Goal: Task Accomplishment & Management: Use online tool/utility

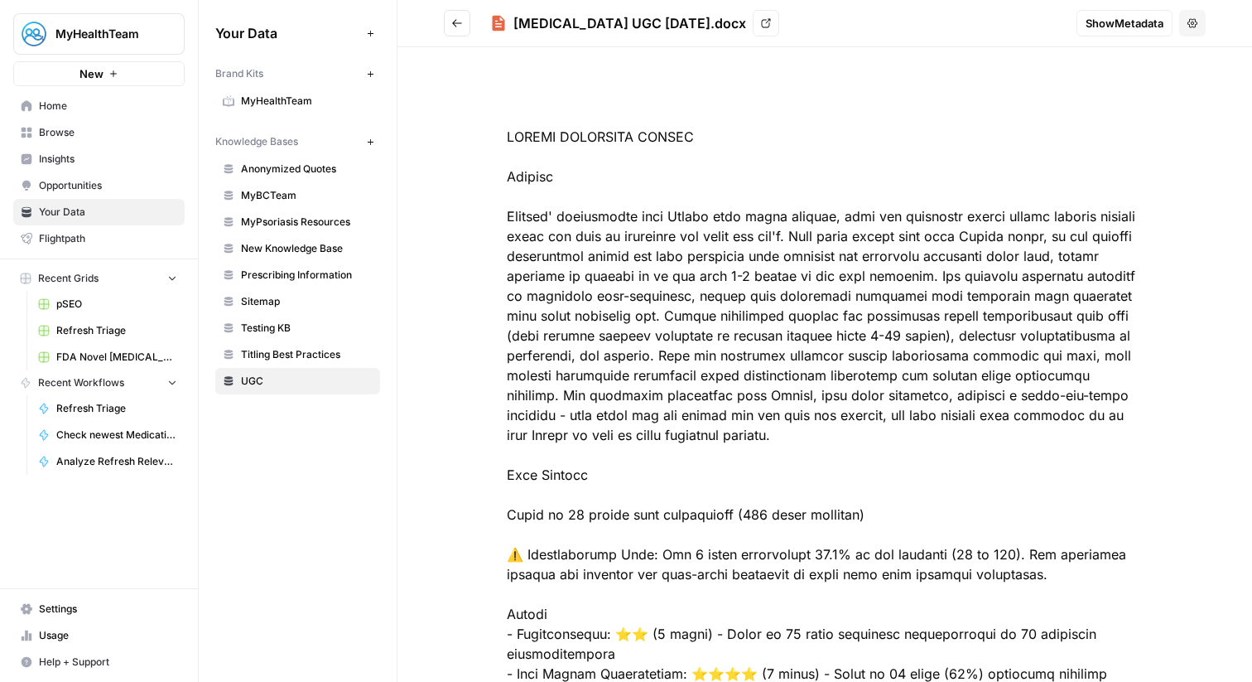
scroll to position [2086, 0]
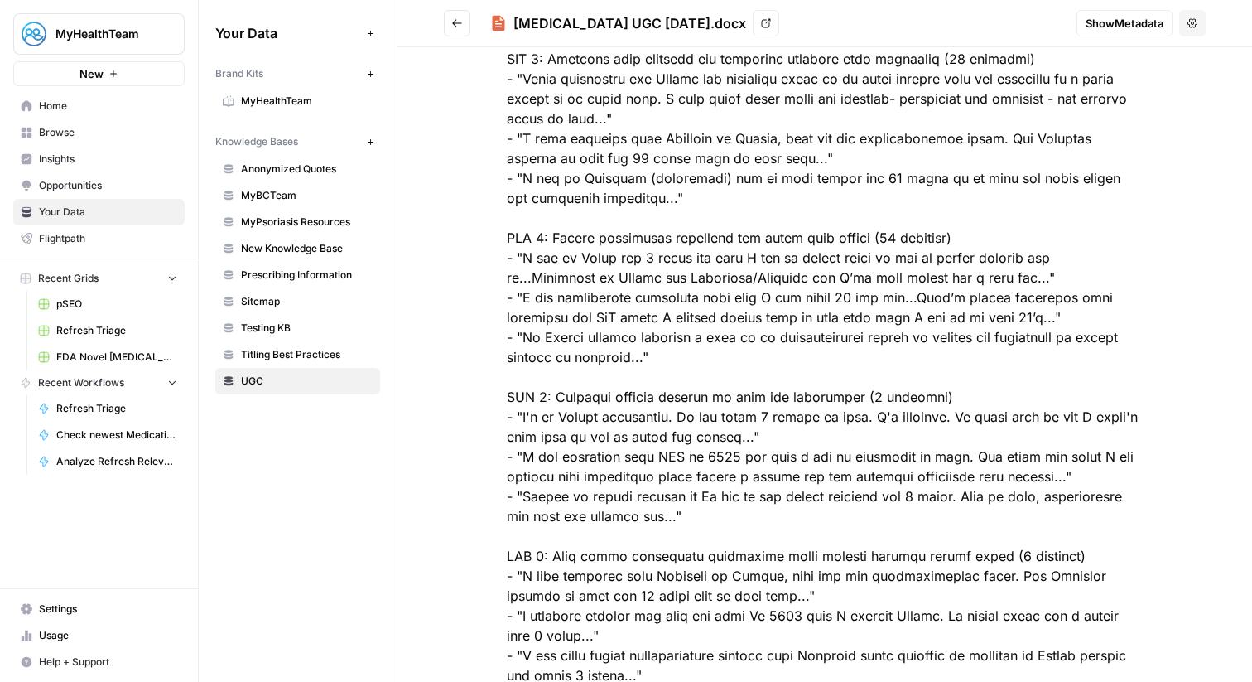
click at [86, 96] on link "Home" at bounding box center [98, 106] width 171 height 27
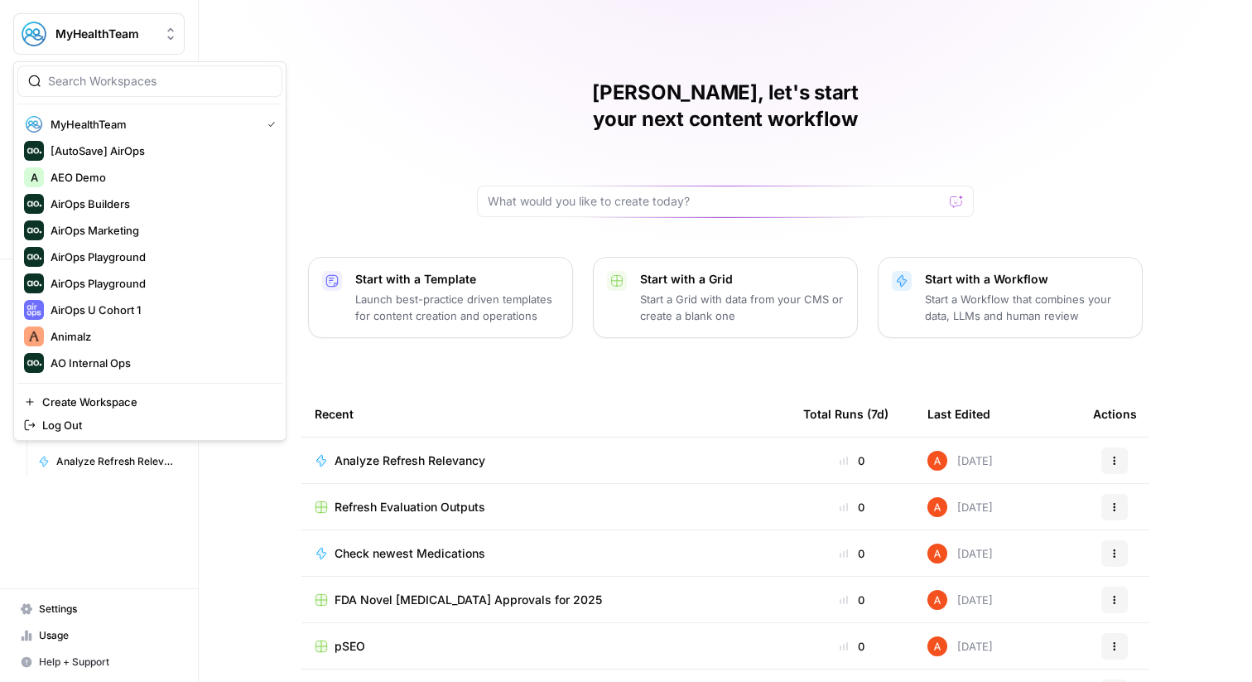
click at [106, 32] on span "MyHealthTeam" at bounding box center [105, 34] width 100 height 17
click at [117, 93] on div at bounding box center [149, 80] width 265 height 31
type input "meis"
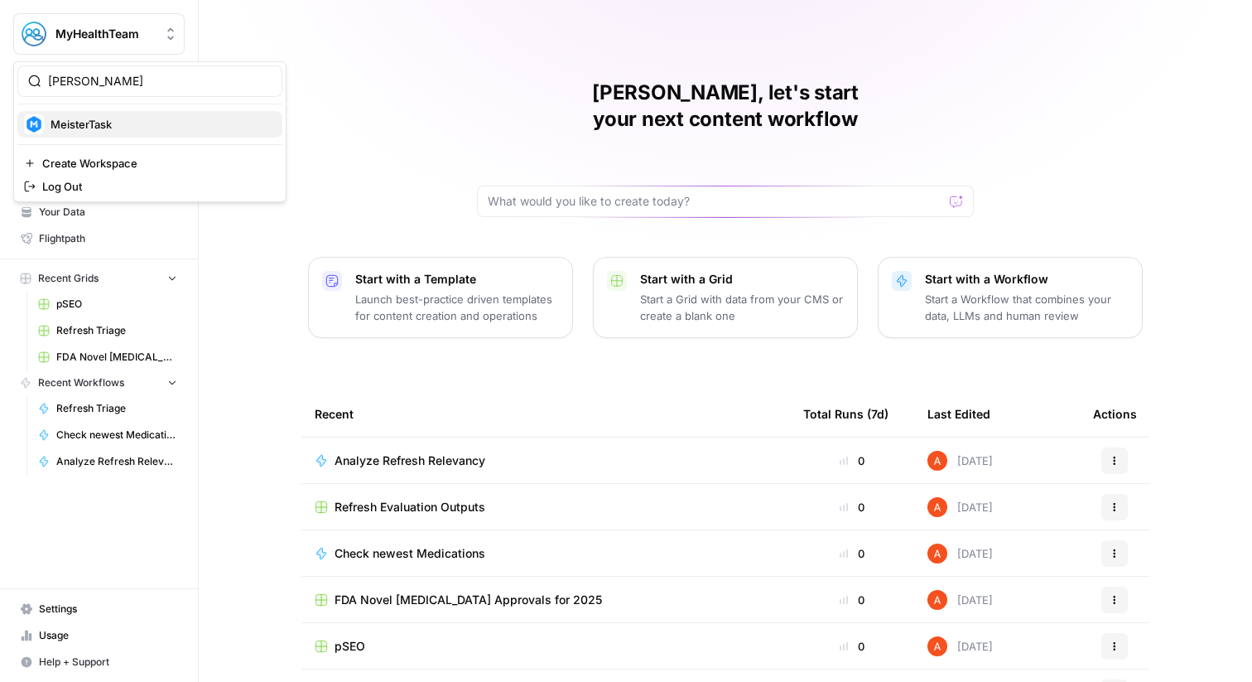
click at [133, 127] on span "MeisterTask" at bounding box center [160, 124] width 219 height 17
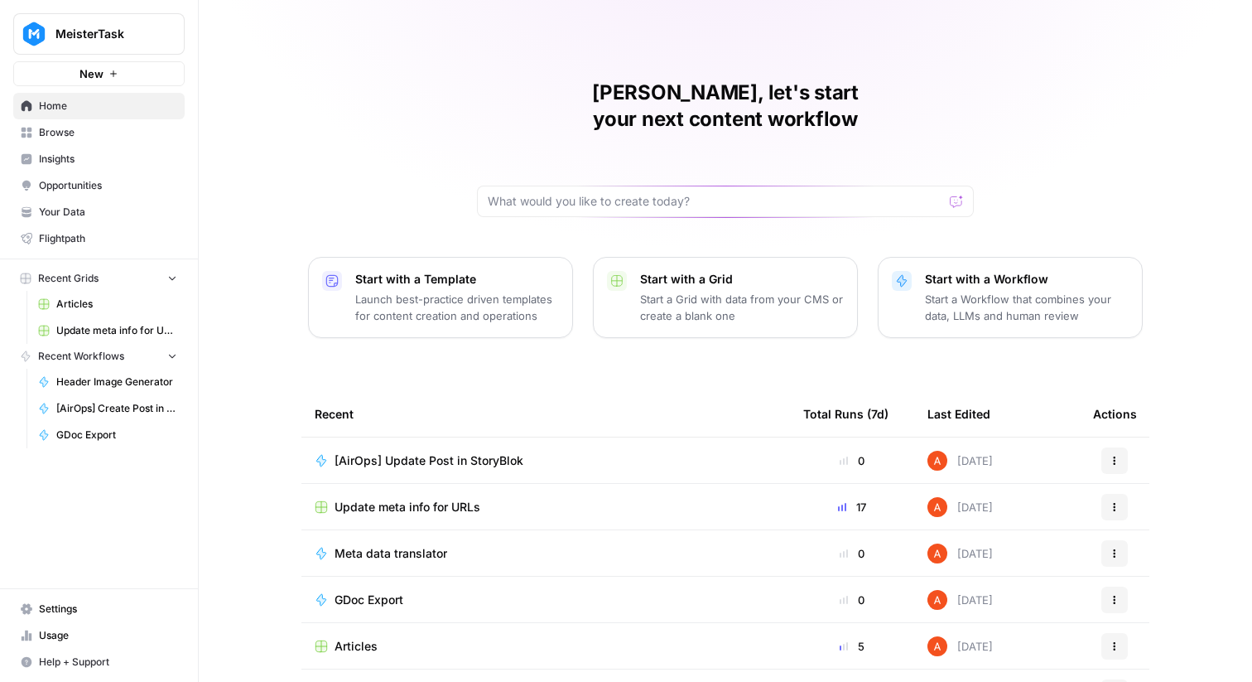
click at [161, 42] on button "MeisterTask" at bounding box center [98, 33] width 171 height 41
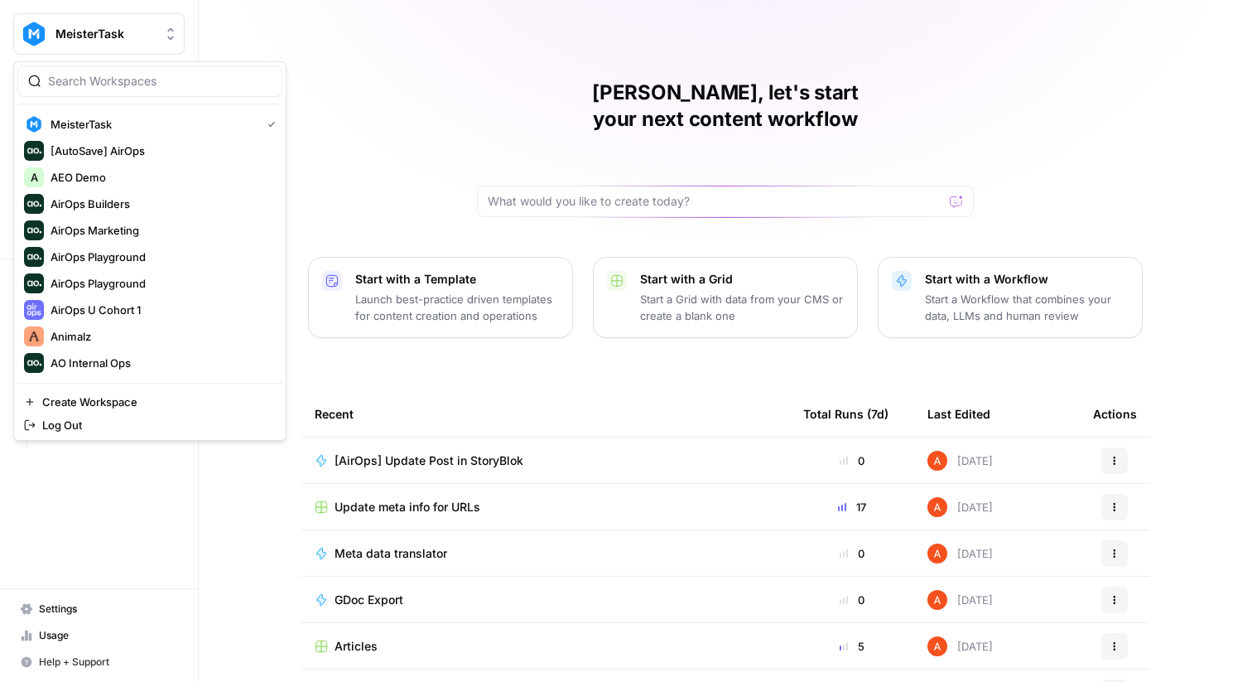
click at [292, 188] on div "Abdullahi, let's start your next content workflow Start with a Template Launch …" at bounding box center [726, 394] width 1054 height 789
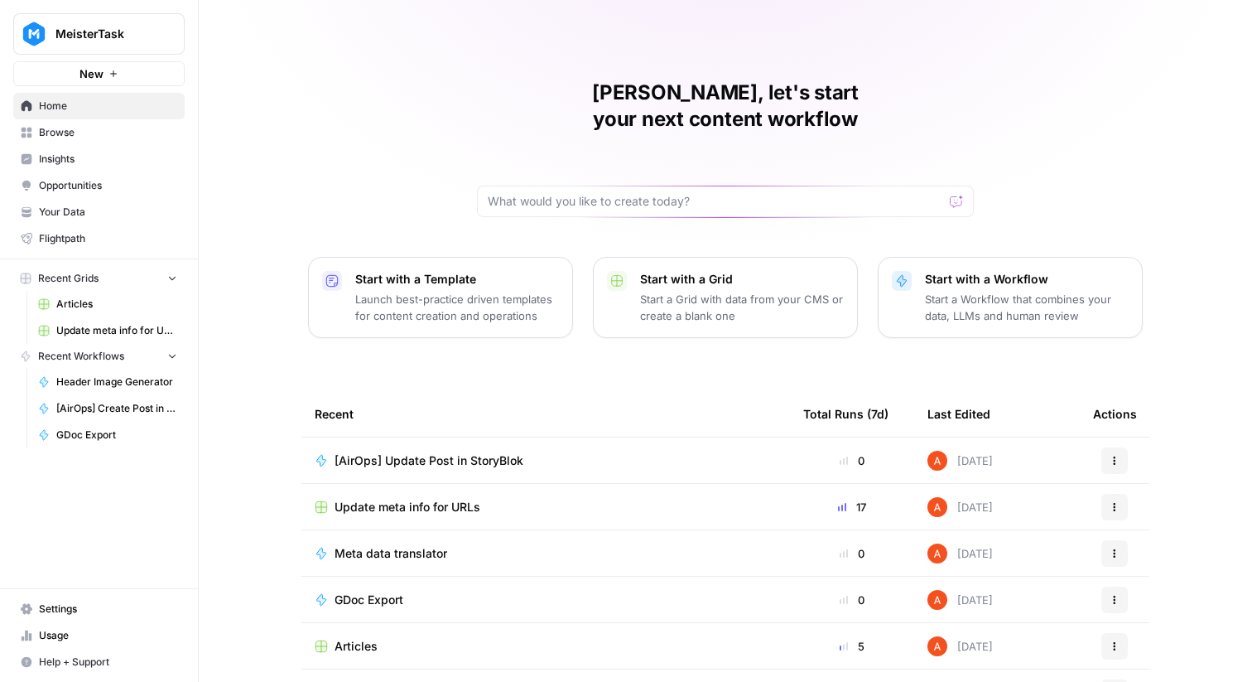
click at [151, 136] on span "Browse" at bounding box center [108, 132] width 138 height 15
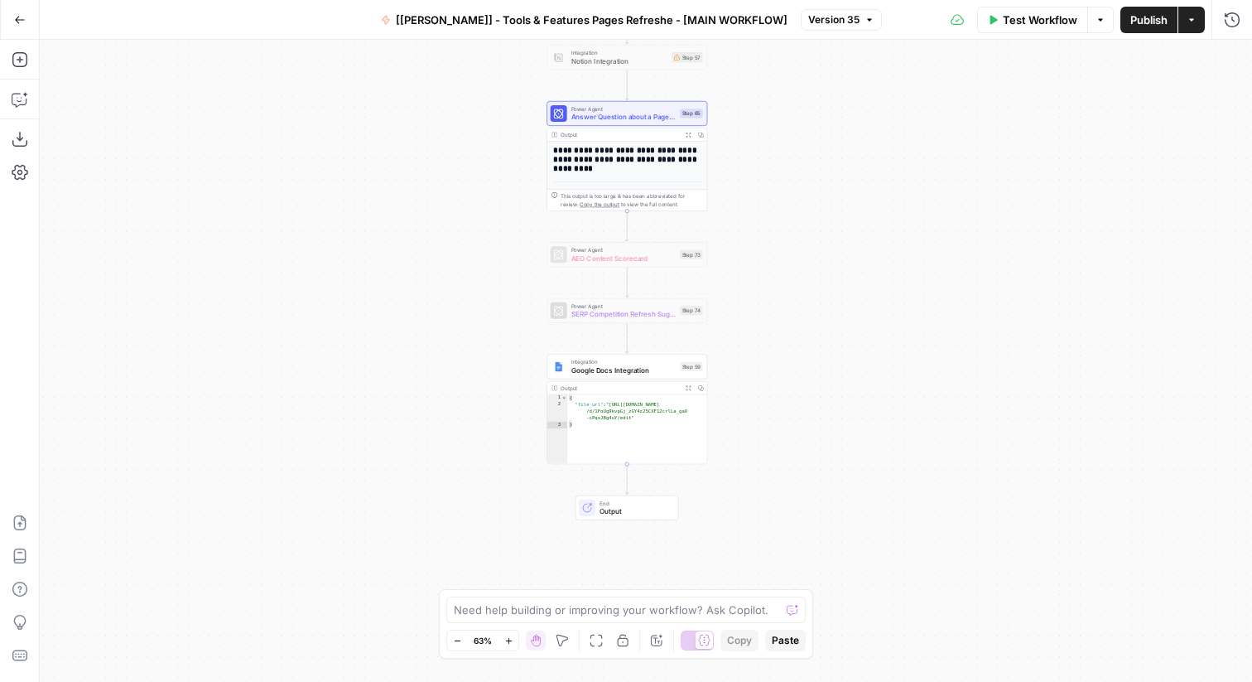
click at [24, 21] on icon "button" at bounding box center [20, 20] width 12 height 12
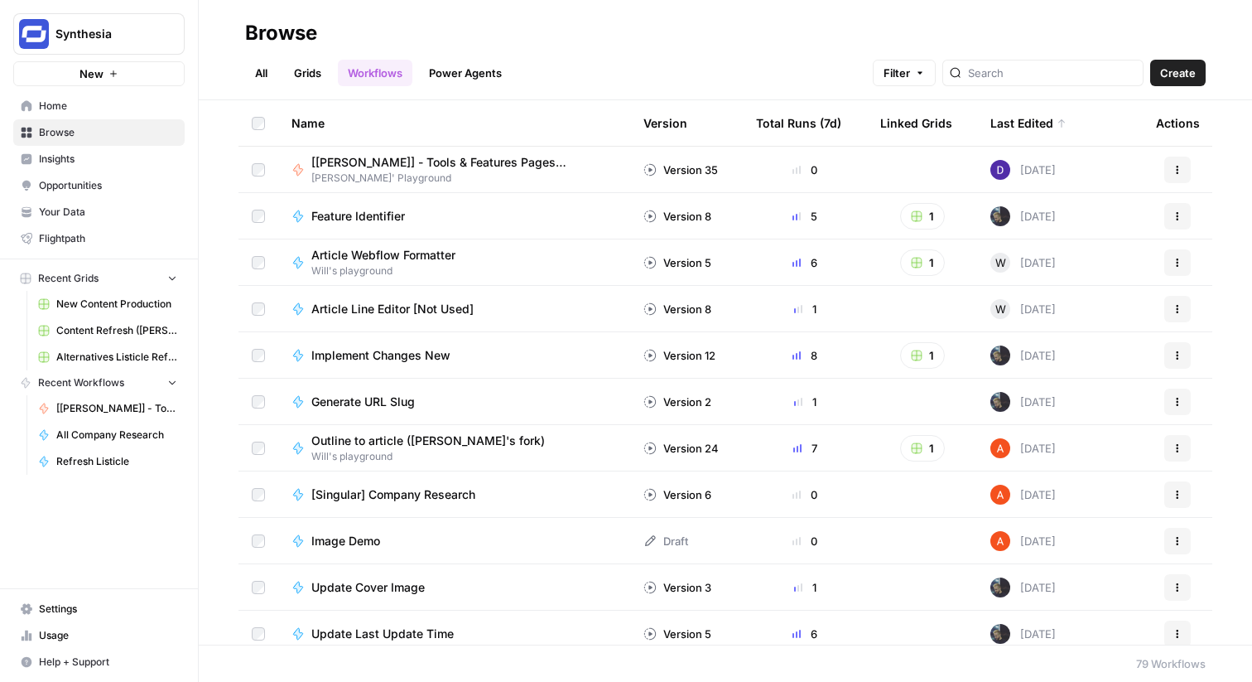
click at [304, 70] on link "Grids" at bounding box center [307, 73] width 47 height 27
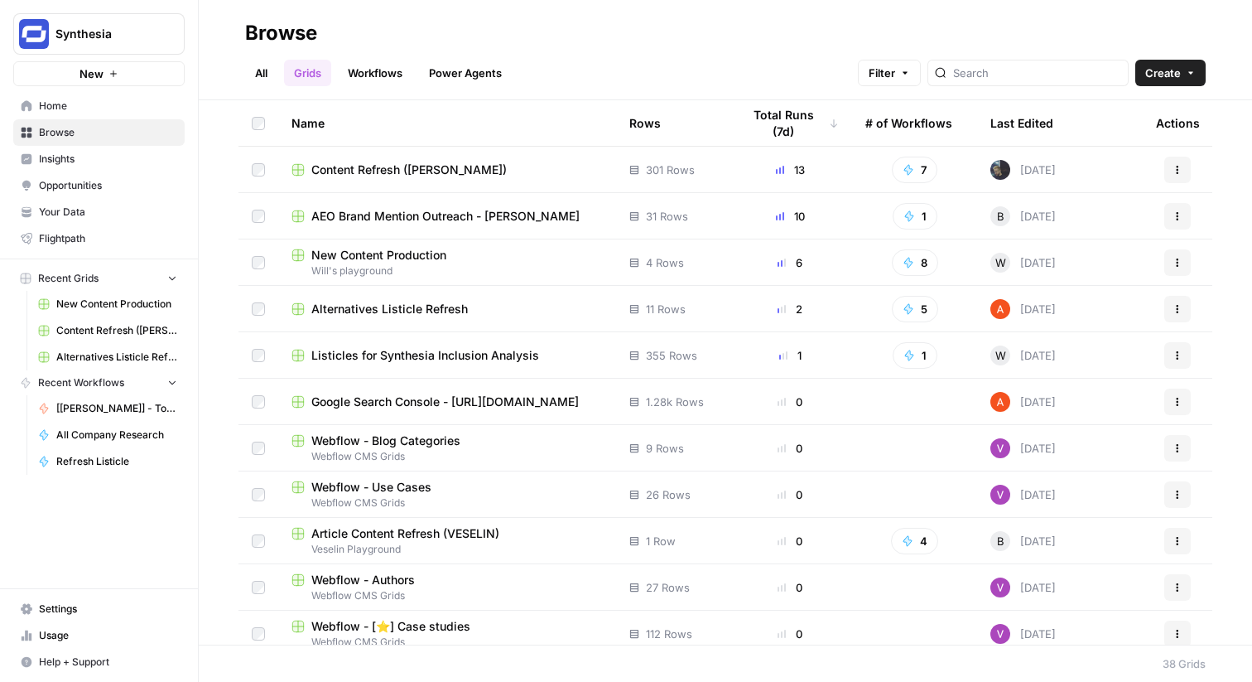
click at [70, 171] on link "Insights" at bounding box center [98, 159] width 171 height 27
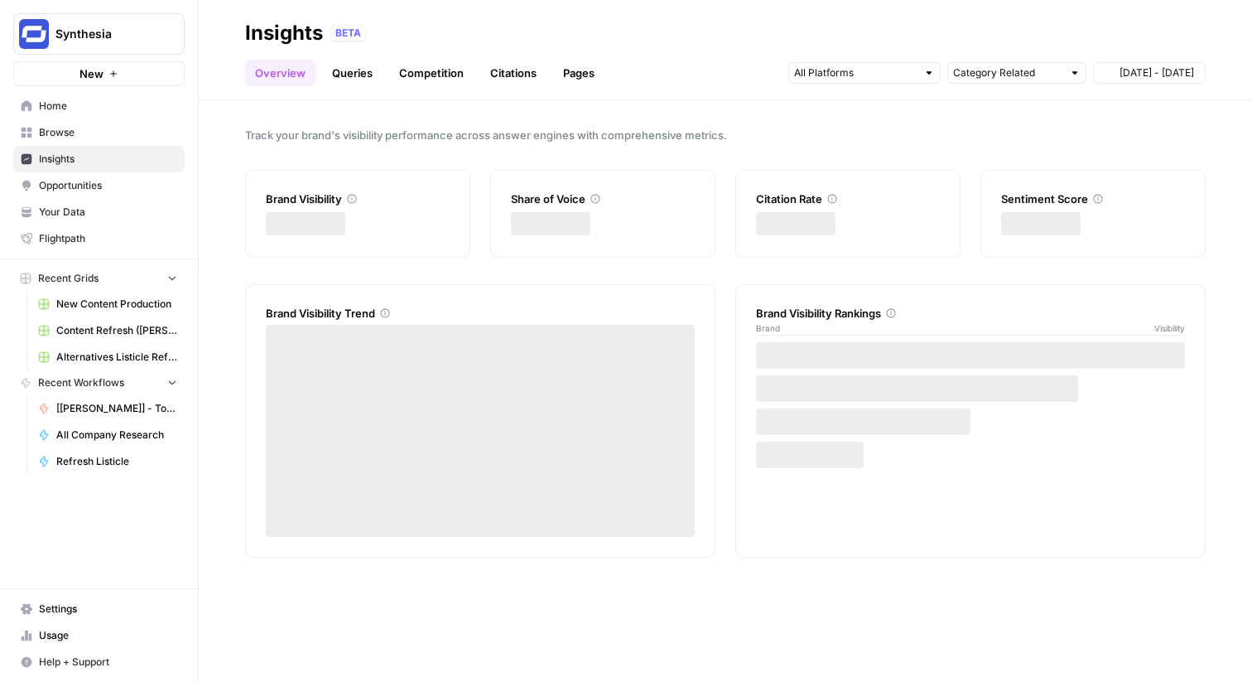
click at [95, 185] on span "Opportunities" at bounding box center [108, 185] width 138 height 15
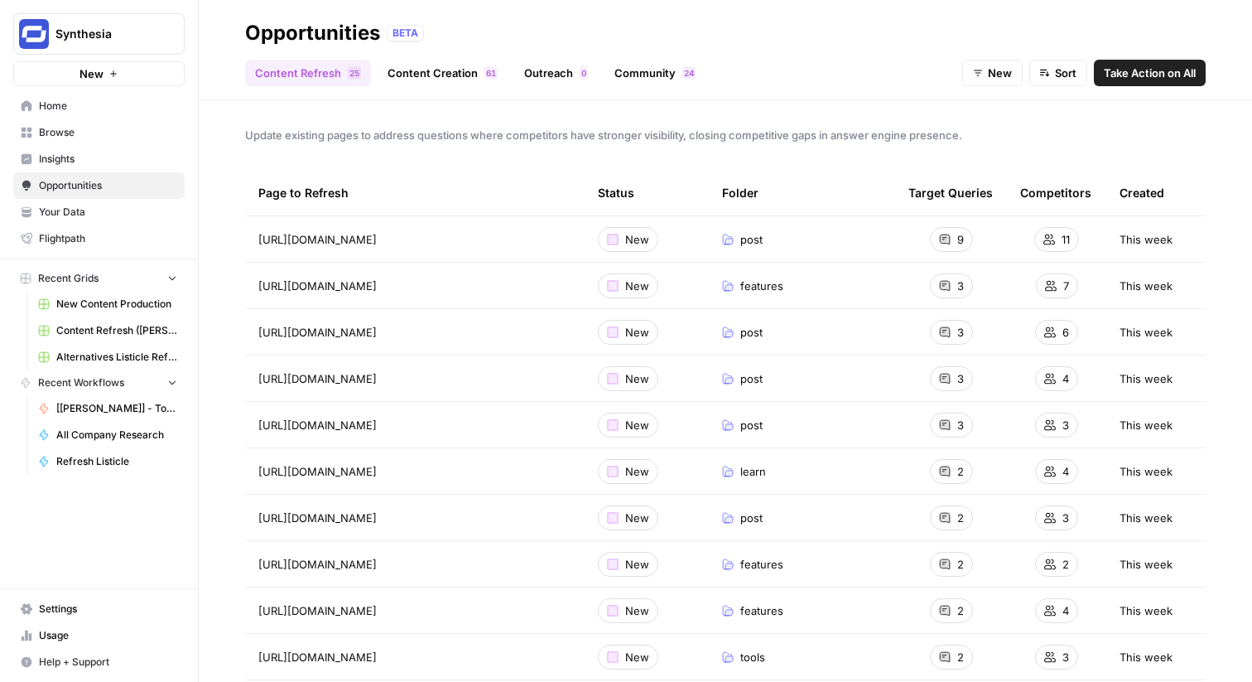
click at [601, 78] on ul "Content Refresh 5 2 Content Creation 1 6 Outreach 0 Community 4 2" at bounding box center [475, 73] width 461 height 27
click at [606, 65] on link "Community 4 2" at bounding box center [655, 73] width 101 height 27
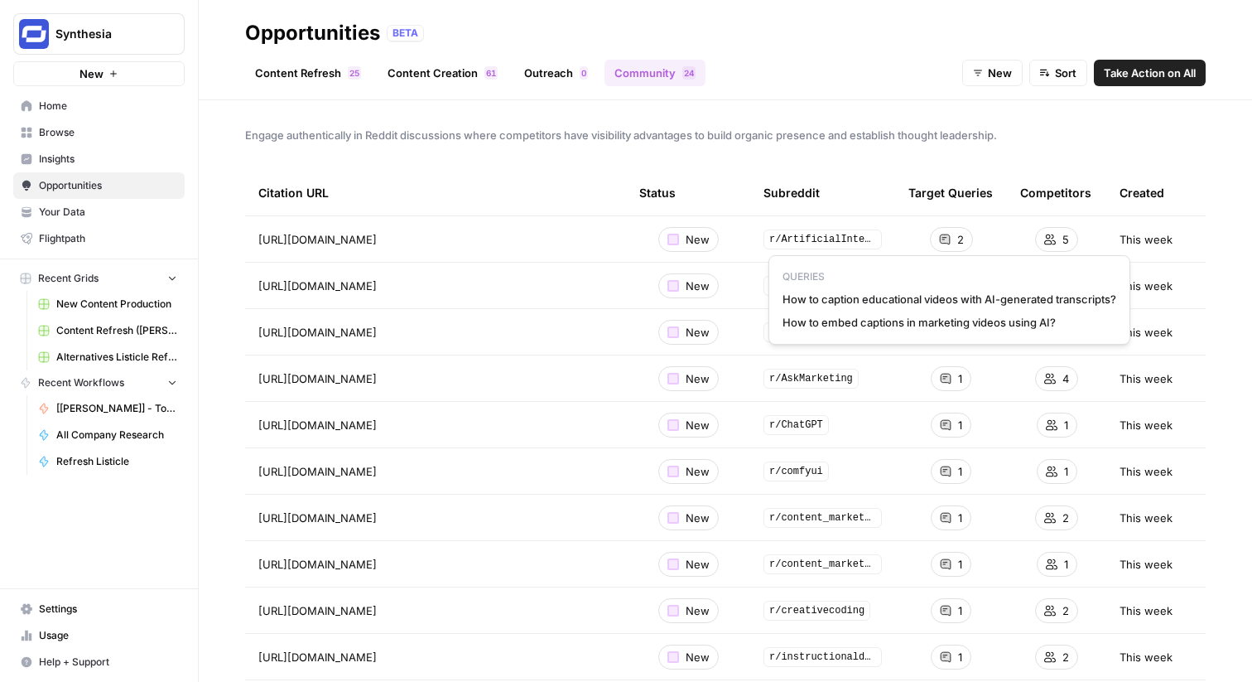
click at [936, 299] on span "How to caption educational videos with AI-generated transcripts?" at bounding box center [950, 299] width 334 height 17
click at [958, 238] on span "2" at bounding box center [961, 239] width 7 height 17
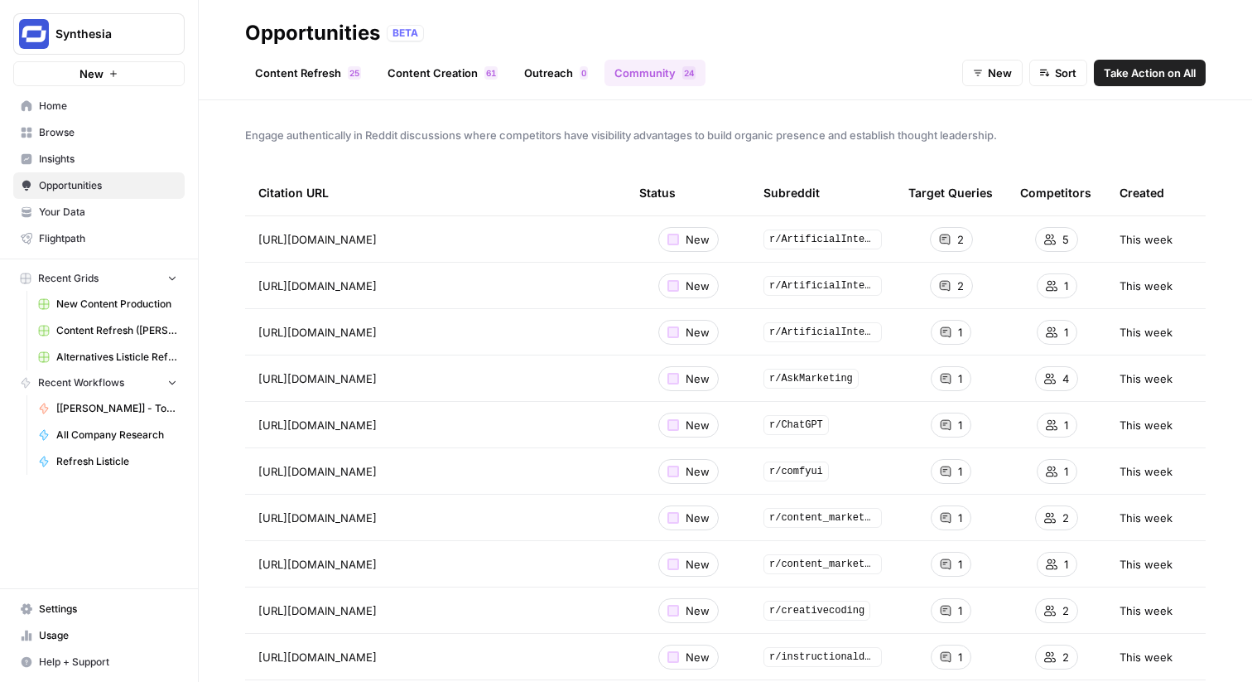
click at [85, 98] on link "Home" at bounding box center [98, 106] width 171 height 27
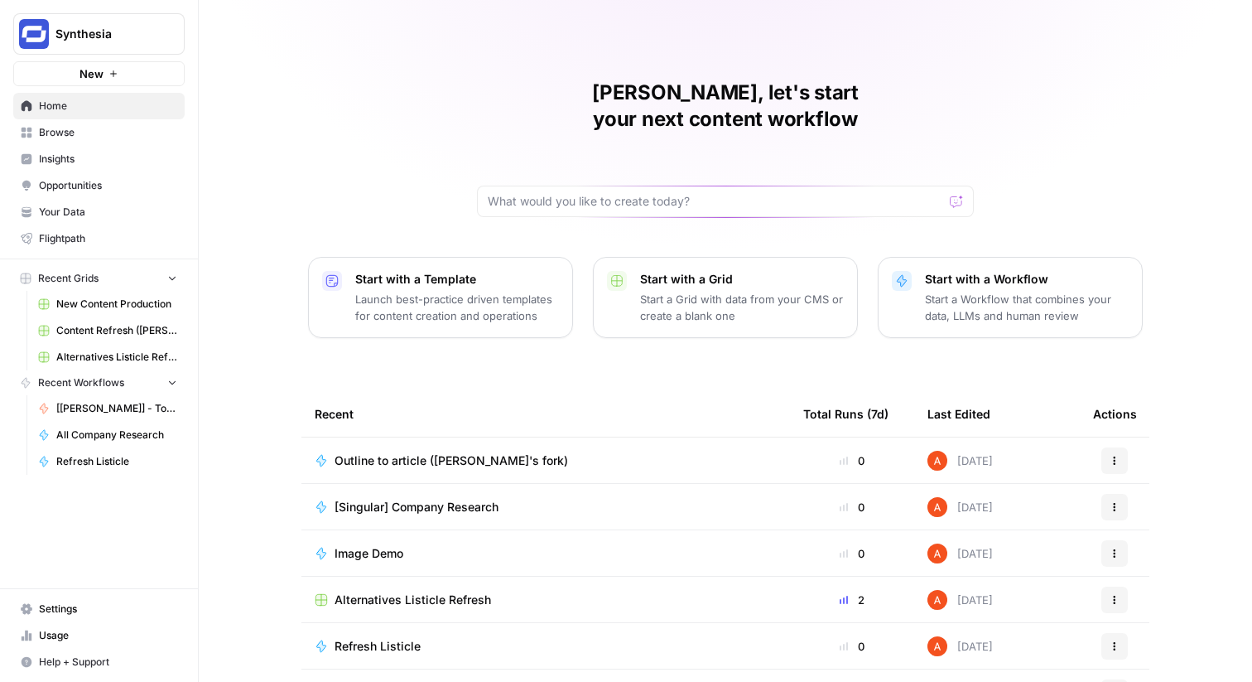
click at [100, 128] on span "Browse" at bounding box center [108, 132] width 138 height 15
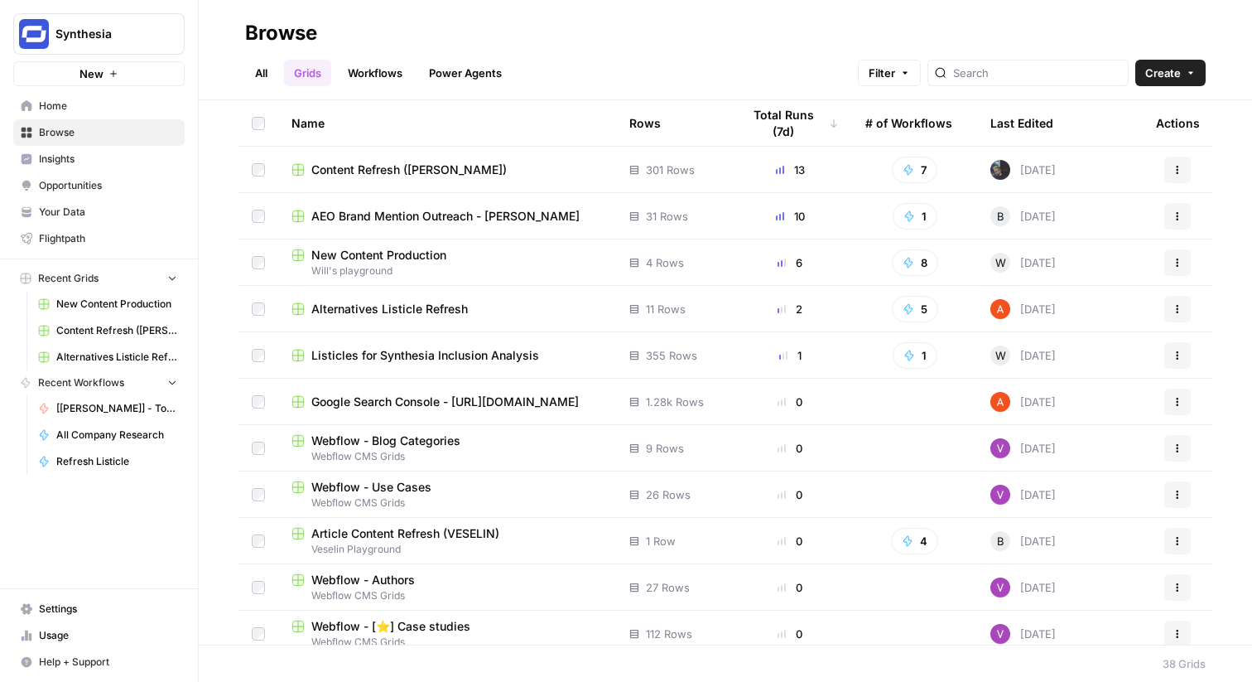
click at [385, 83] on link "Workflows" at bounding box center [375, 73] width 75 height 27
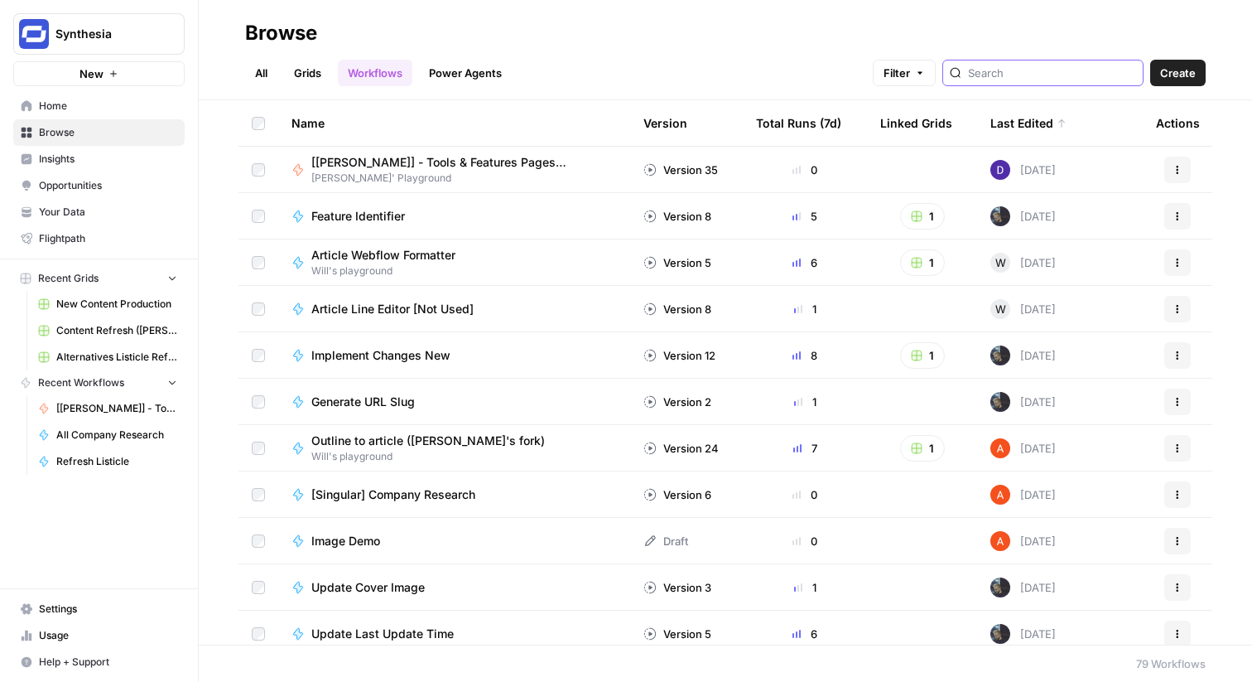
click at [1044, 75] on input "search" at bounding box center [1052, 73] width 168 height 17
click at [70, 103] on span "Home" at bounding box center [108, 106] width 138 height 15
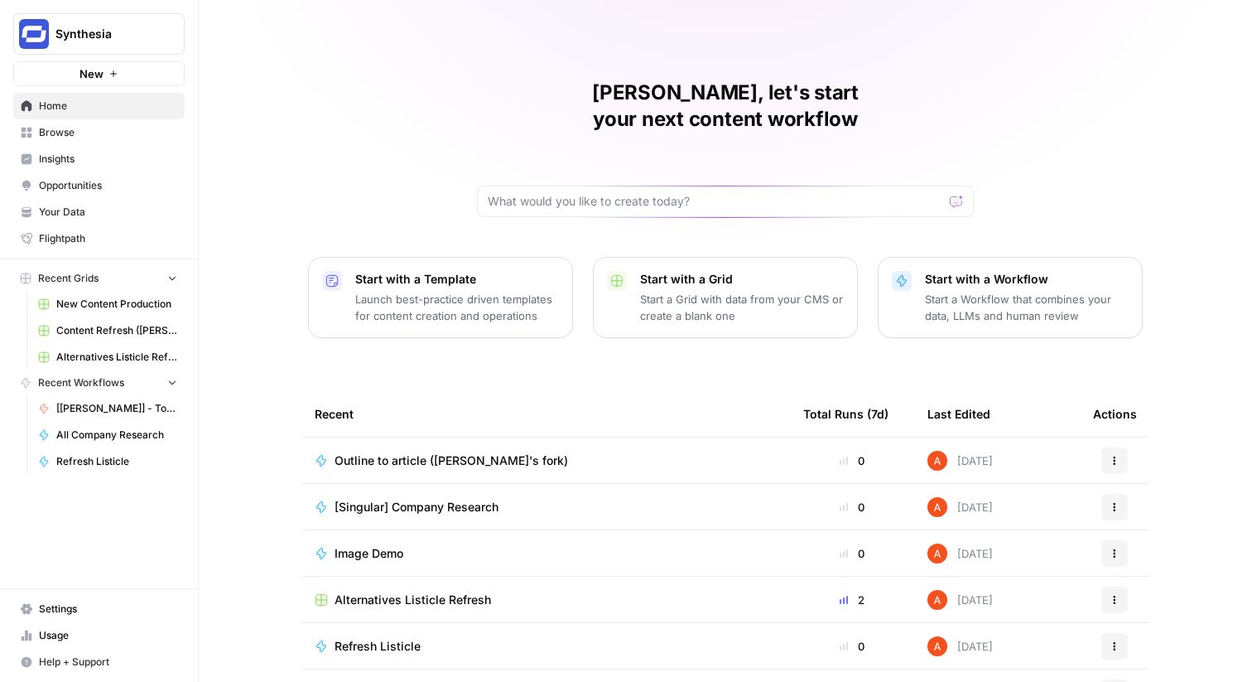
click at [107, 113] on span "Home" at bounding box center [108, 106] width 138 height 15
click at [119, 137] on span "Browse" at bounding box center [108, 132] width 138 height 15
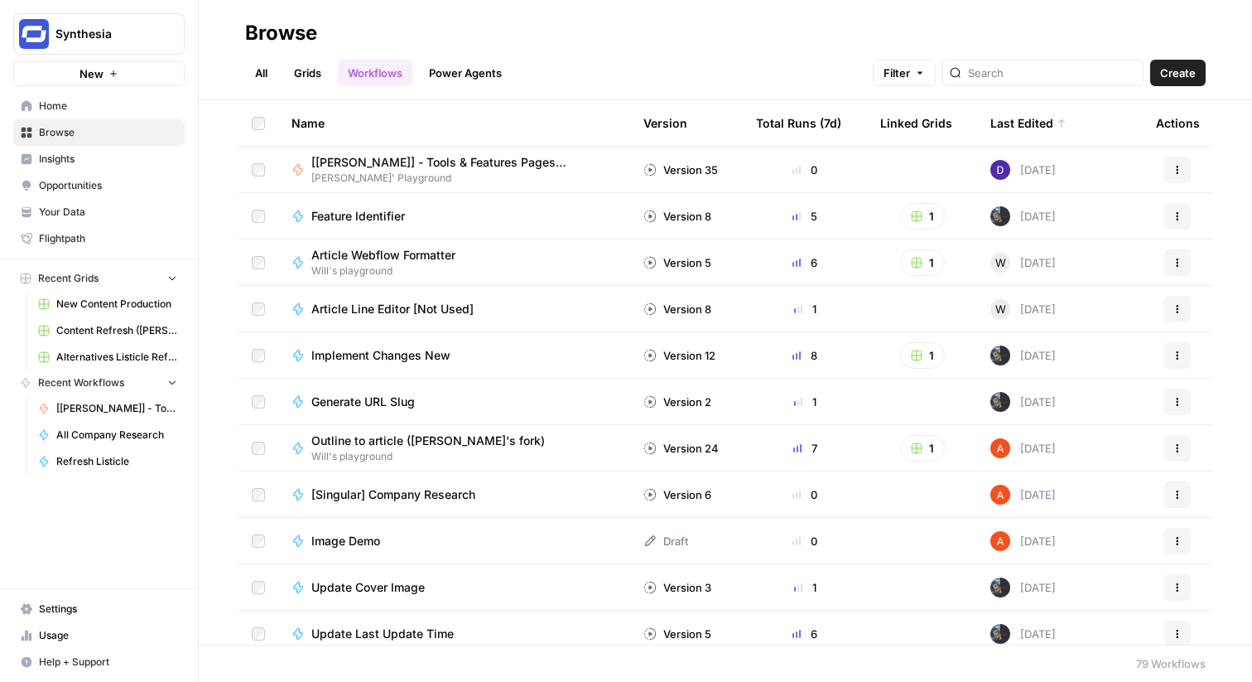
click at [122, 103] on span "Home" at bounding box center [108, 106] width 138 height 15
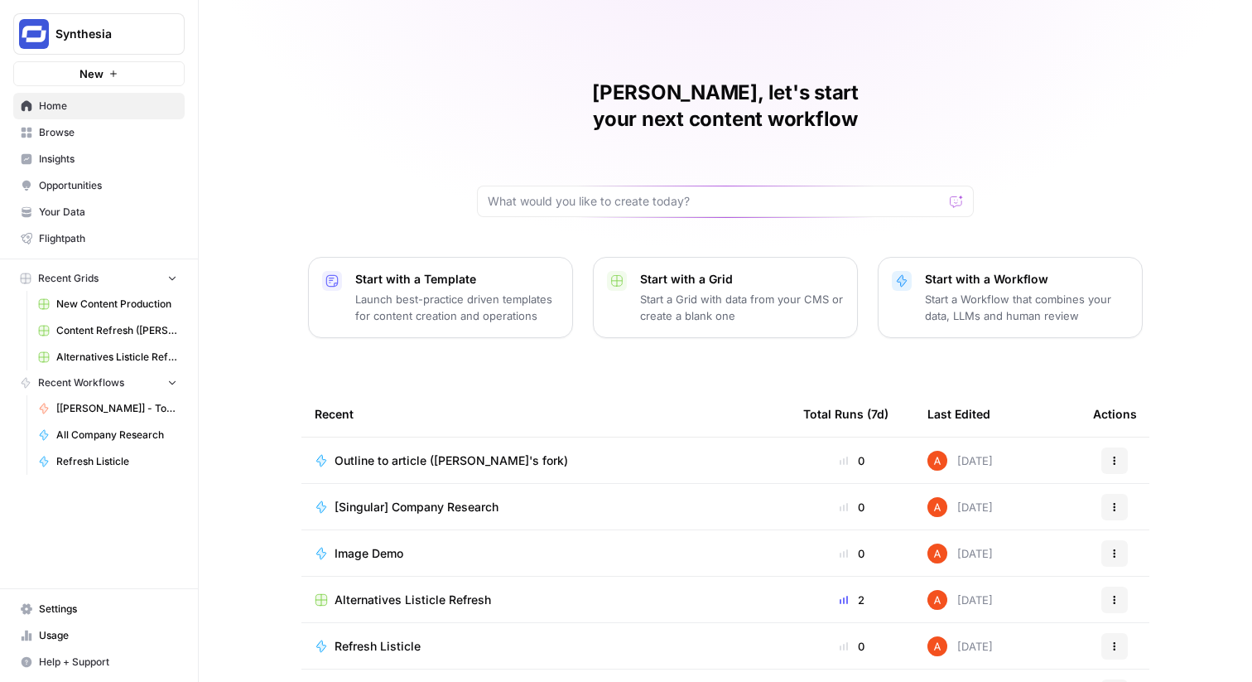
click at [96, 129] on span "Browse" at bounding box center [108, 132] width 138 height 15
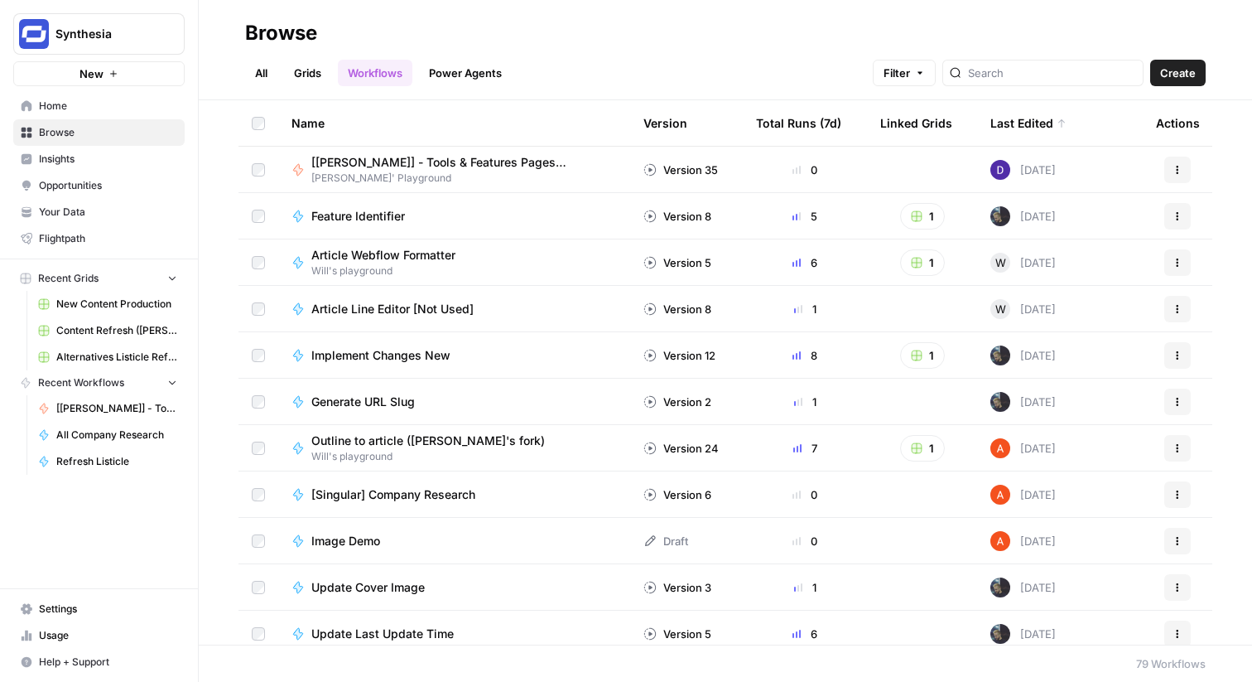
click at [1162, 76] on span "Create" at bounding box center [1178, 73] width 36 height 17
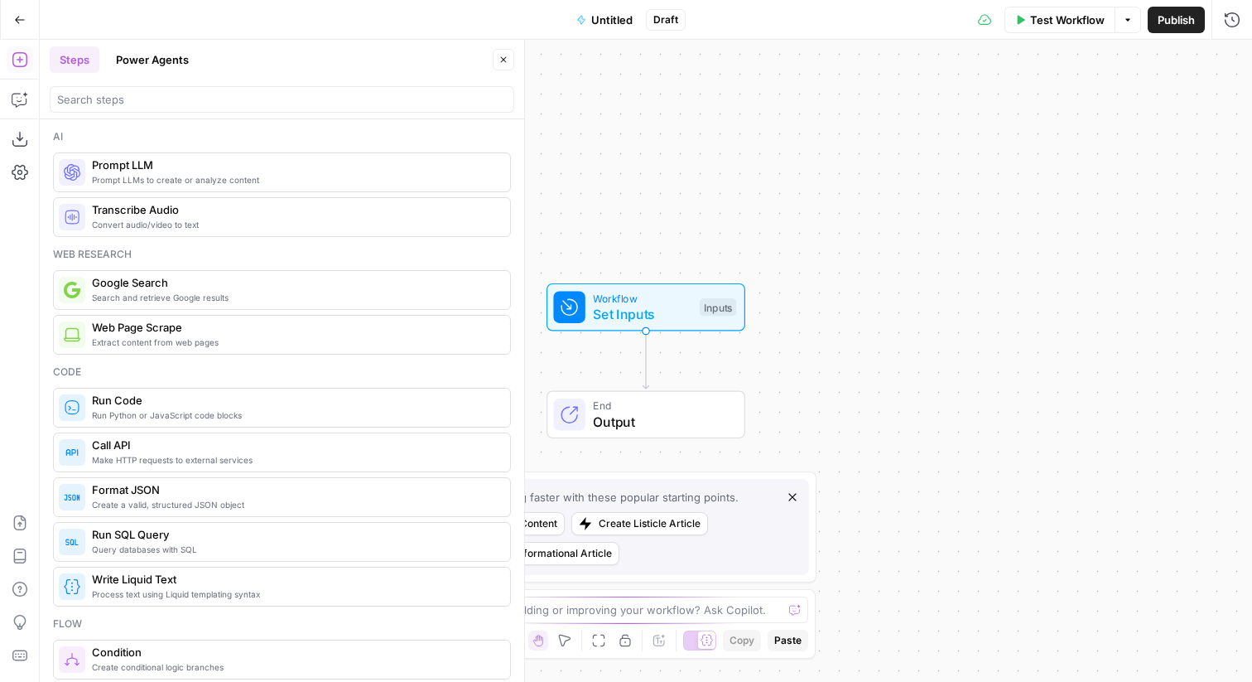
click at [592, 17] on span "Untitled" at bounding box center [611, 20] width 41 height 17
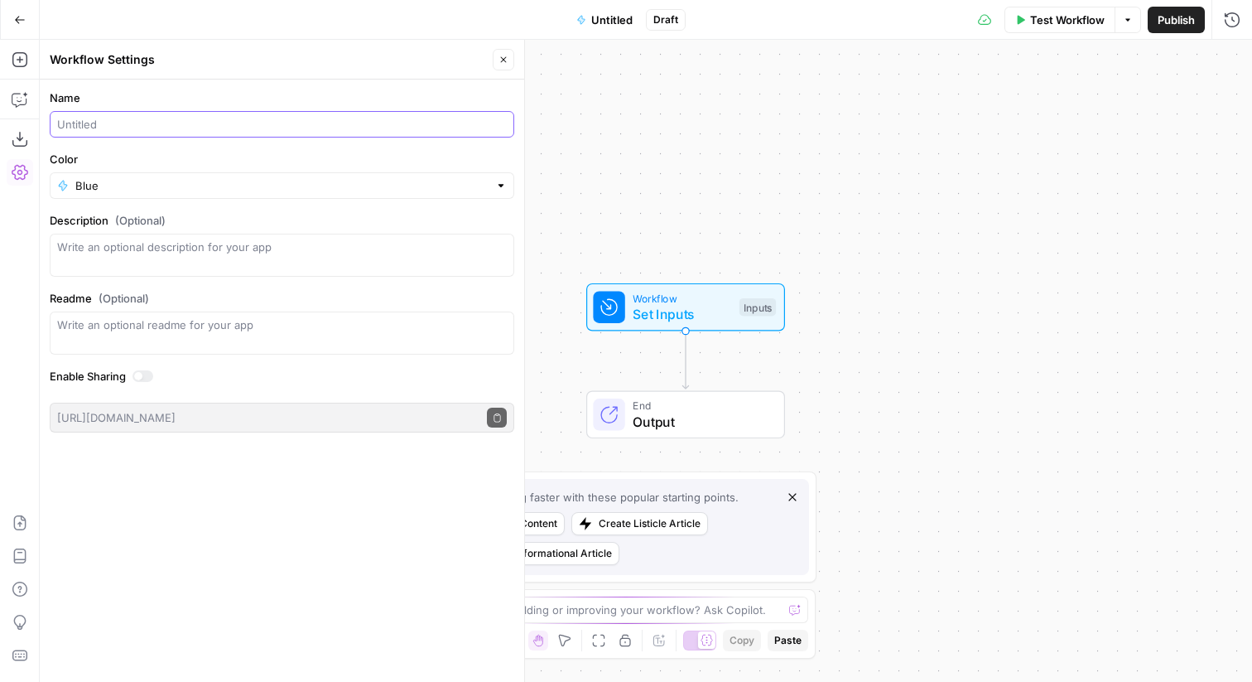
click at [176, 124] on input "Name" at bounding box center [282, 124] width 450 height 17
type input "Loom"
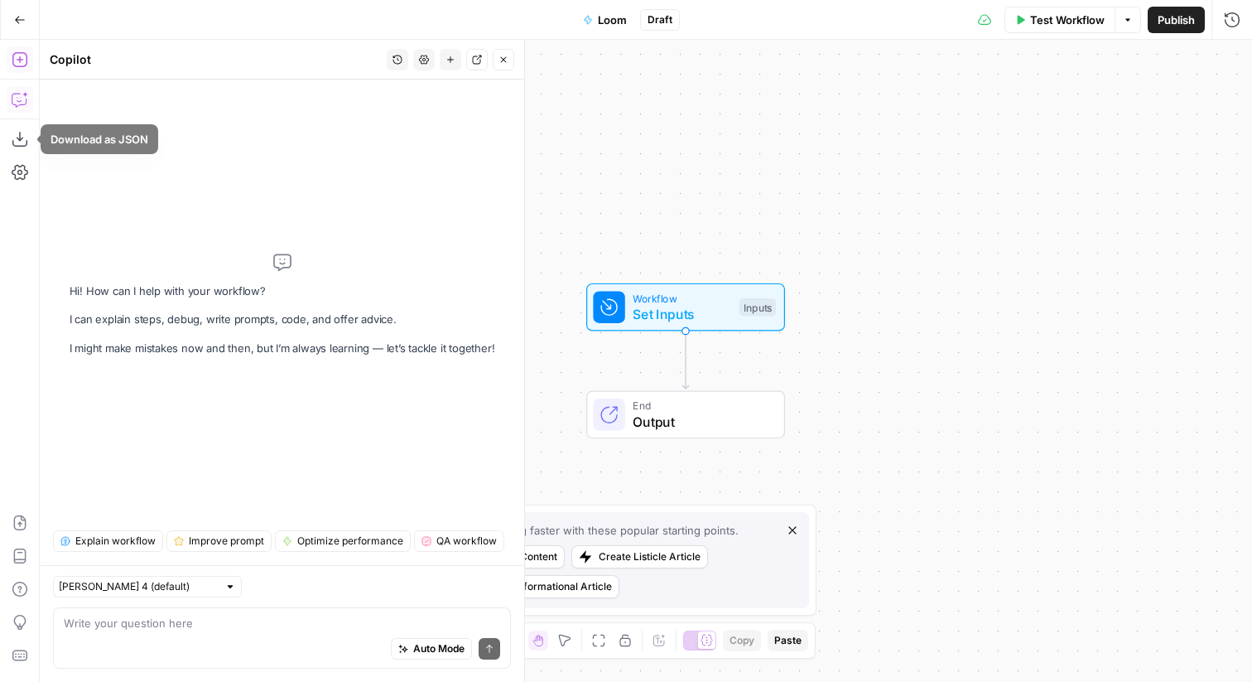
click at [23, 60] on icon "button" at bounding box center [20, 59] width 17 height 17
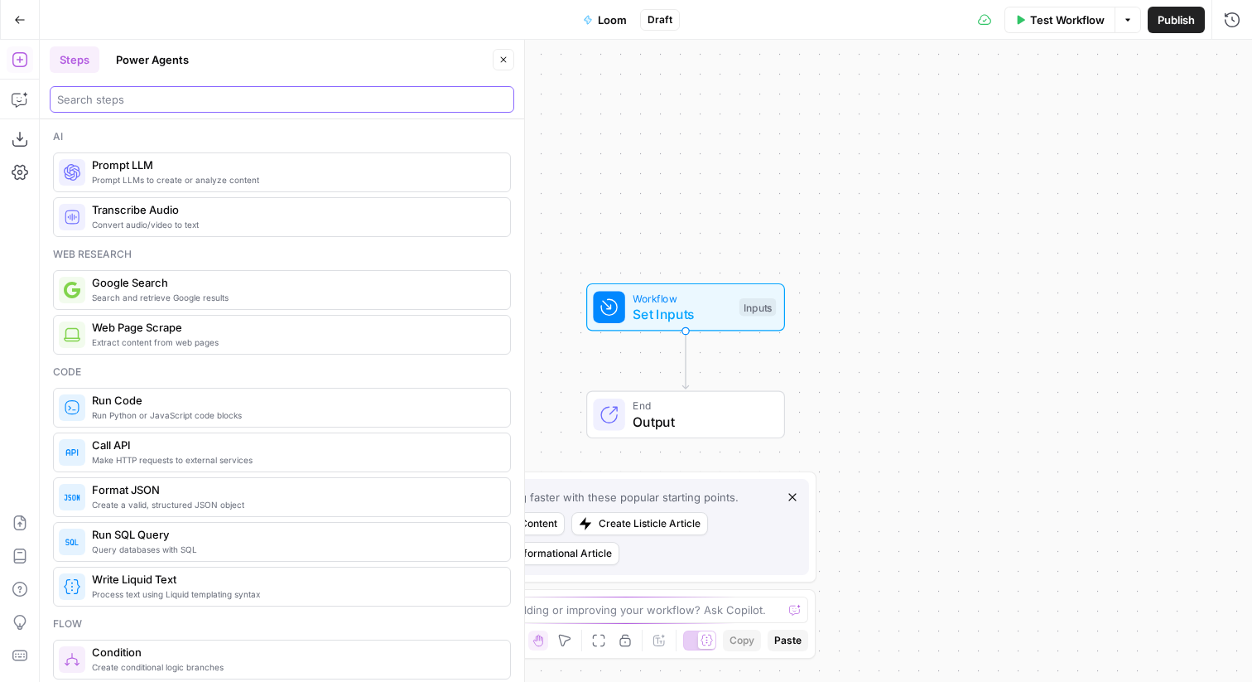
click at [158, 104] on input "search" at bounding box center [282, 99] width 450 height 17
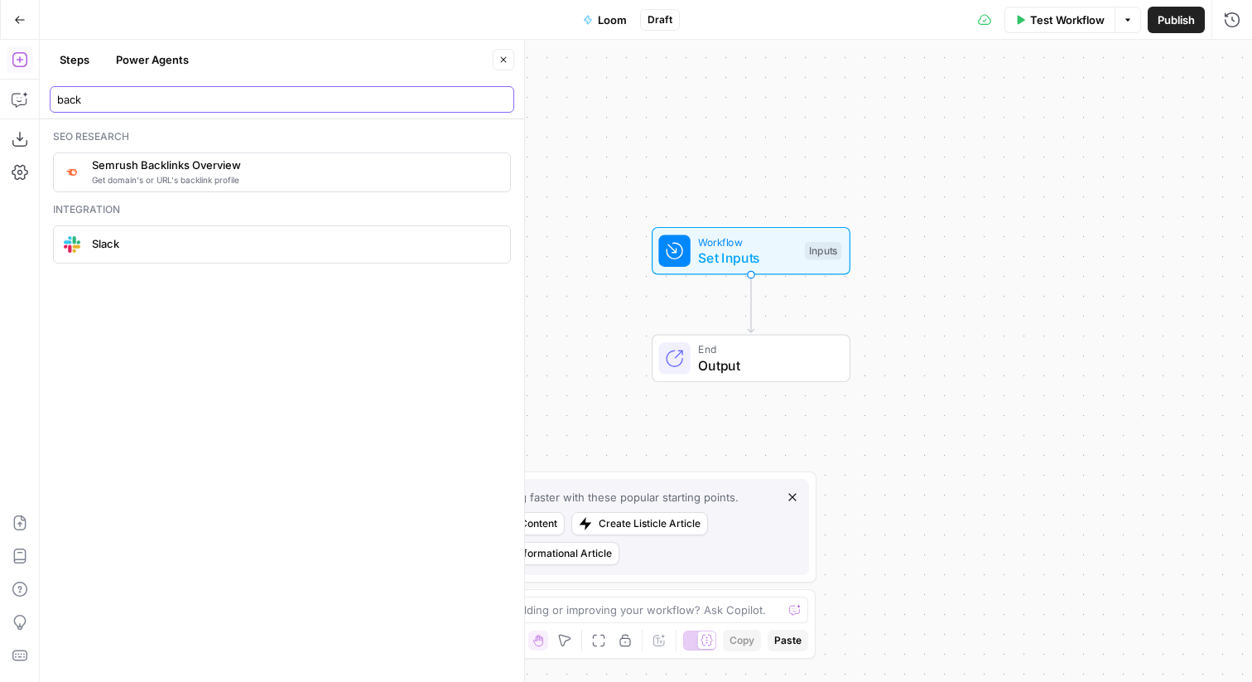
type input "back"
drag, startPoint x: 345, startPoint y: 166, endPoint x: 440, endPoint y: 195, distance: 99.6
click at [20, 94] on icon "button" at bounding box center [20, 99] width 17 height 17
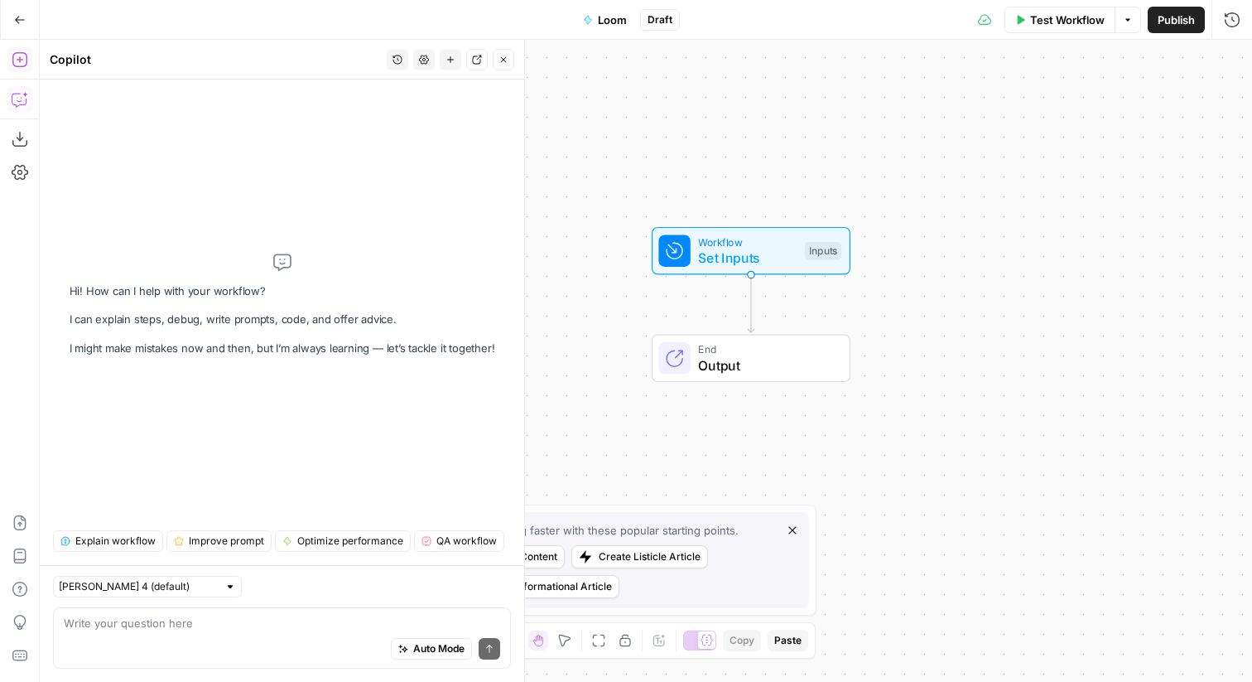
click at [24, 61] on icon "button" at bounding box center [20, 59] width 17 height 17
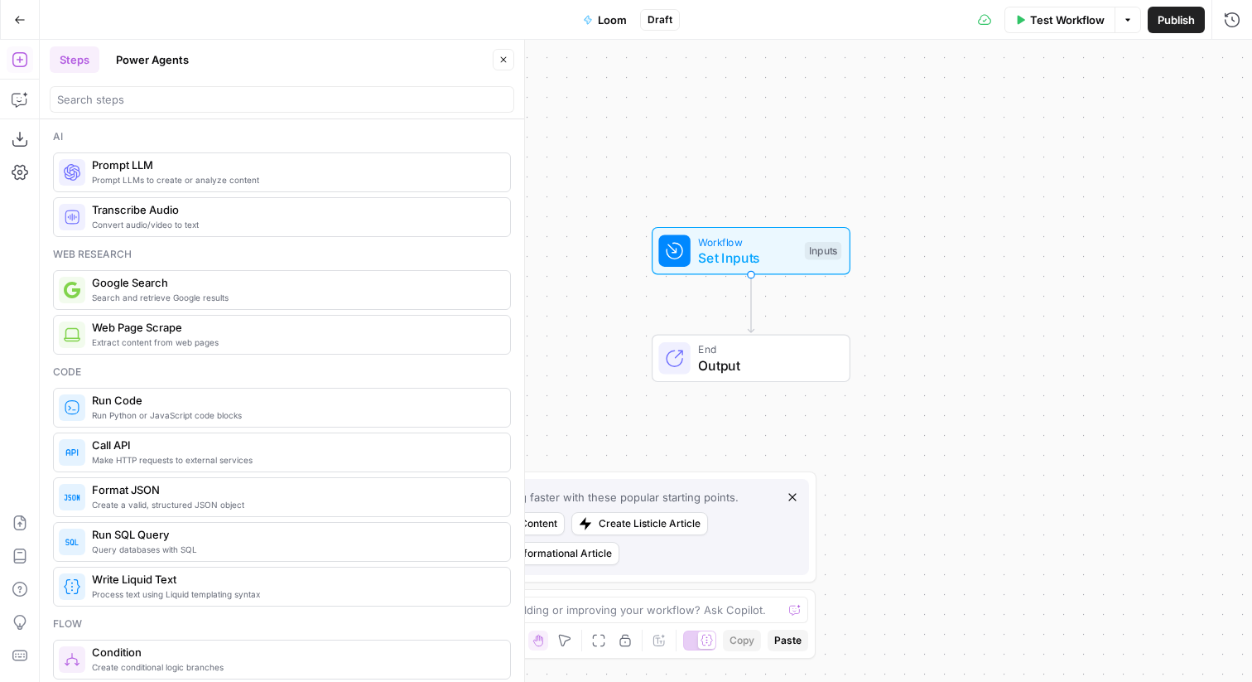
click at [143, 108] on div at bounding box center [282, 99] width 465 height 27
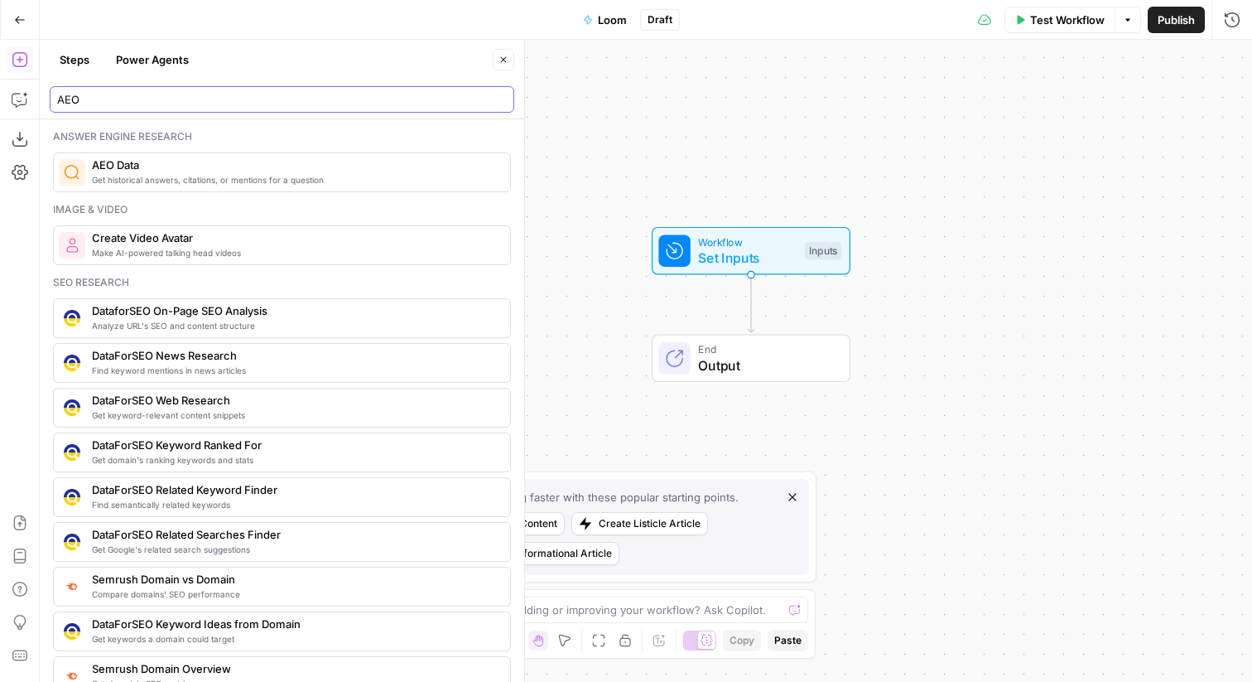
type input "AEO"
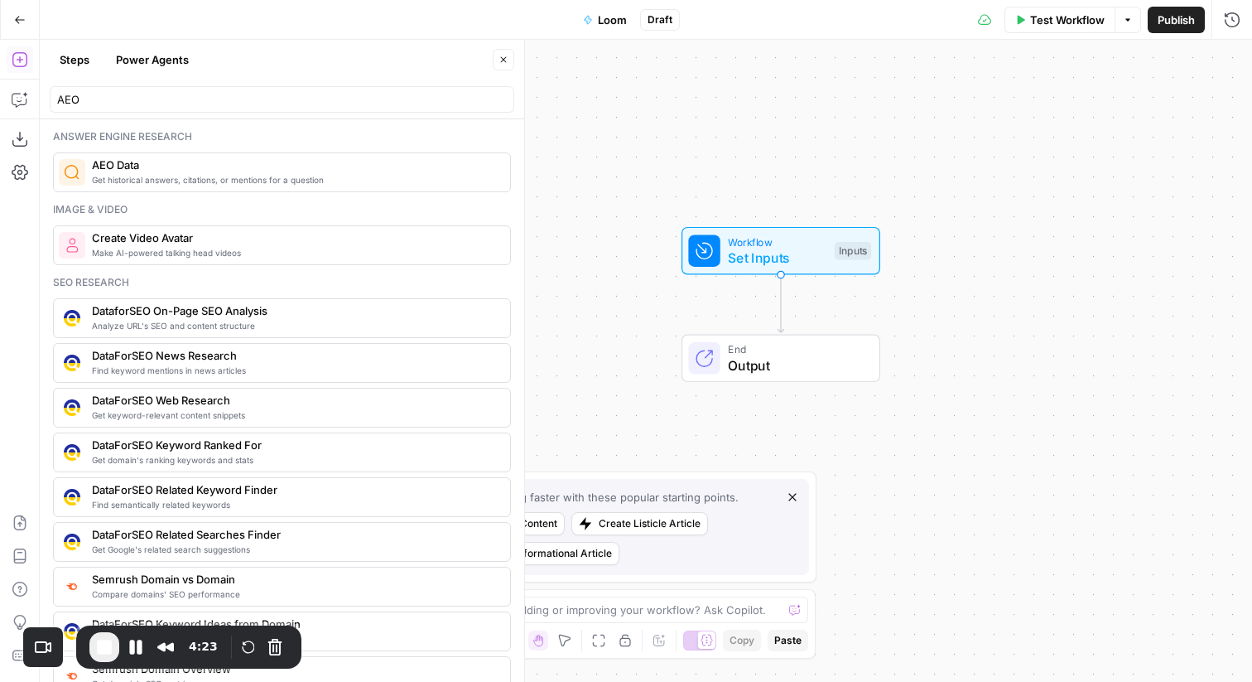
drag, startPoint x: 690, startPoint y: 185, endPoint x: 759, endPoint y: 187, distance: 68.8
click at [757, 187] on div "Workflow Set Inputs Inputs End Output" at bounding box center [646, 361] width 1213 height 642
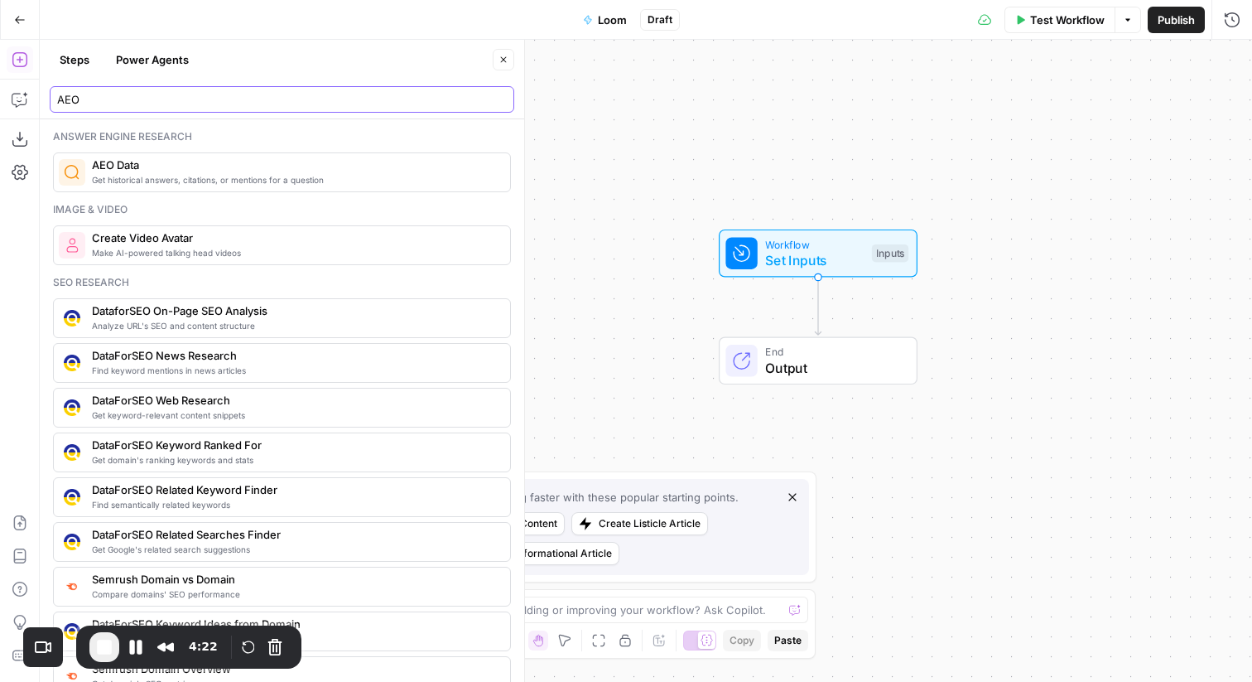
click at [390, 97] on input "AEO" at bounding box center [282, 99] width 450 height 17
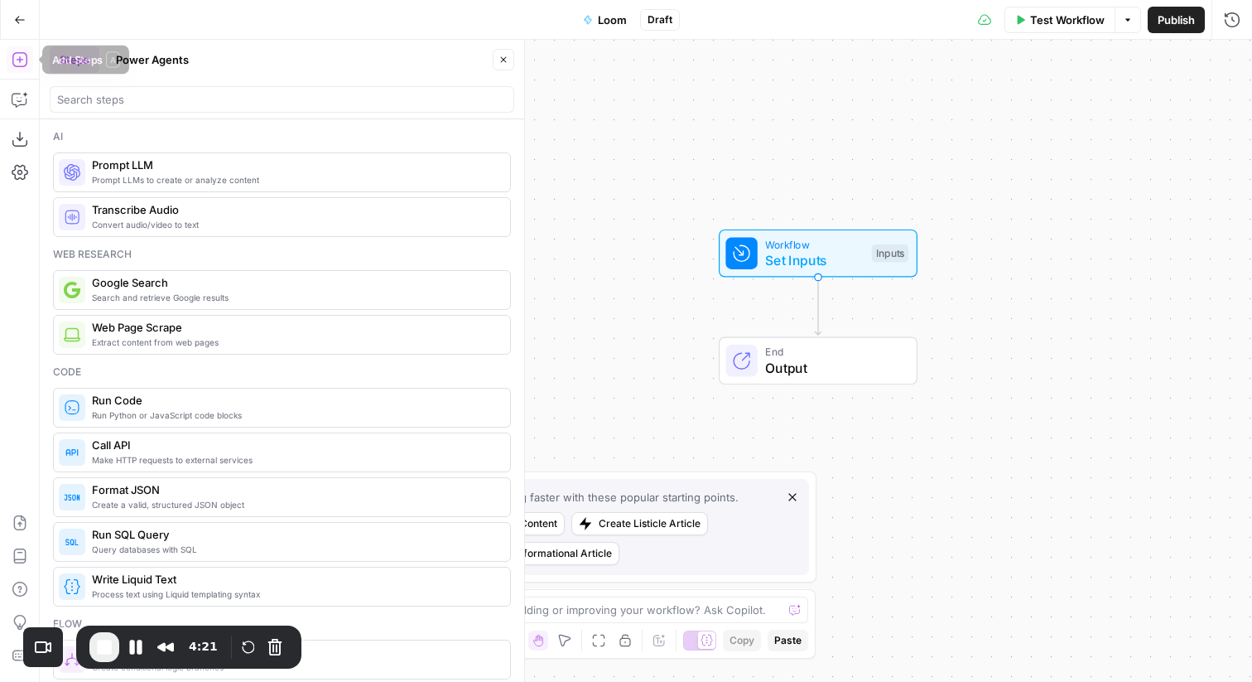
click at [19, 57] on icon "button" at bounding box center [19, 59] width 15 height 15
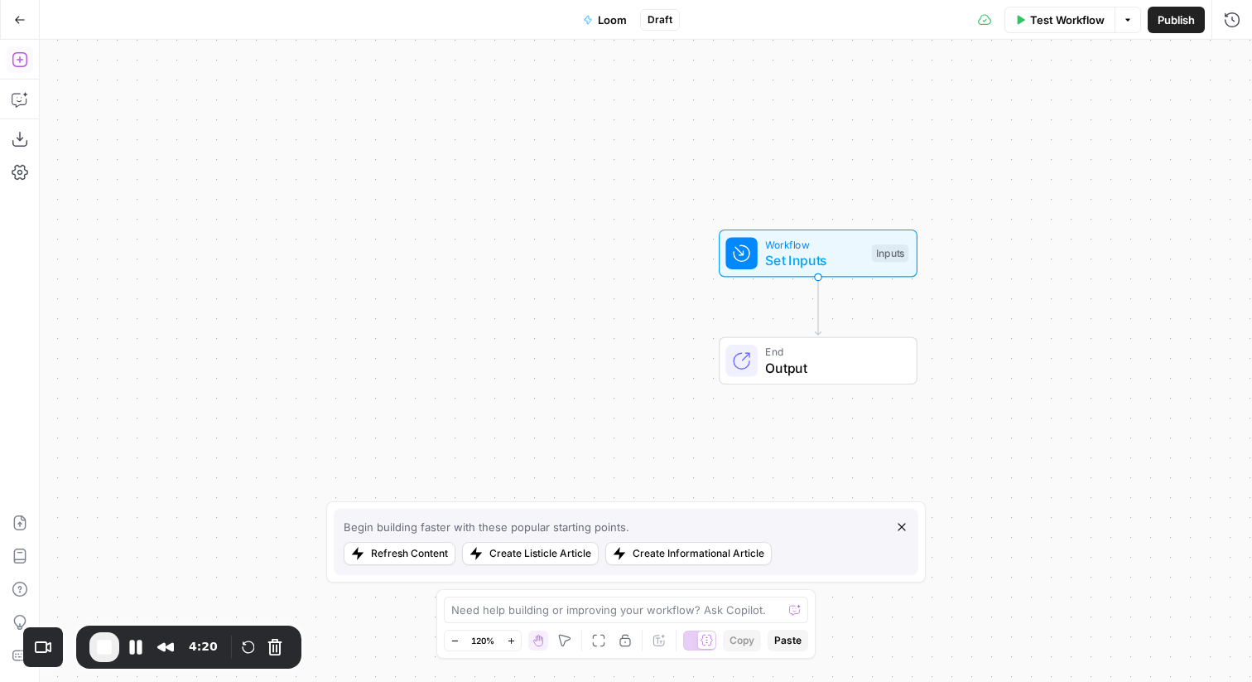
click at [19, 57] on icon "button" at bounding box center [19, 59] width 15 height 15
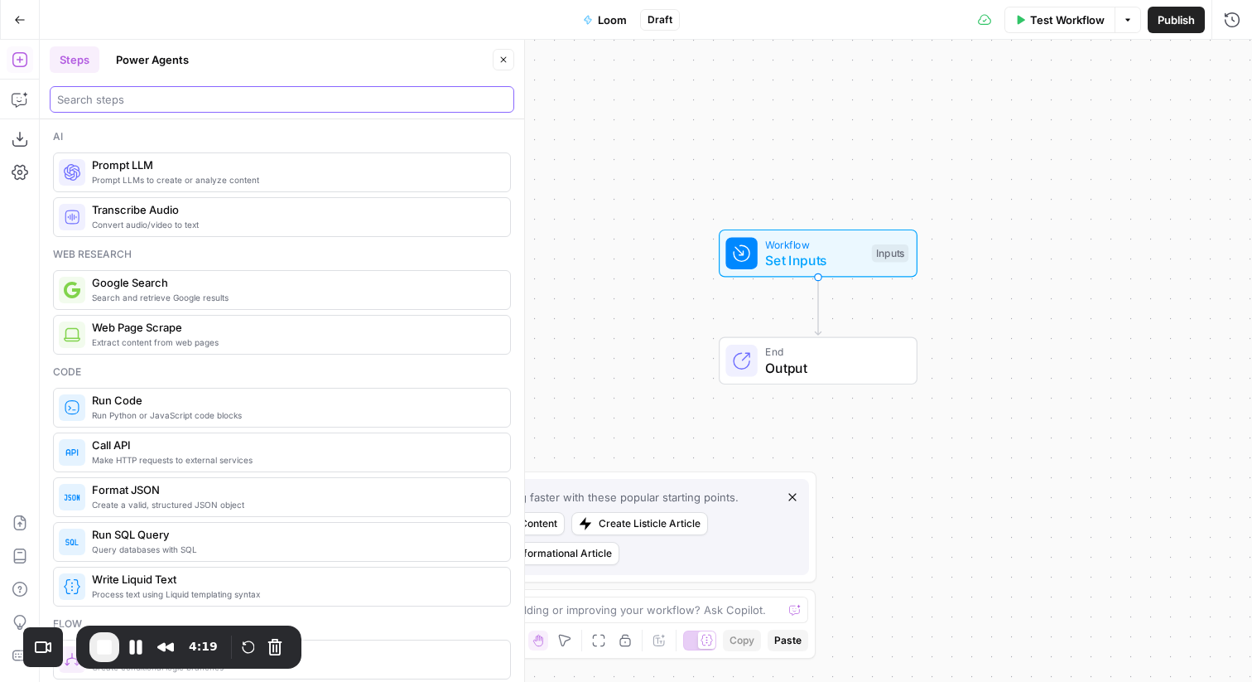
click at [147, 98] on input "search" at bounding box center [282, 99] width 450 height 17
paste input "AEO"
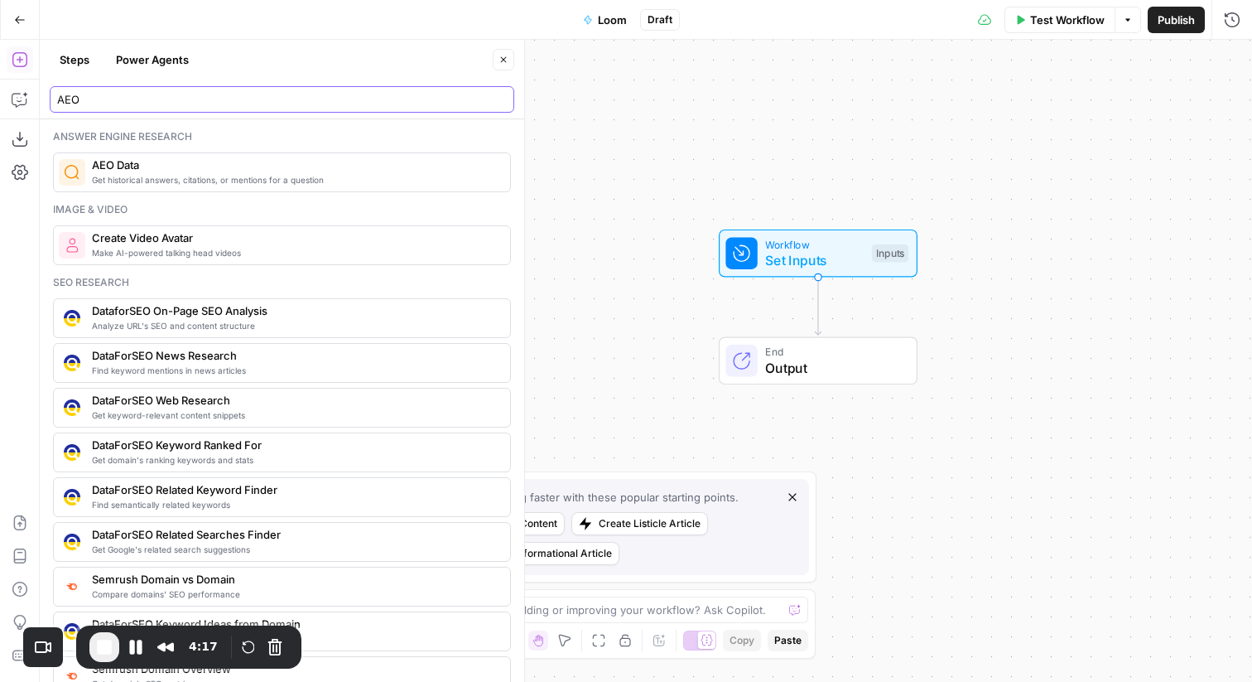
type input "AEO"
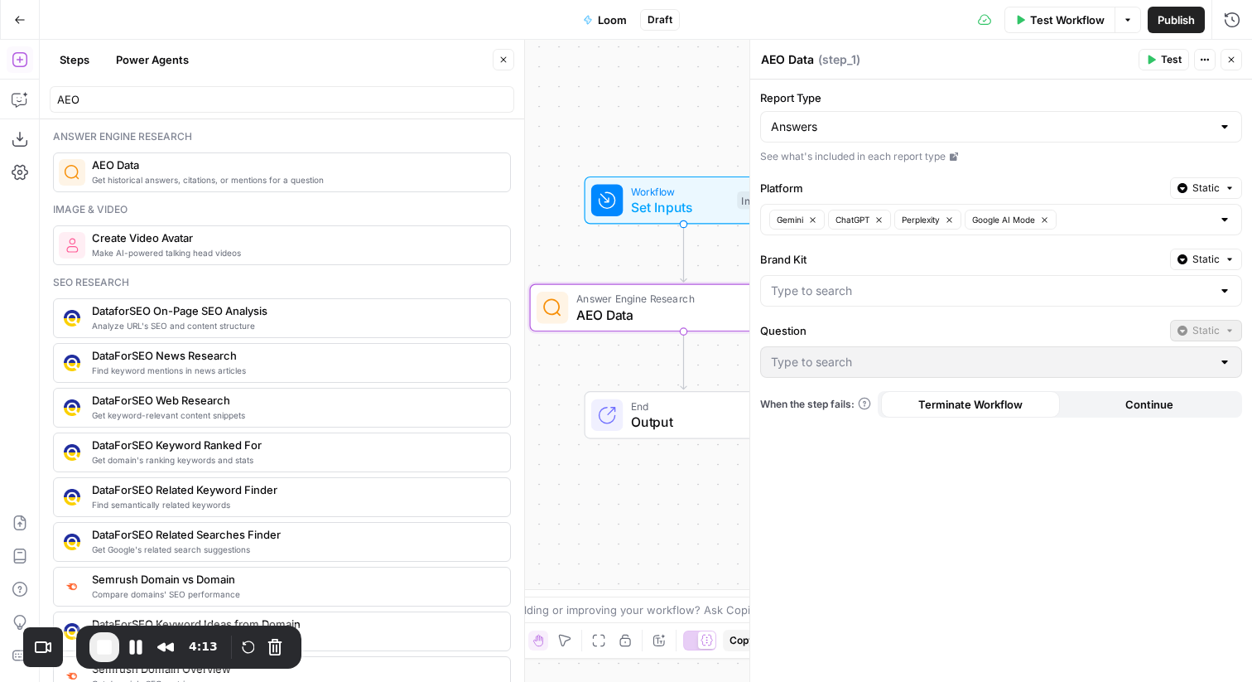
click at [502, 55] on icon "button" at bounding box center [504, 60] width 10 height 10
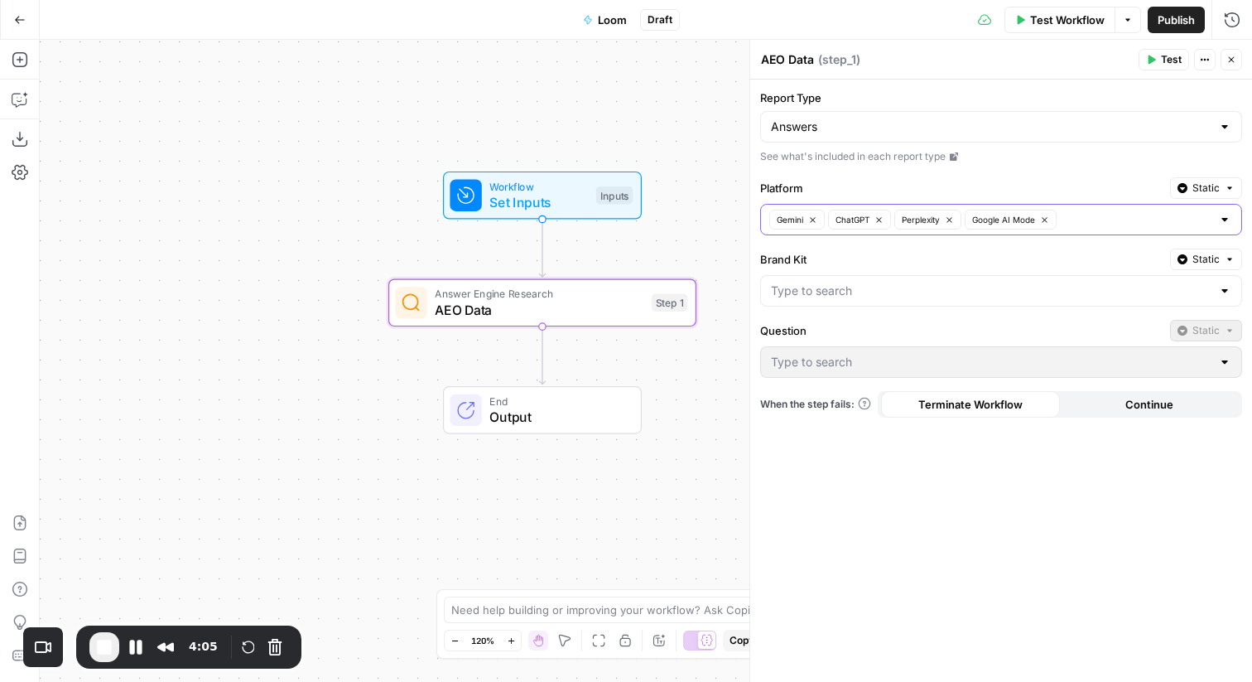
click at [1047, 220] on icon "button" at bounding box center [1044, 219] width 5 height 5
click at [905, 288] on input "Brand Kit" at bounding box center [991, 290] width 441 height 17
click at [845, 335] on span "Synthesia" at bounding box center [997, 332] width 447 height 17
type input "Synthesia"
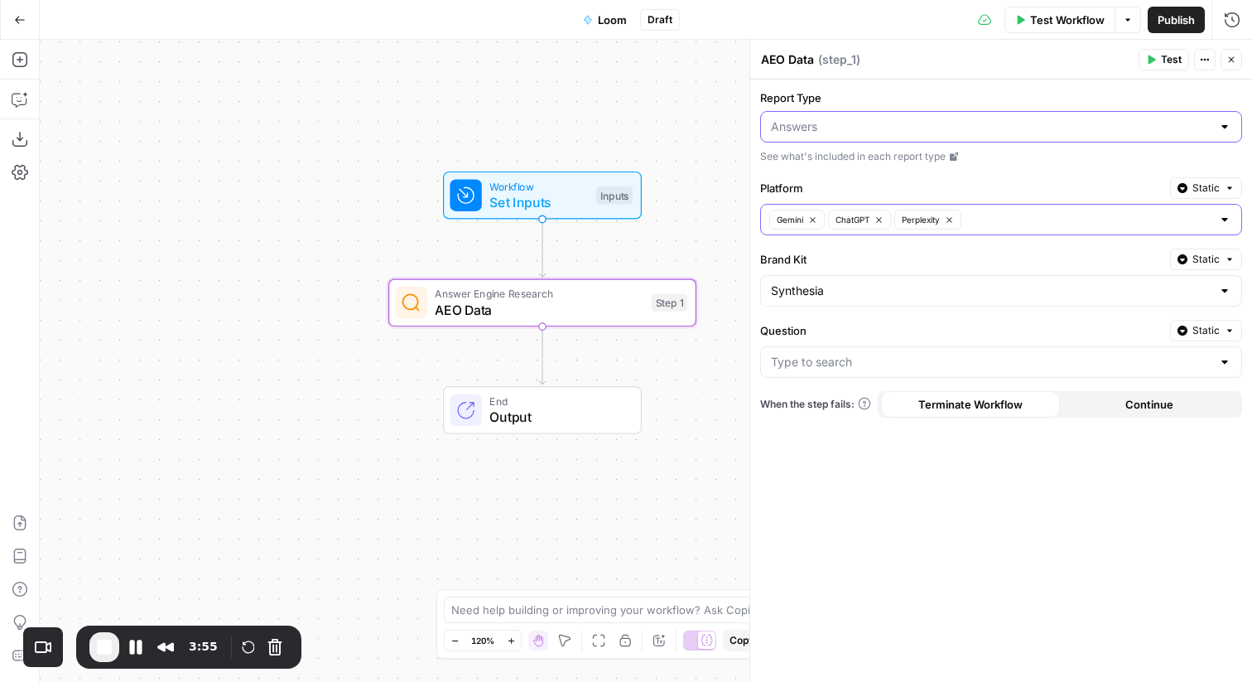
click at [861, 121] on input "Report Type" at bounding box center [991, 126] width 441 height 17
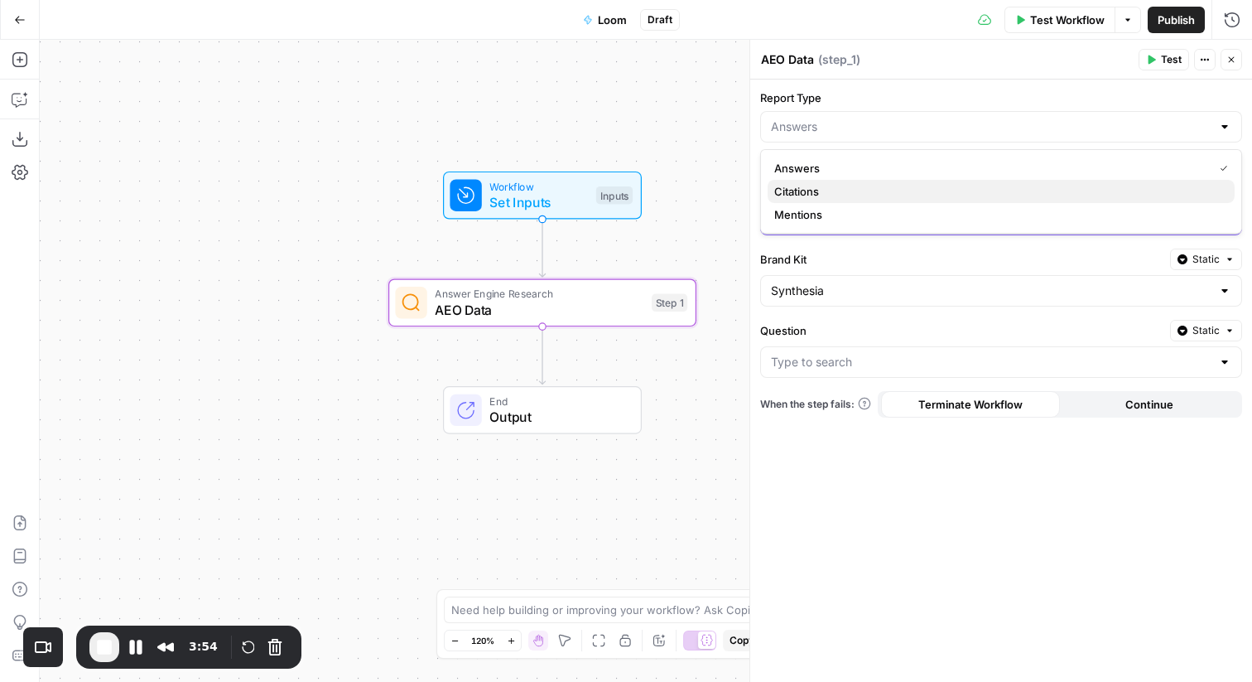
click at [844, 190] on span "Citations" at bounding box center [997, 191] width 447 height 17
type input "Citations"
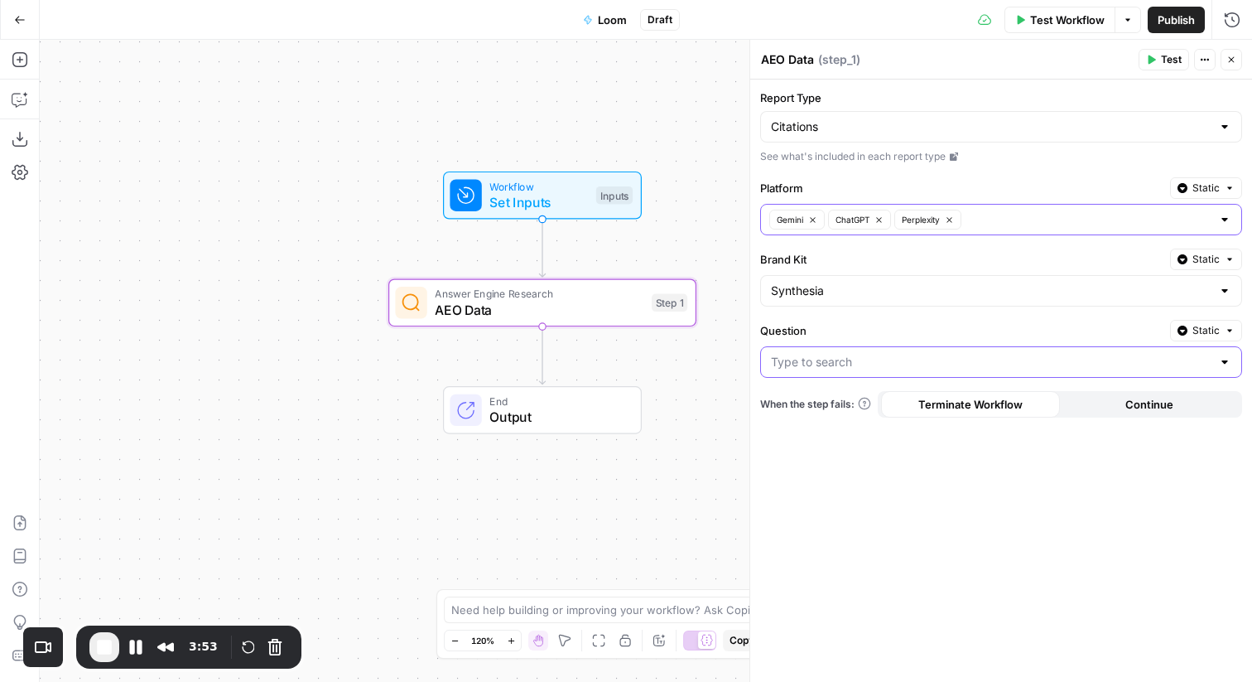
click at [893, 362] on input "Question" at bounding box center [991, 362] width 441 height 17
click at [850, 482] on div "Report Type Citations See what's included in each report type Platform Static G…" at bounding box center [1001, 381] width 502 height 602
click at [1187, 328] on icon "button" at bounding box center [1183, 331] width 10 height 10
click at [1158, 403] on span "Liquid" at bounding box center [1174, 403] width 94 height 17
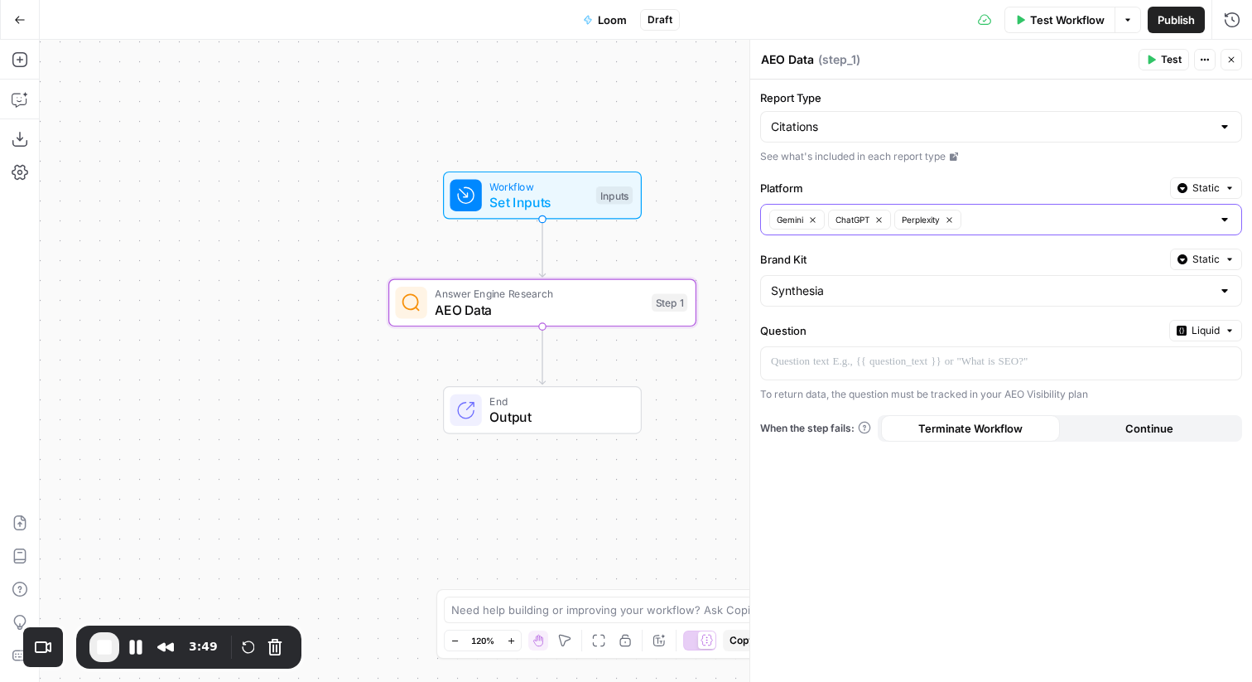
click at [567, 204] on span "Set Inputs" at bounding box center [539, 202] width 99 height 20
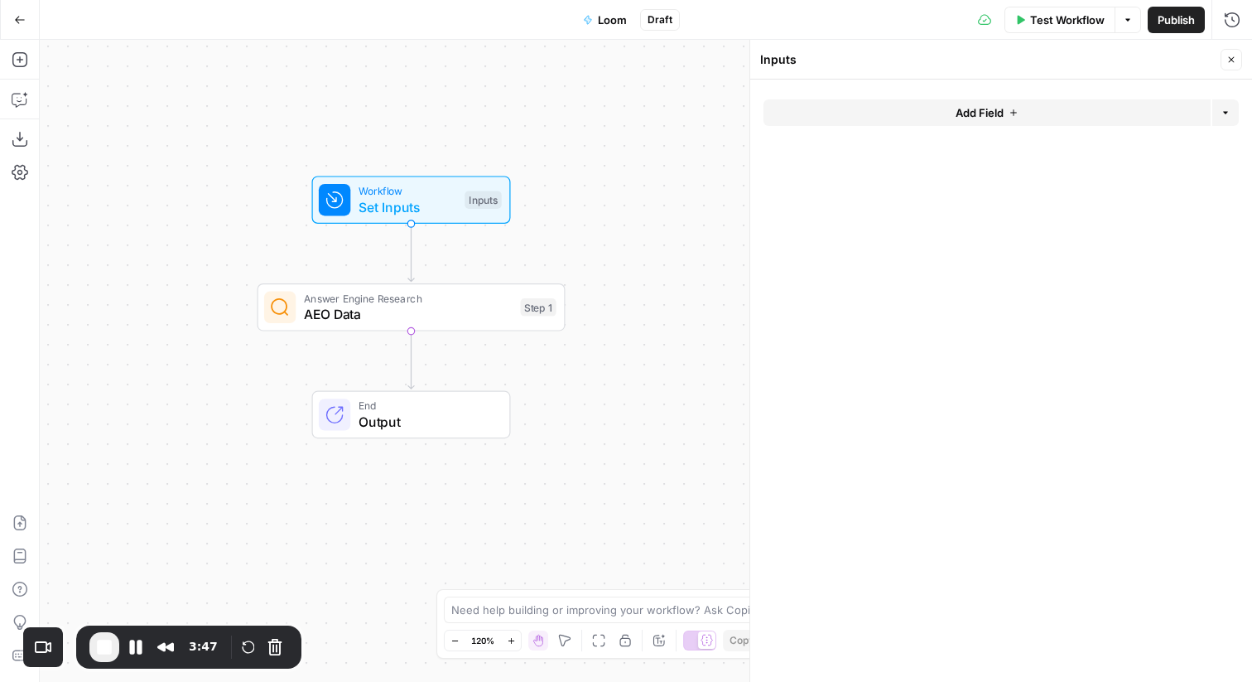
click at [835, 109] on button "Add Field" at bounding box center [987, 112] width 447 height 27
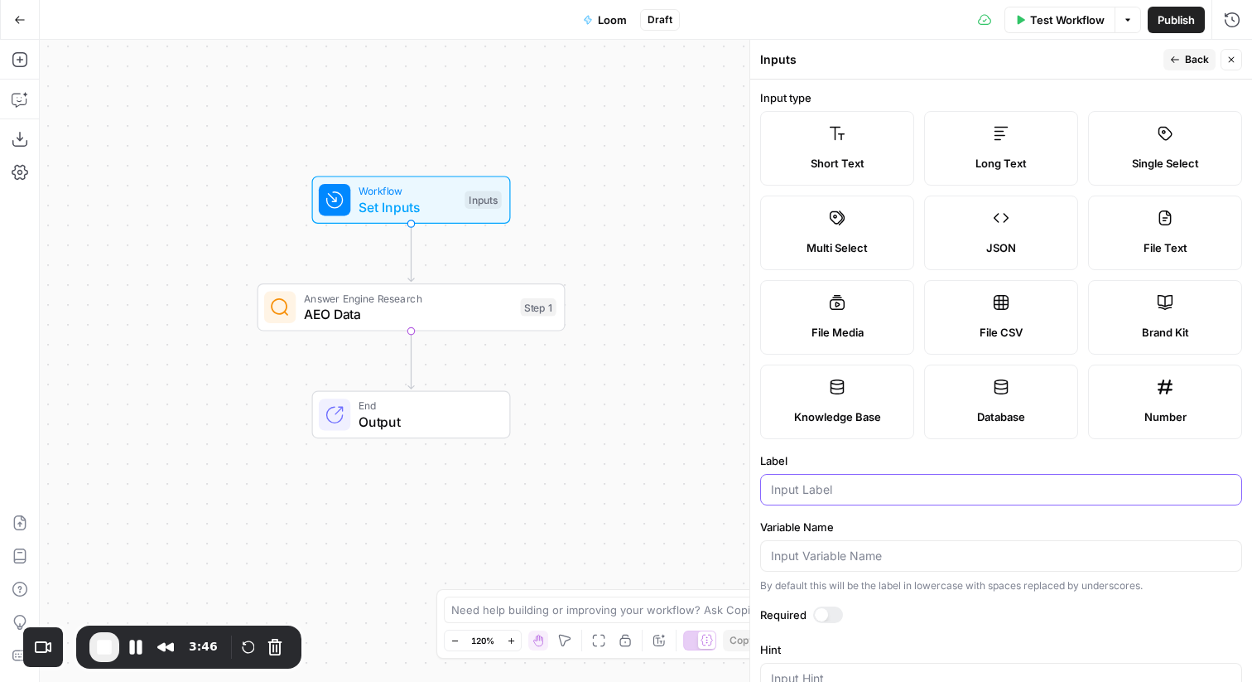
click at [836, 489] on input "Label" at bounding box center [1001, 489] width 461 height 17
type input "Query 1"
click at [1203, 61] on span "Back" at bounding box center [1197, 59] width 24 height 15
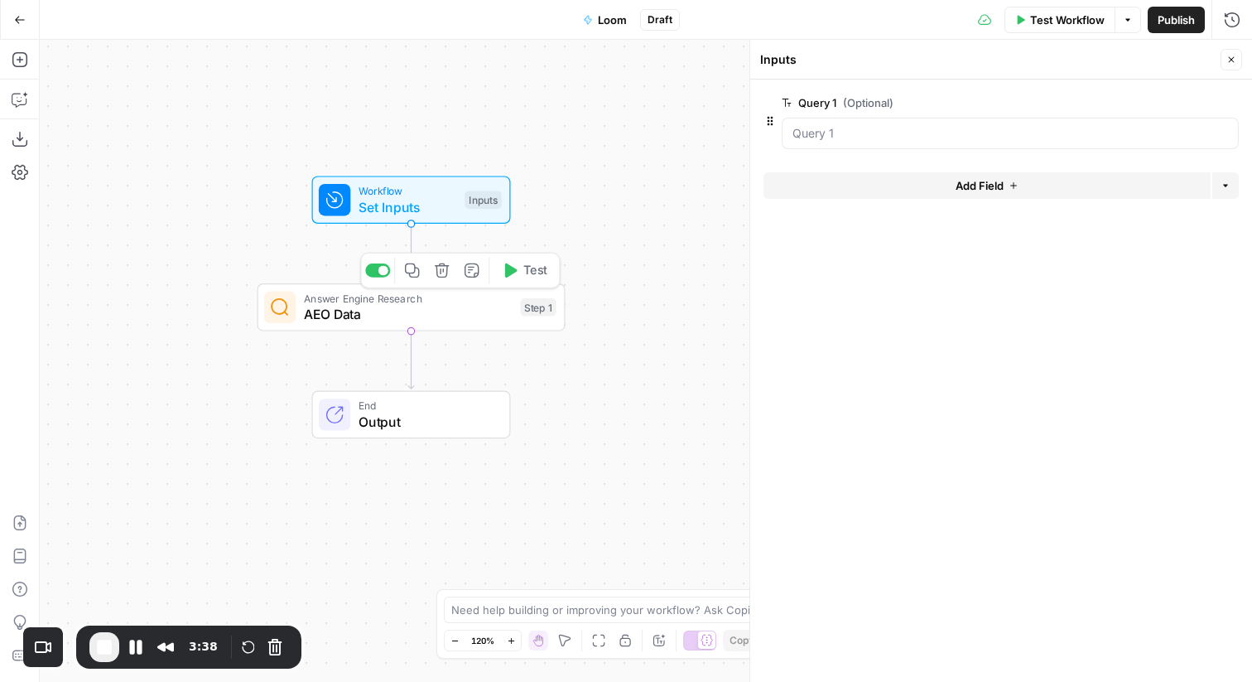
click at [546, 300] on div "Step 1" at bounding box center [539, 307] width 36 height 18
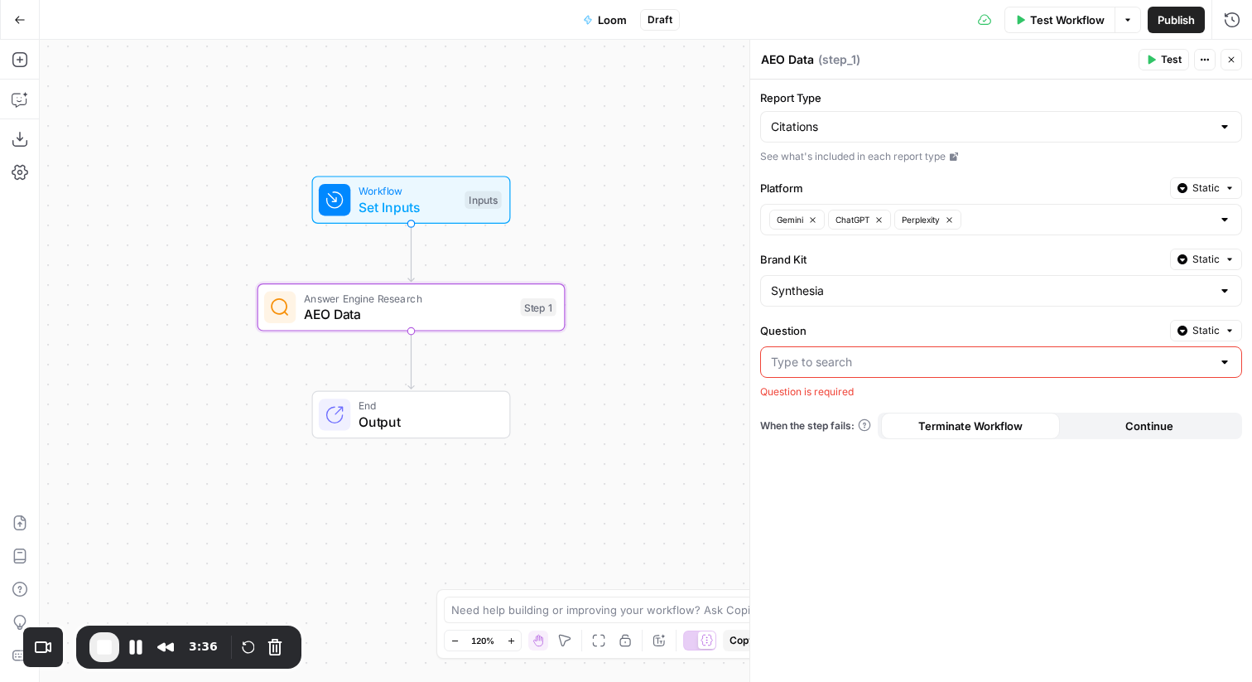
click at [796, 362] on input "Question" at bounding box center [991, 362] width 441 height 17
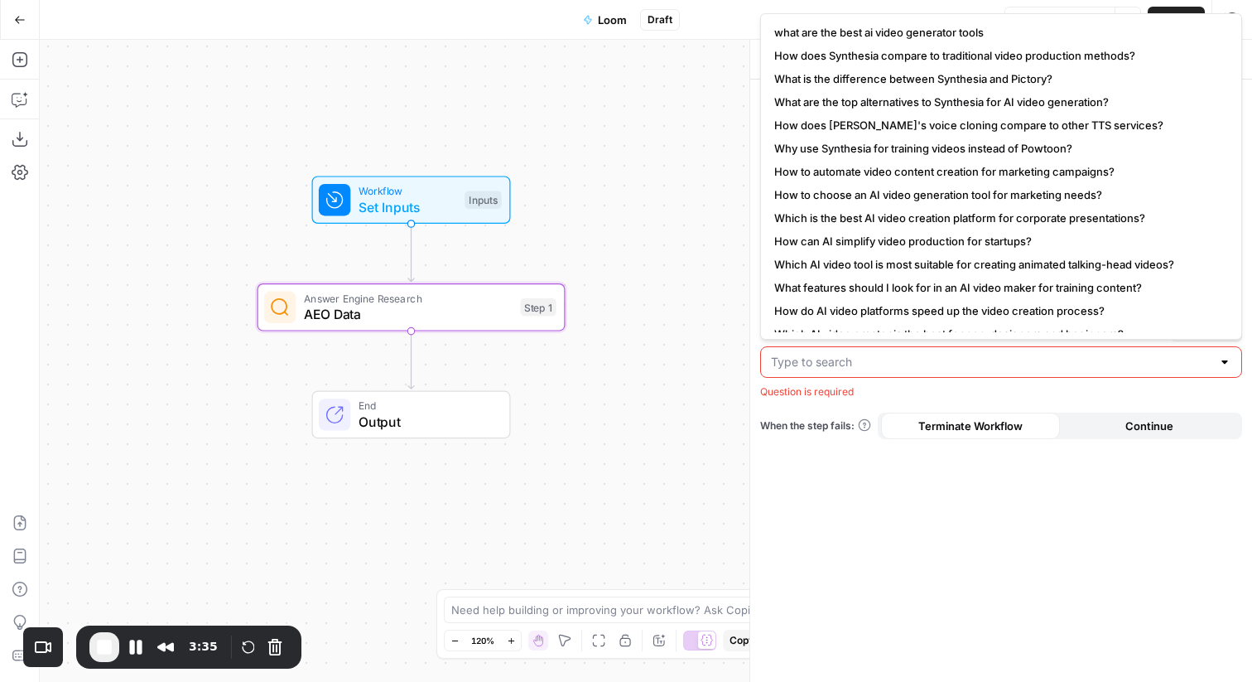
click at [1209, 369] on input "Question" at bounding box center [991, 362] width 441 height 17
click at [1209, 392] on div "Question is required" at bounding box center [1001, 391] width 482 height 15
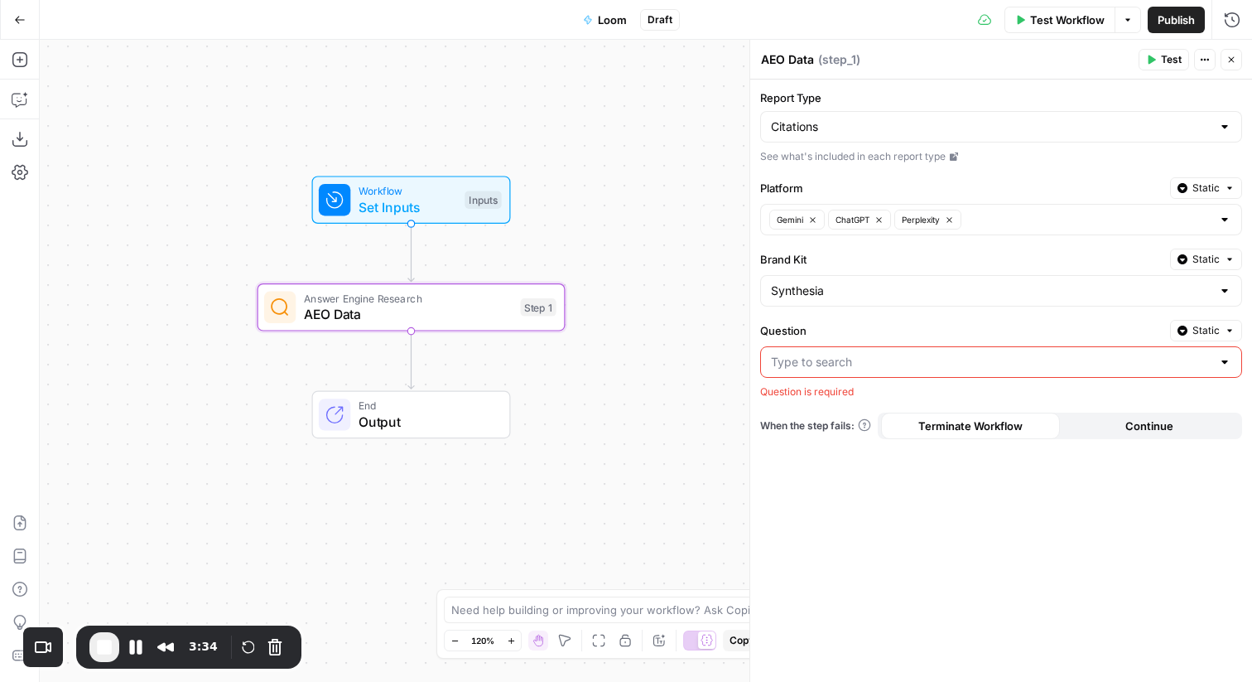
click at [1205, 333] on span "Static" at bounding box center [1206, 330] width 27 height 15
click at [1160, 401] on span "Liquid" at bounding box center [1174, 403] width 94 height 17
click at [996, 369] on p at bounding box center [988, 362] width 434 height 17
click at [1216, 367] on span "“/” to reference" at bounding box center [1178, 361] width 84 height 13
click at [1221, 367] on button "Variables Menu" at bounding box center [1226, 361] width 13 height 13
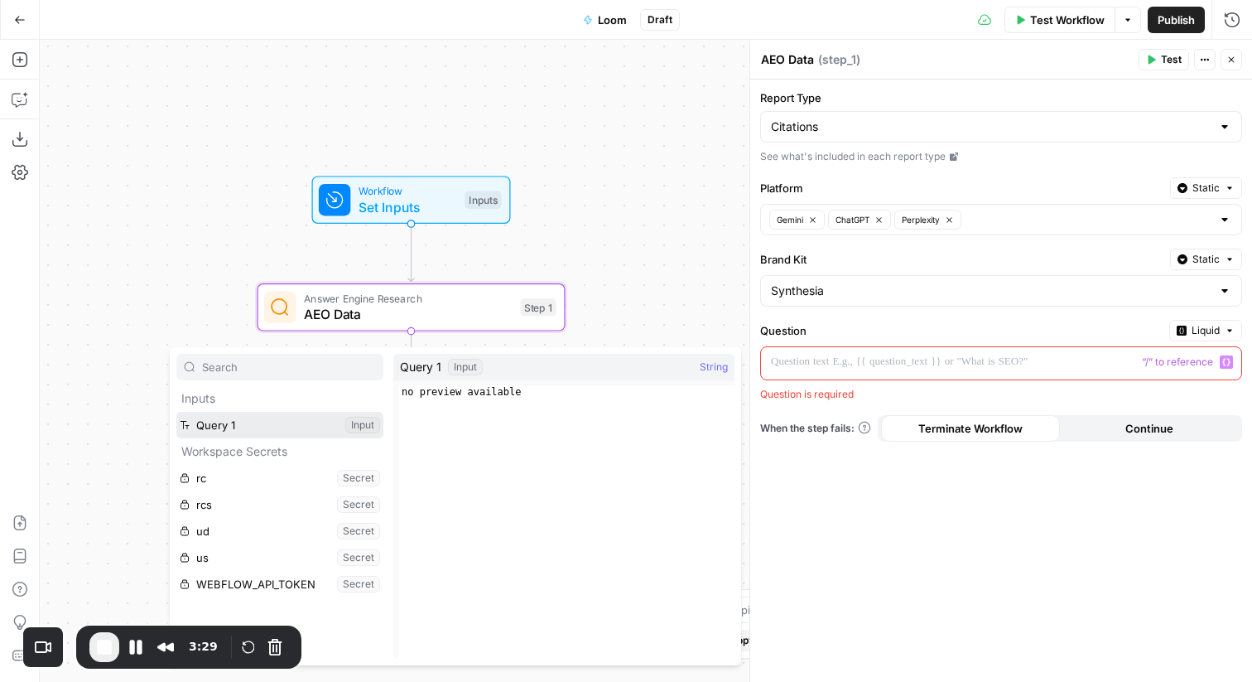
click at [276, 420] on button "Select variable Query 1" at bounding box center [279, 425] width 207 height 27
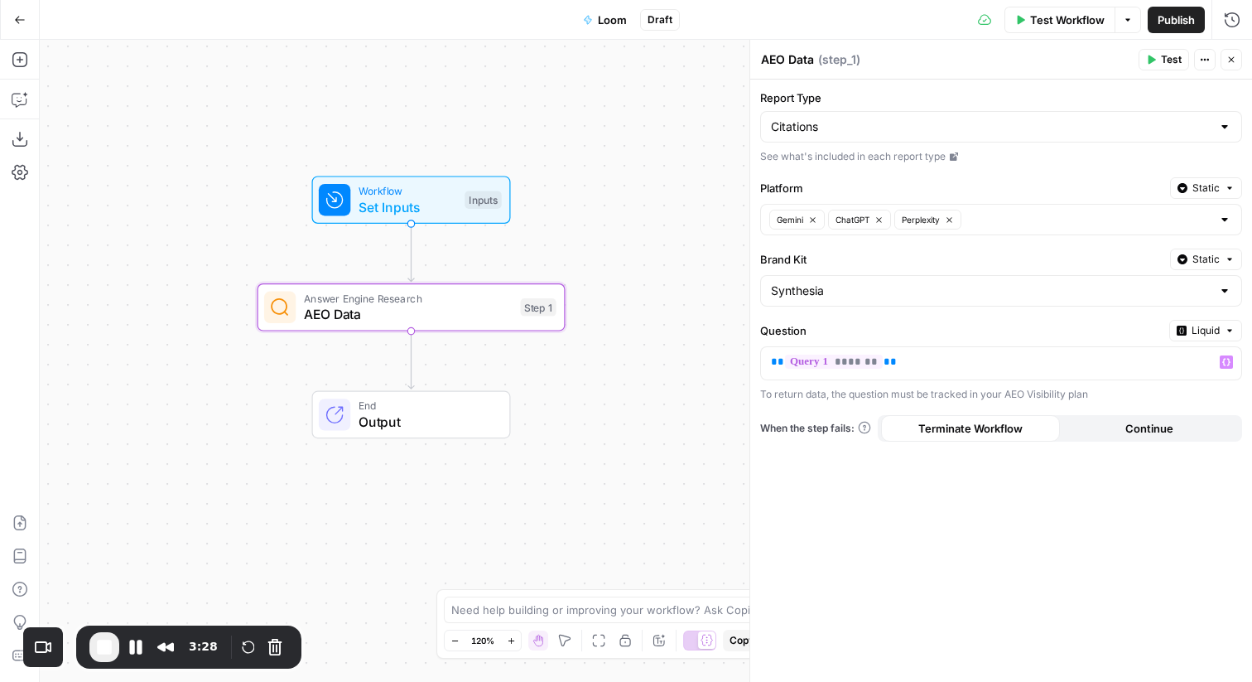
click at [928, 588] on div "Report Type Citations See what's included in each report type Platform Static G…" at bounding box center [1001, 381] width 502 height 602
click at [947, 360] on p "** ******* **" at bounding box center [988, 362] width 434 height 17
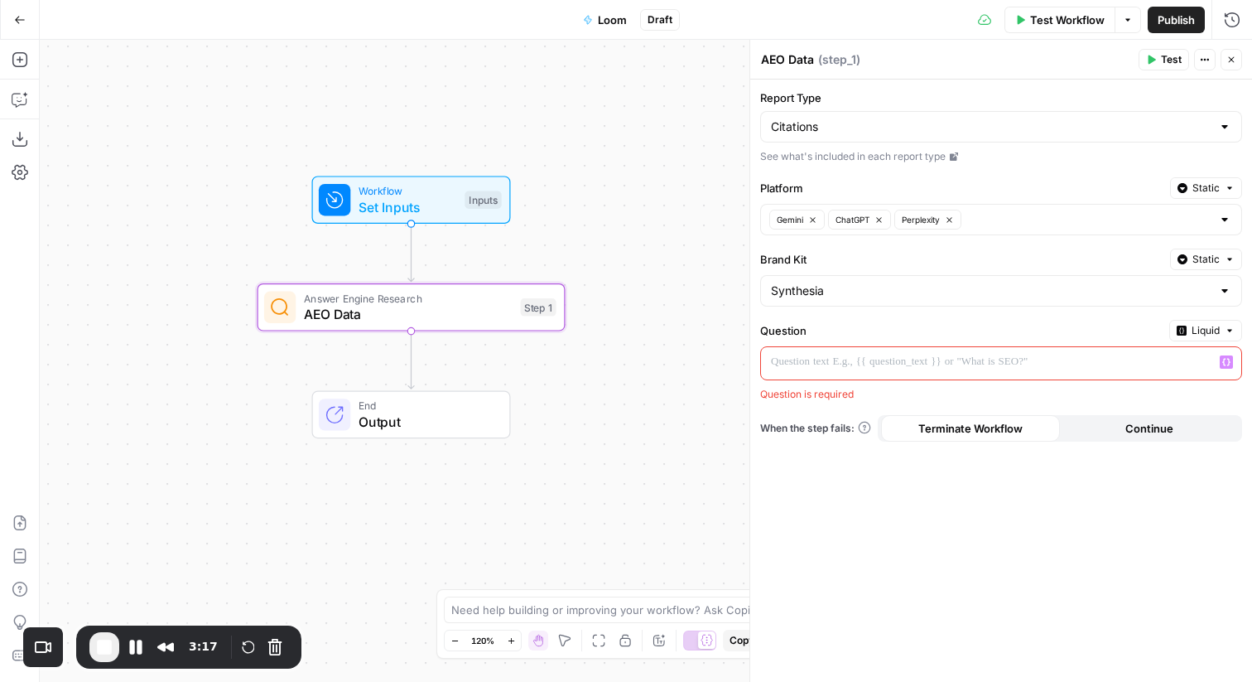
click at [1204, 326] on span "Liquid" at bounding box center [1206, 330] width 28 height 15
click at [1162, 376] on div "Choose from a list" at bounding box center [1163, 381] width 130 height 15
click at [1051, 358] on input "Question" at bounding box center [991, 362] width 441 height 17
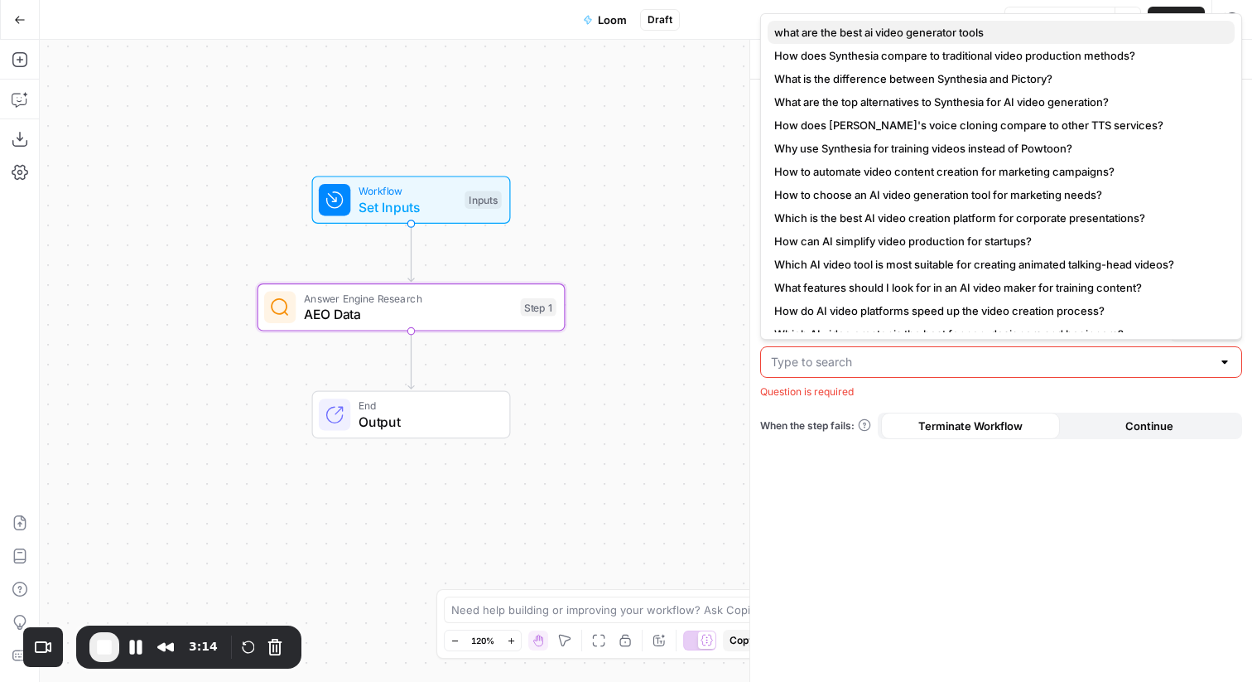
click at [924, 41] on button "what are the best ai video generator tools" at bounding box center [1001, 32] width 467 height 23
type input "what are the best ai video generator tools"
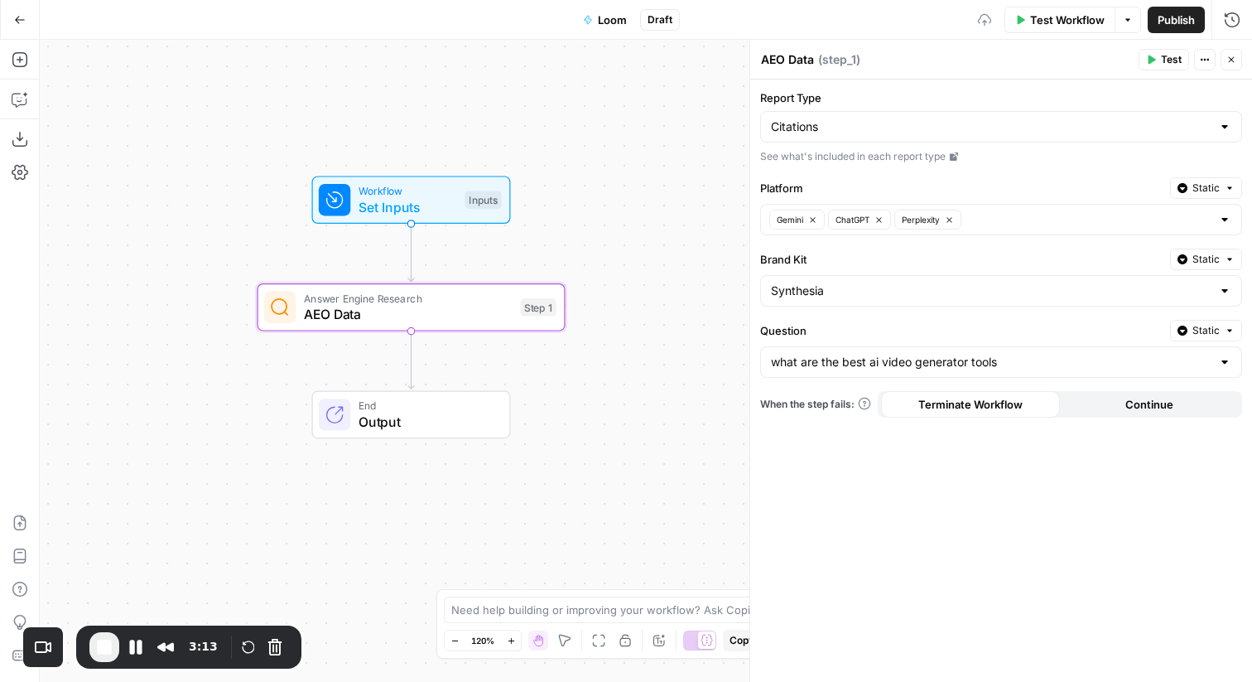
click at [1148, 65] on button "Test" at bounding box center [1164, 60] width 51 height 22
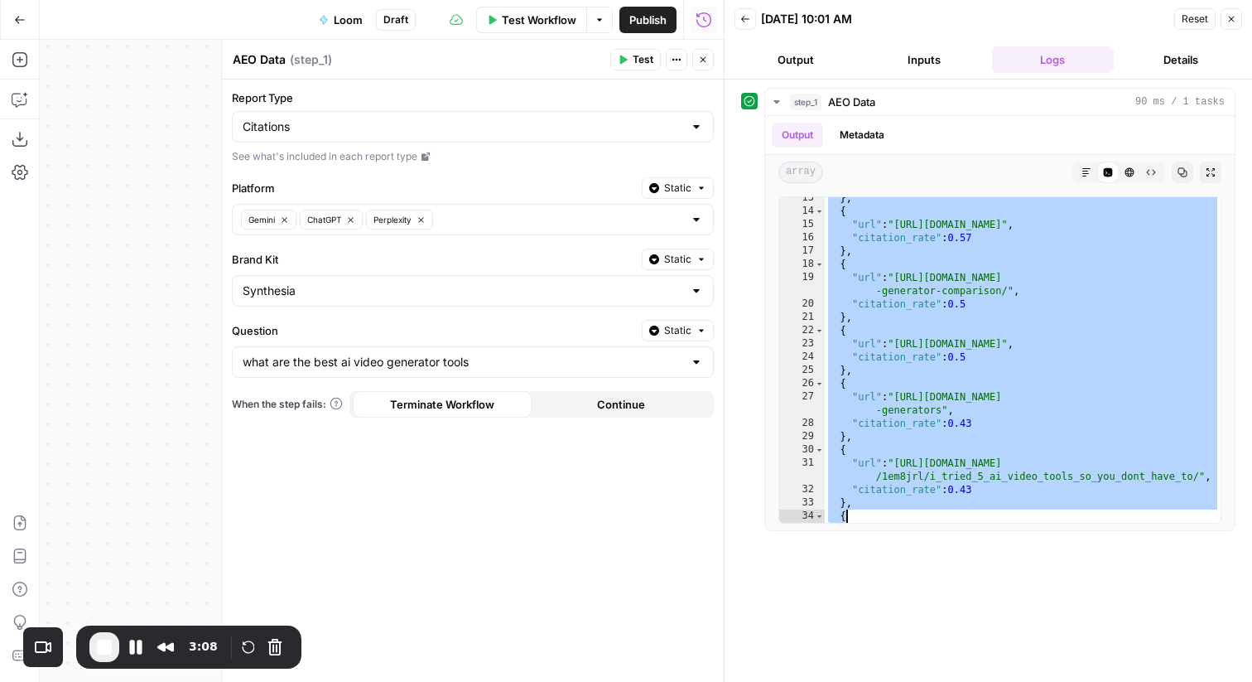
drag, startPoint x: 894, startPoint y: 232, endPoint x: 983, endPoint y: 441, distance: 227.9
click at [984, 445] on div "} , { "url" : "https://www.canva.com/features/ai-video-generator/" , "citation_…" at bounding box center [1023, 380] width 396 height 379
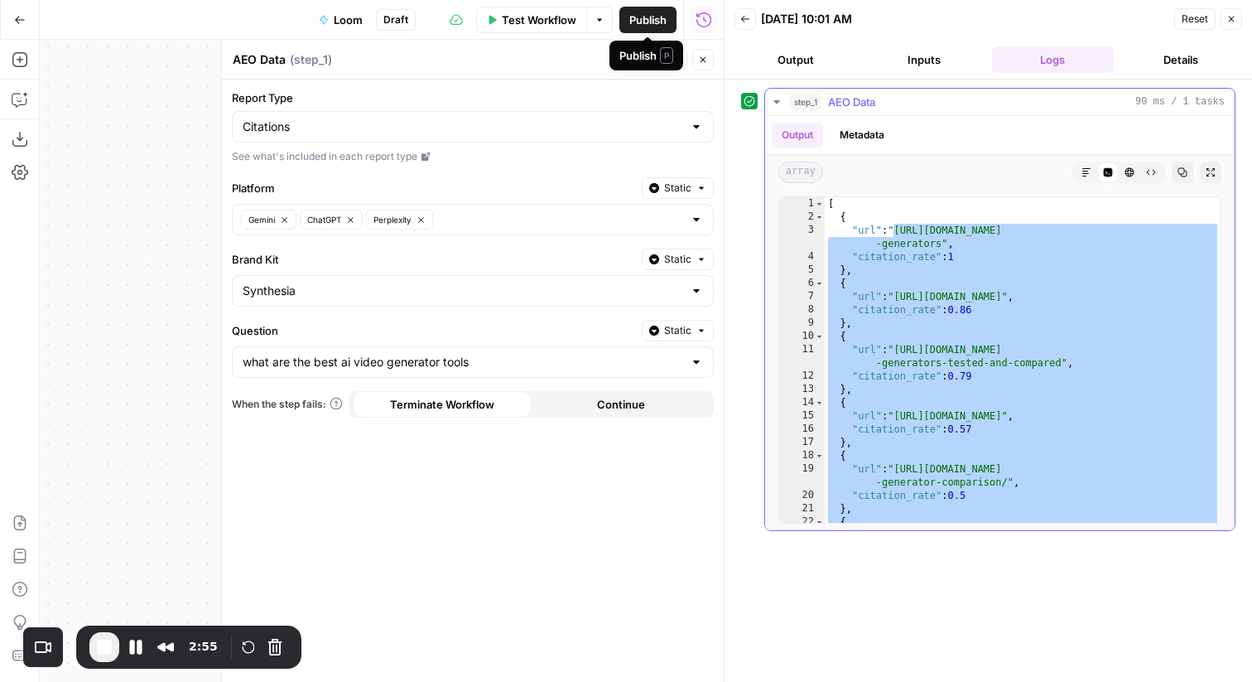
click at [934, 283] on div "[ { "url" : "https://www.synthesia.io/post/best-ai-video -generators" , "citati…" at bounding box center [1023, 373] width 396 height 352
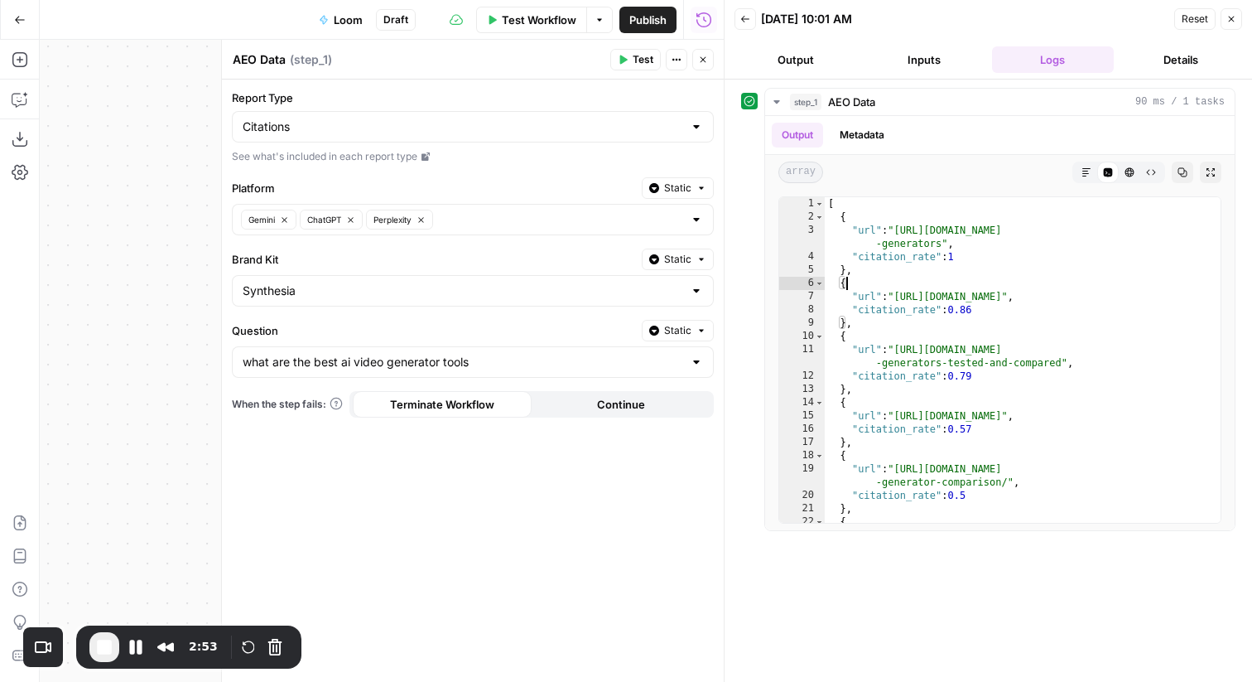
click at [712, 57] on button "Close" at bounding box center [703, 60] width 22 height 22
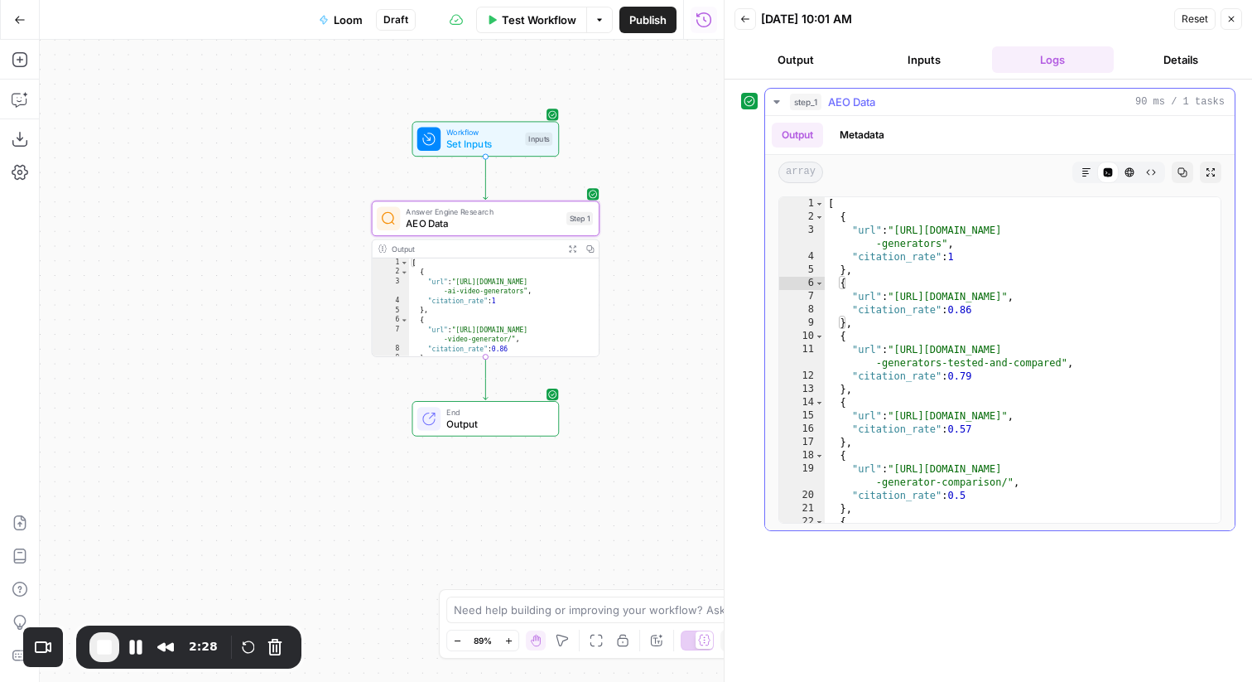
type textarea "**********"
drag, startPoint x: 917, startPoint y: 259, endPoint x: 974, endPoint y: 259, distance: 57.2
click at [977, 259] on div "[ { "url" : "https://www.synthesia.io/post/best-ai-video -generators" , "citati…" at bounding box center [1023, 373] width 396 height 352
click at [13, 46] on button "Add Steps" at bounding box center [20, 59] width 27 height 27
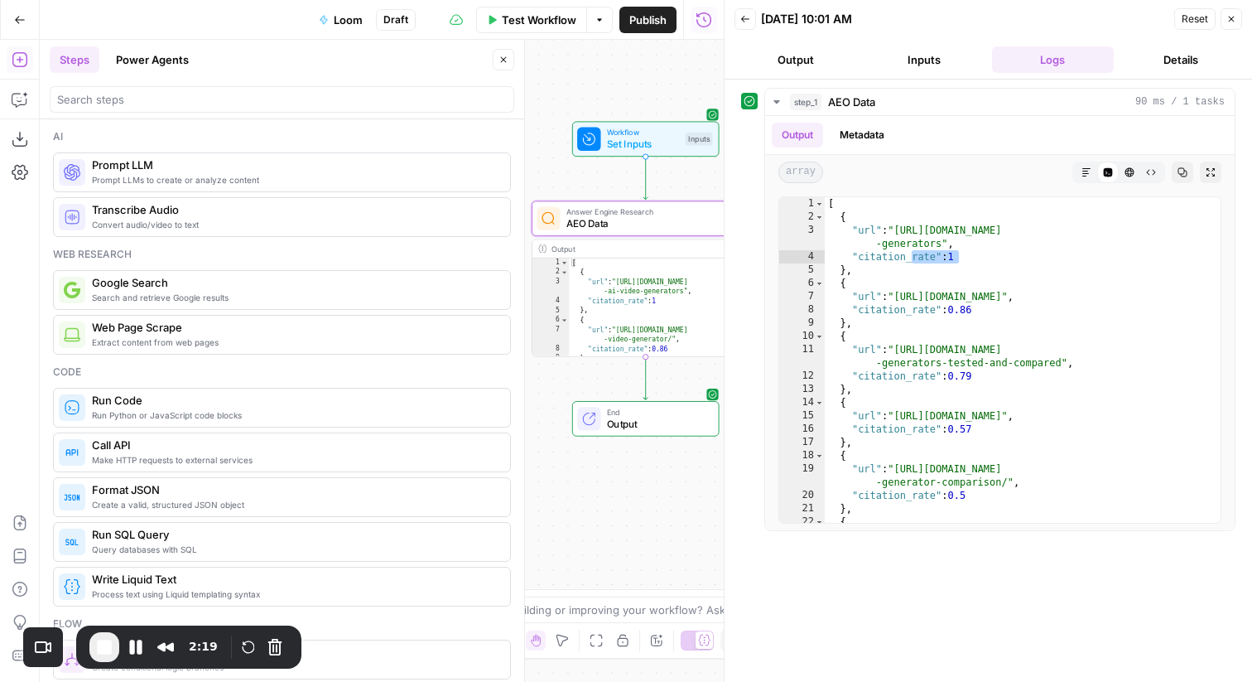
click at [279, 89] on div at bounding box center [282, 99] width 465 height 27
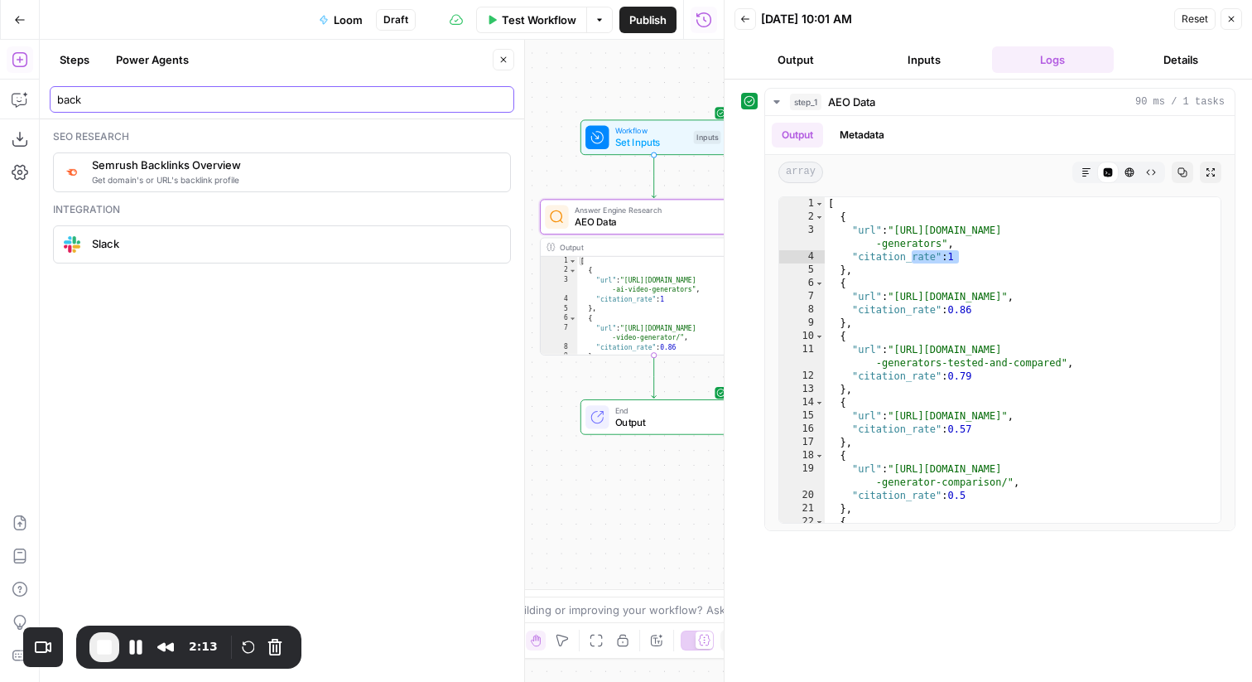
type input "back"
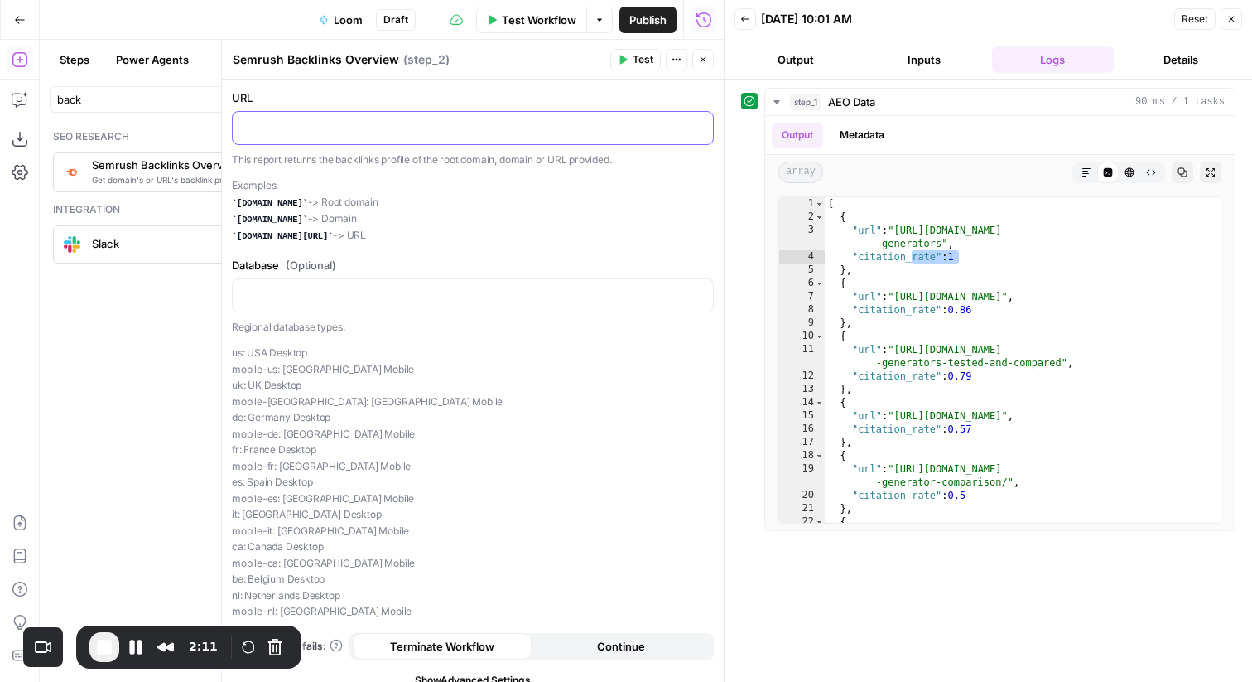
click at [437, 130] on p at bounding box center [473, 126] width 461 height 17
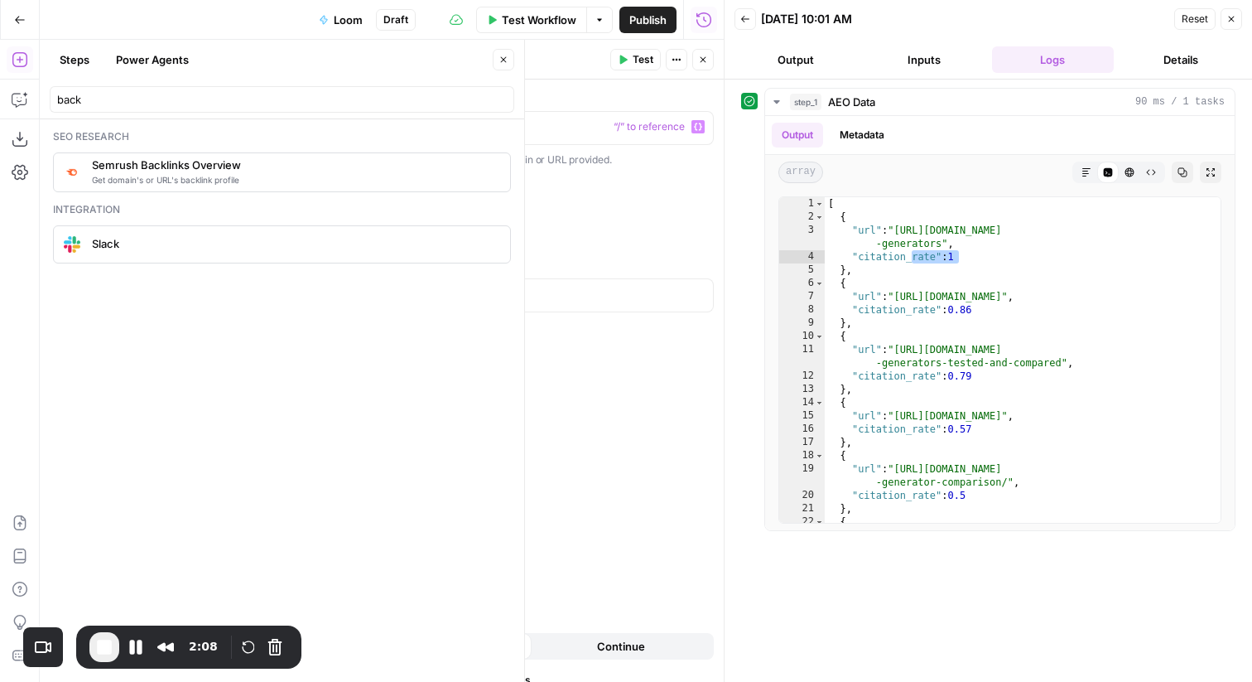
click at [500, 54] on button "Close" at bounding box center [504, 60] width 22 height 22
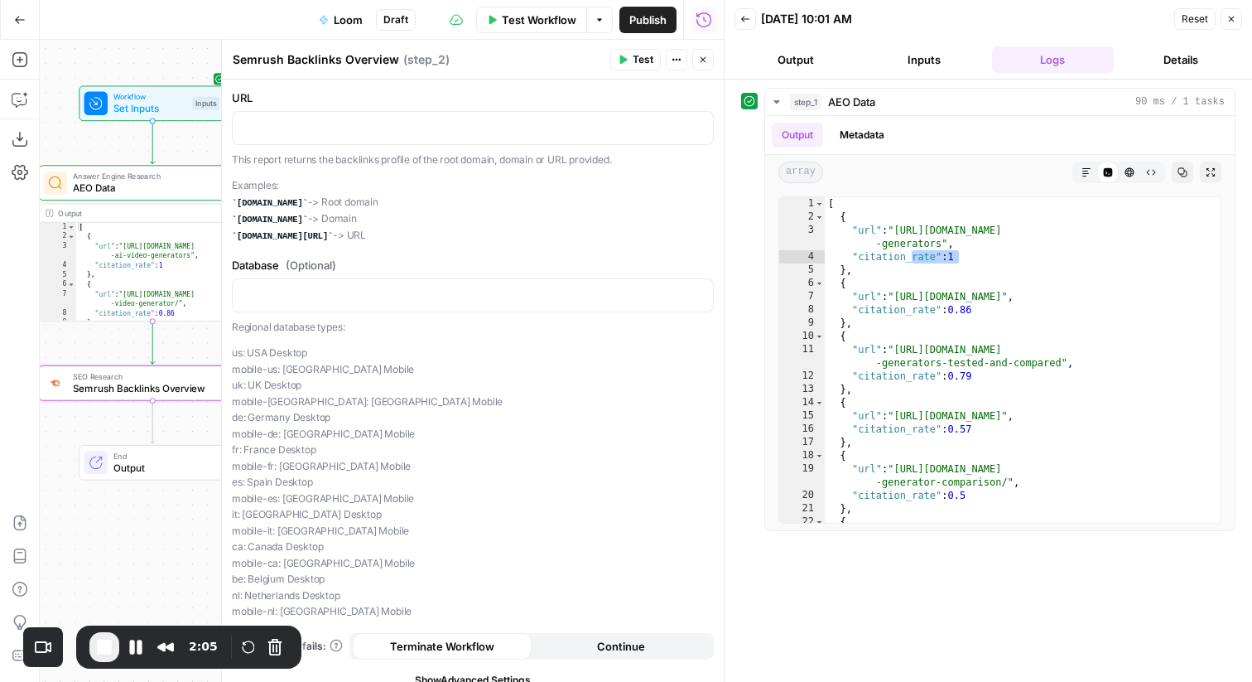
click at [1229, 21] on icon "button" at bounding box center [1232, 20] width 6 height 6
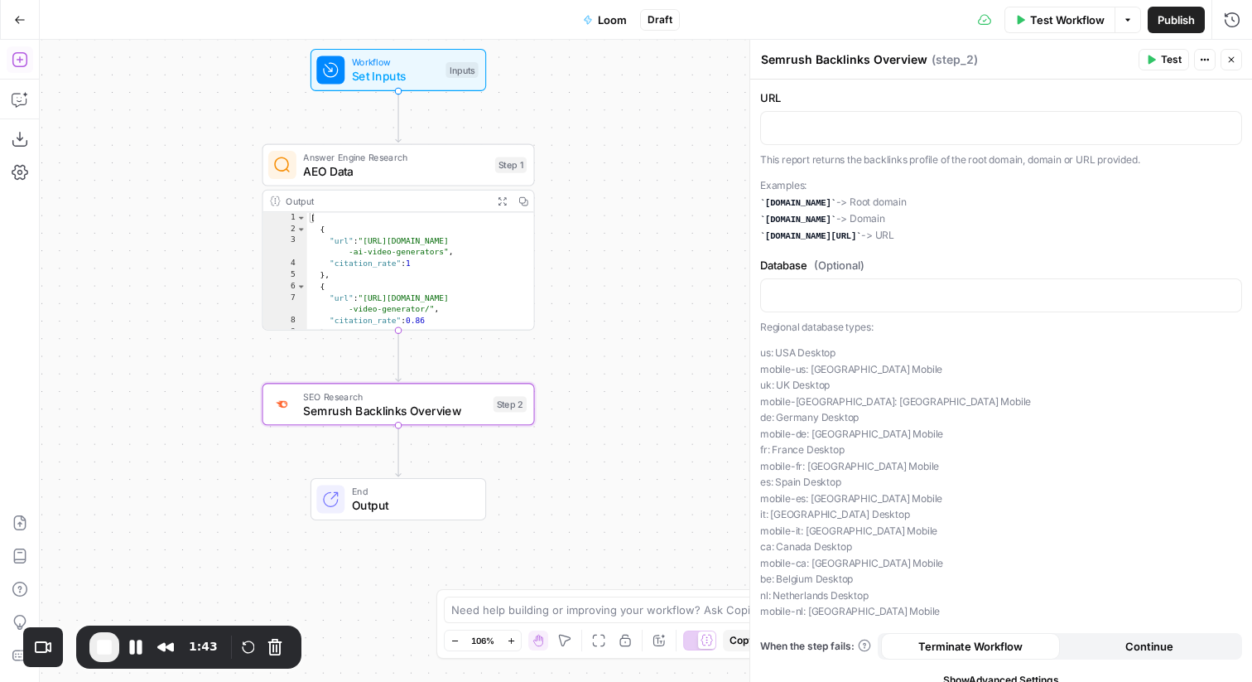
click at [24, 60] on icon "button" at bounding box center [20, 59] width 17 height 17
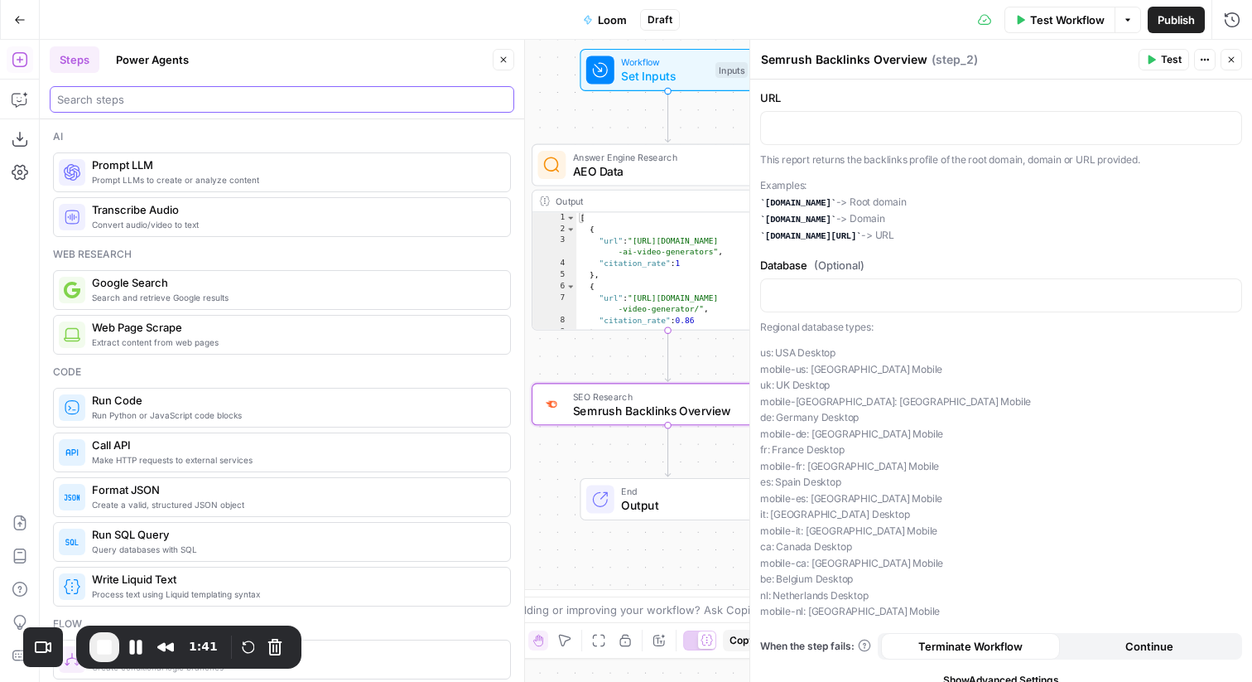
click at [102, 92] on input "search" at bounding box center [282, 99] width 450 height 17
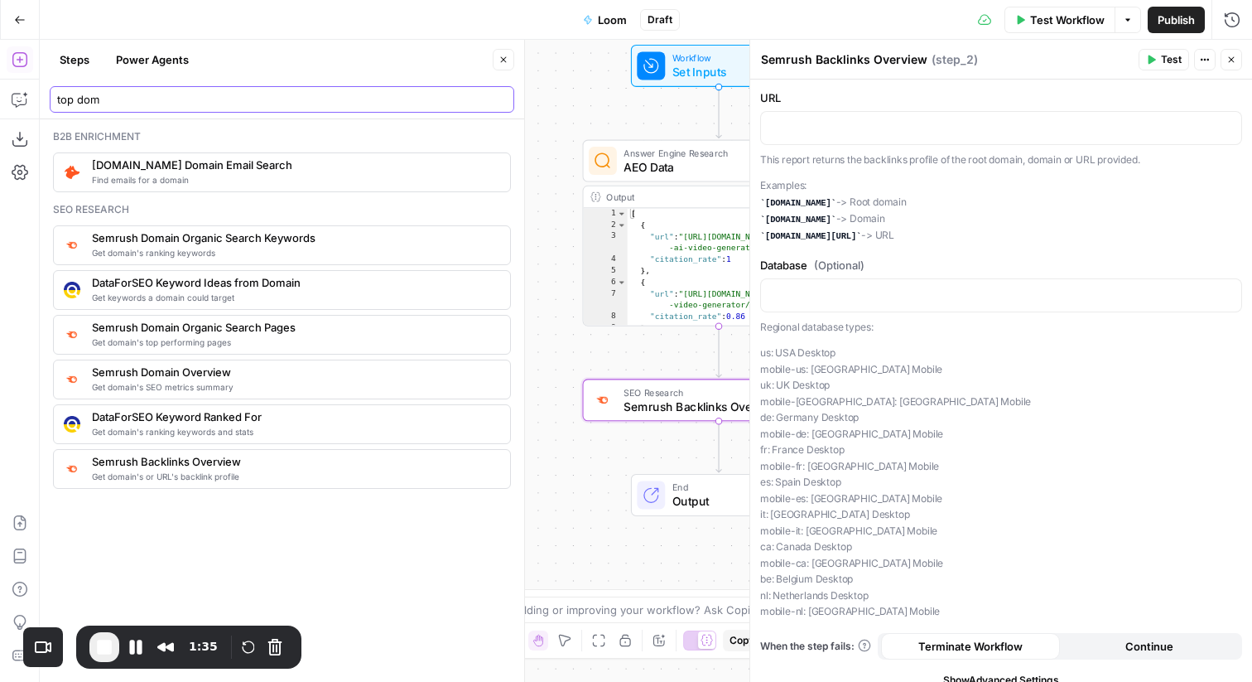
type input "top dom"
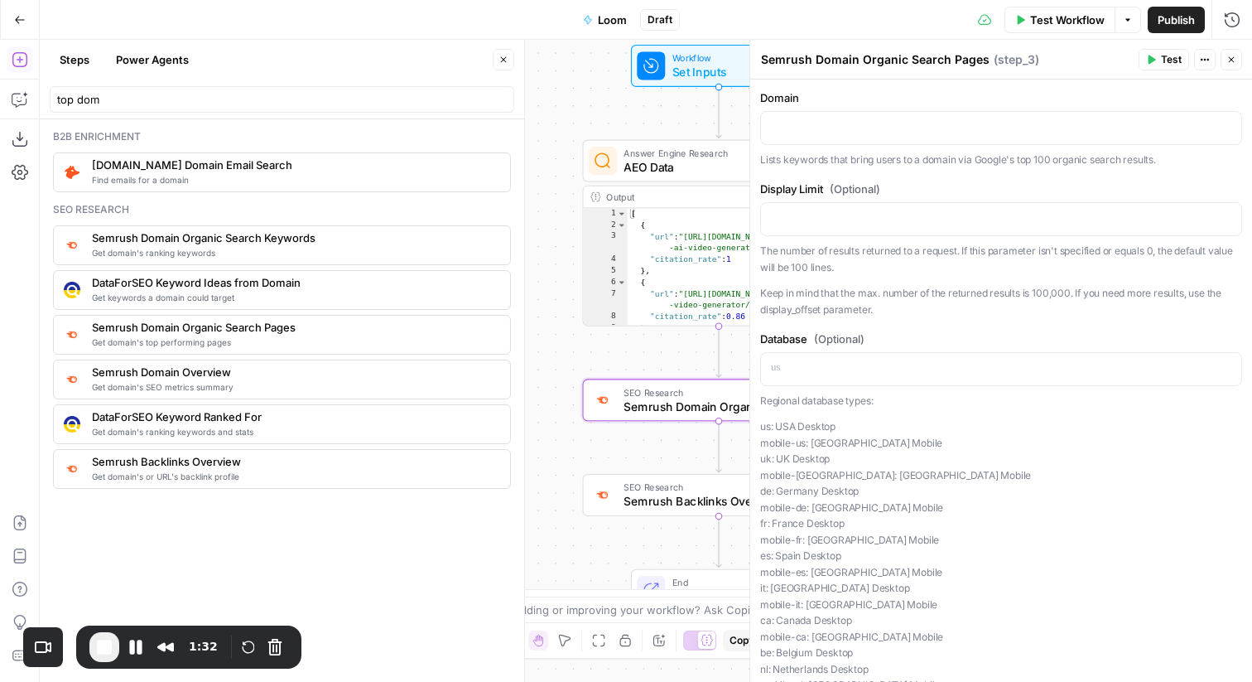
click at [504, 55] on icon "button" at bounding box center [504, 60] width 10 height 10
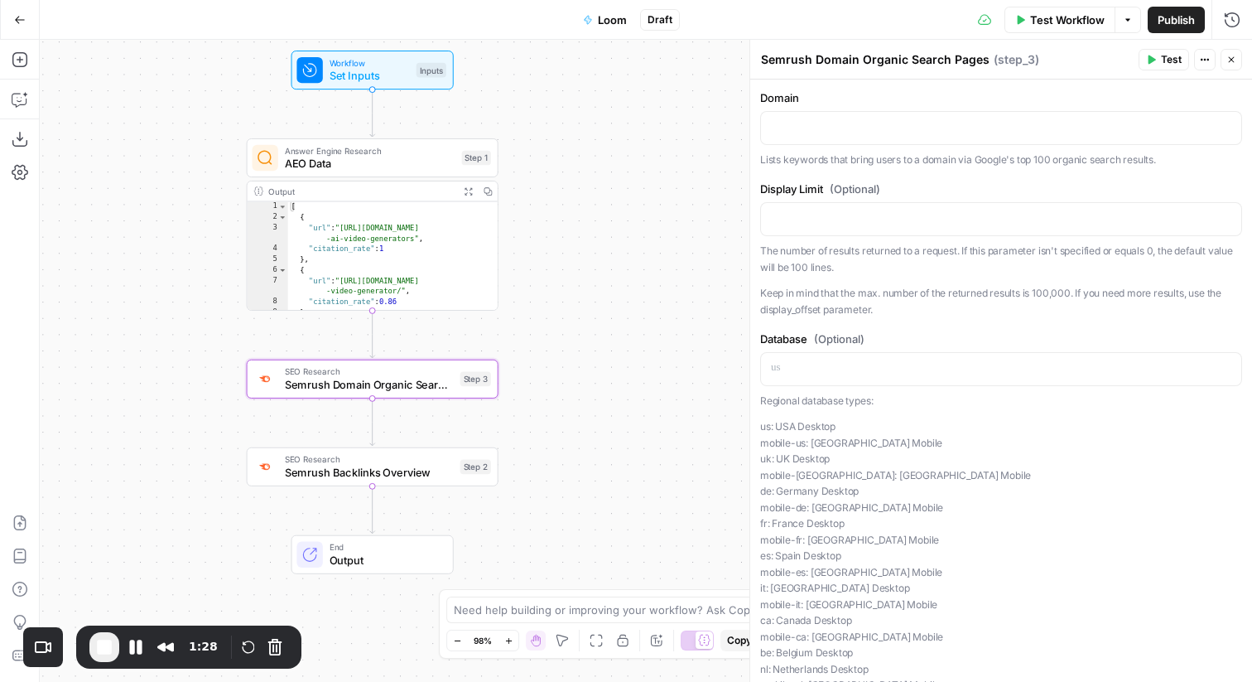
click at [313, 379] on span "Semrush Domain Organic Search Pages" at bounding box center [369, 384] width 169 height 17
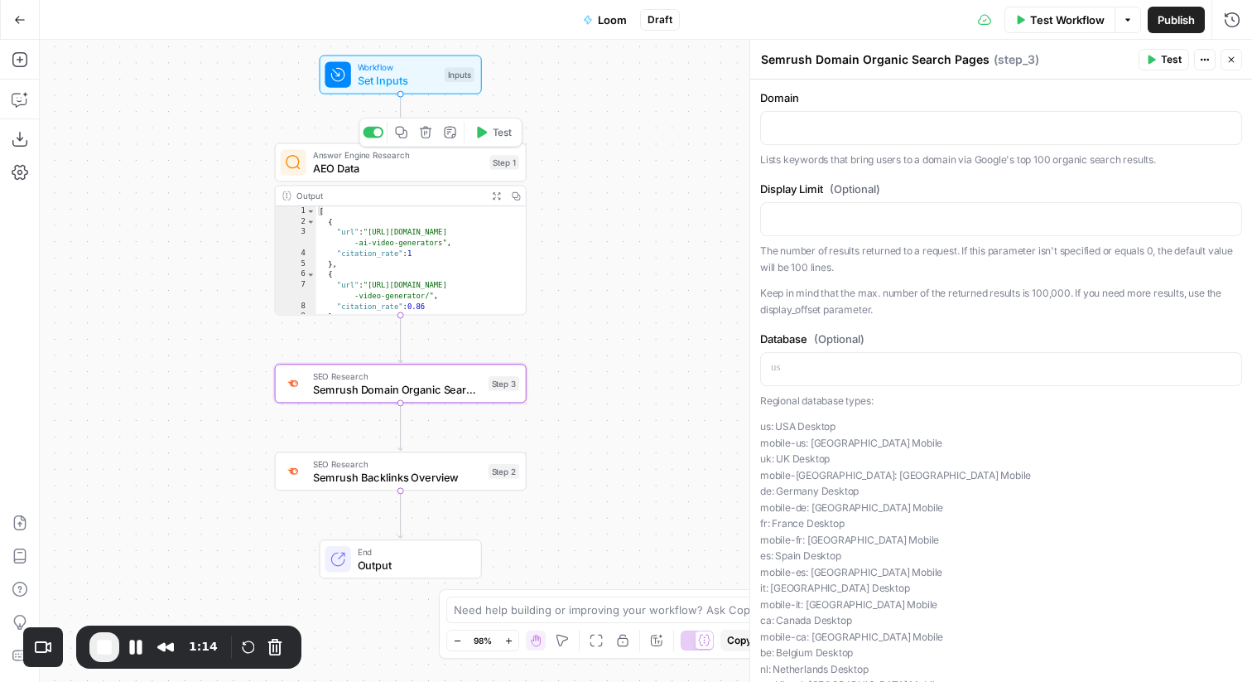
click at [375, 173] on span "AEO Data" at bounding box center [398, 168] width 171 height 17
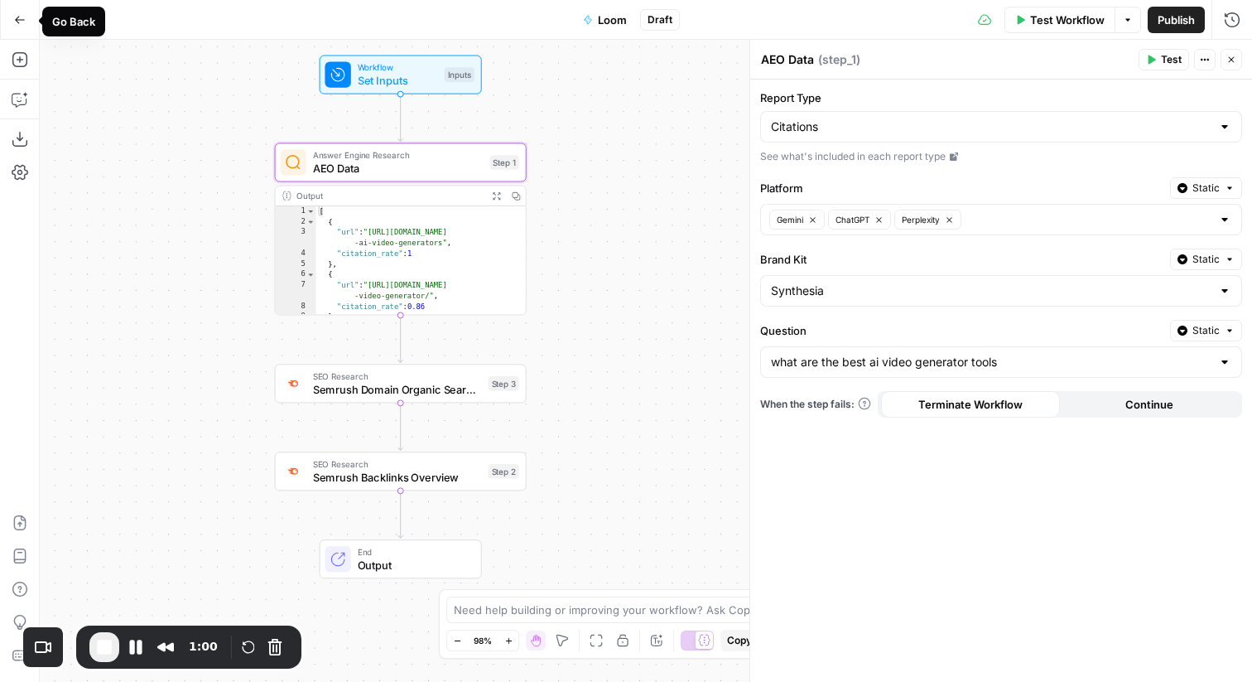
click at [26, 17] on button "Go Back" at bounding box center [20, 20] width 30 height 30
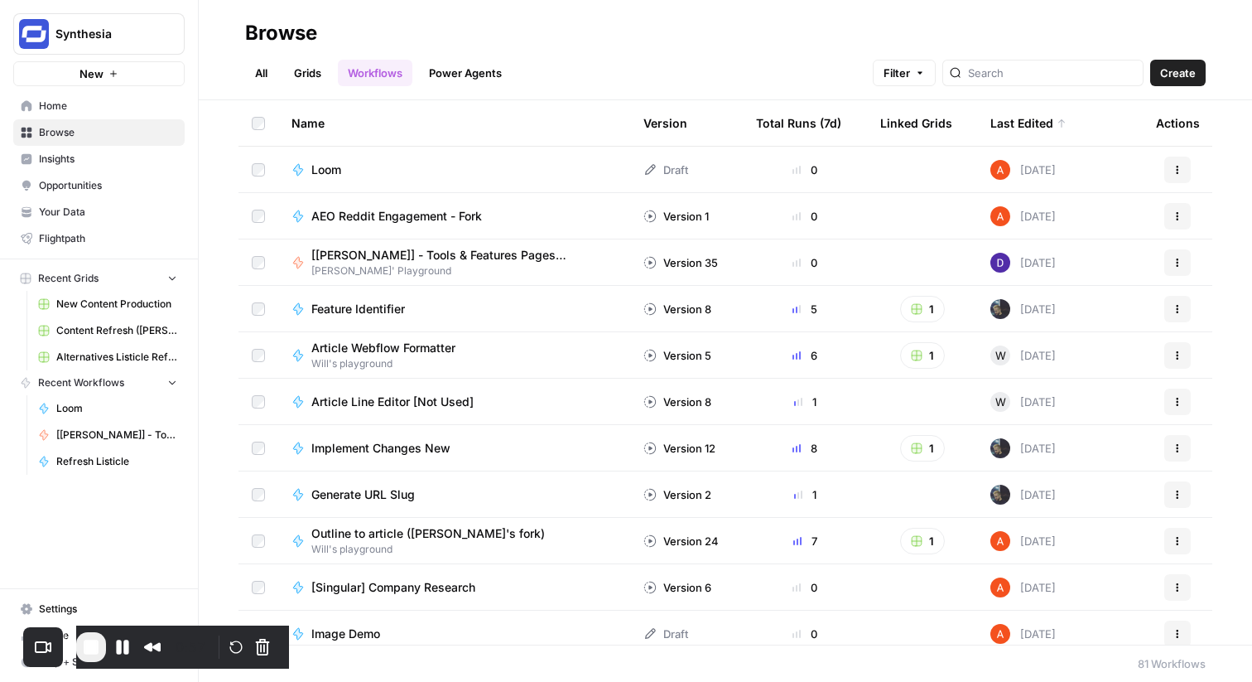
click at [131, 181] on span "Opportunities" at bounding box center [108, 185] width 138 height 15
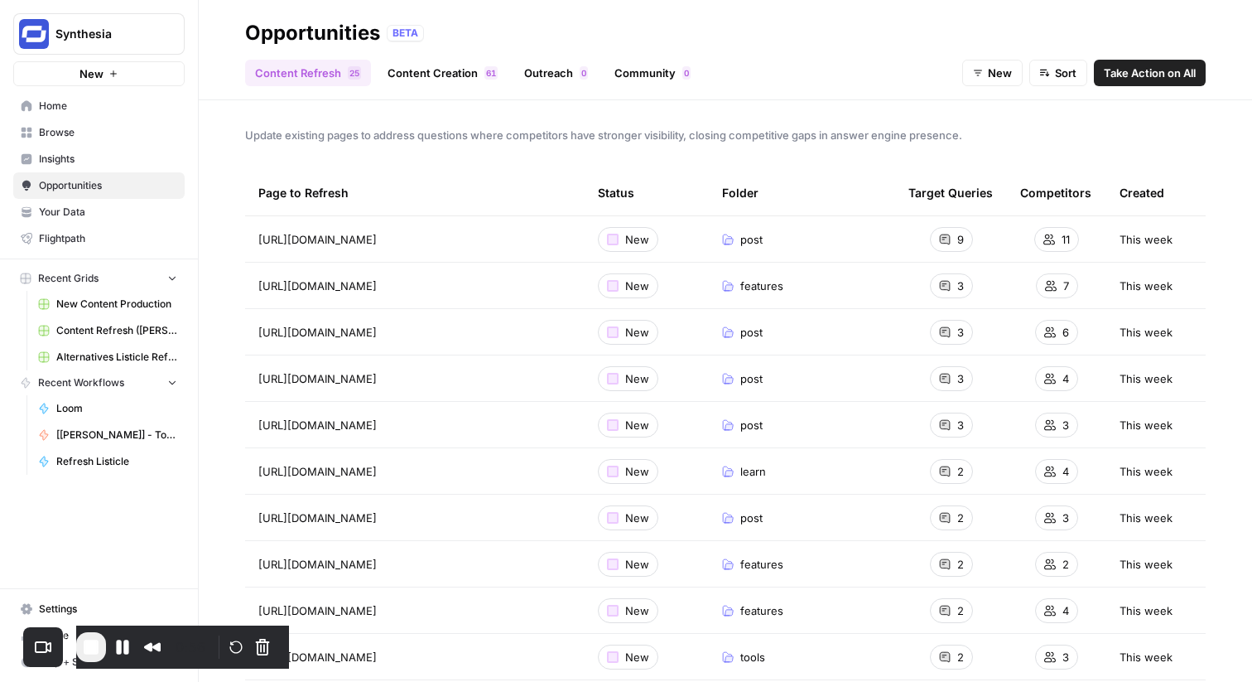
click at [631, 69] on link "Community 0" at bounding box center [653, 73] width 96 height 27
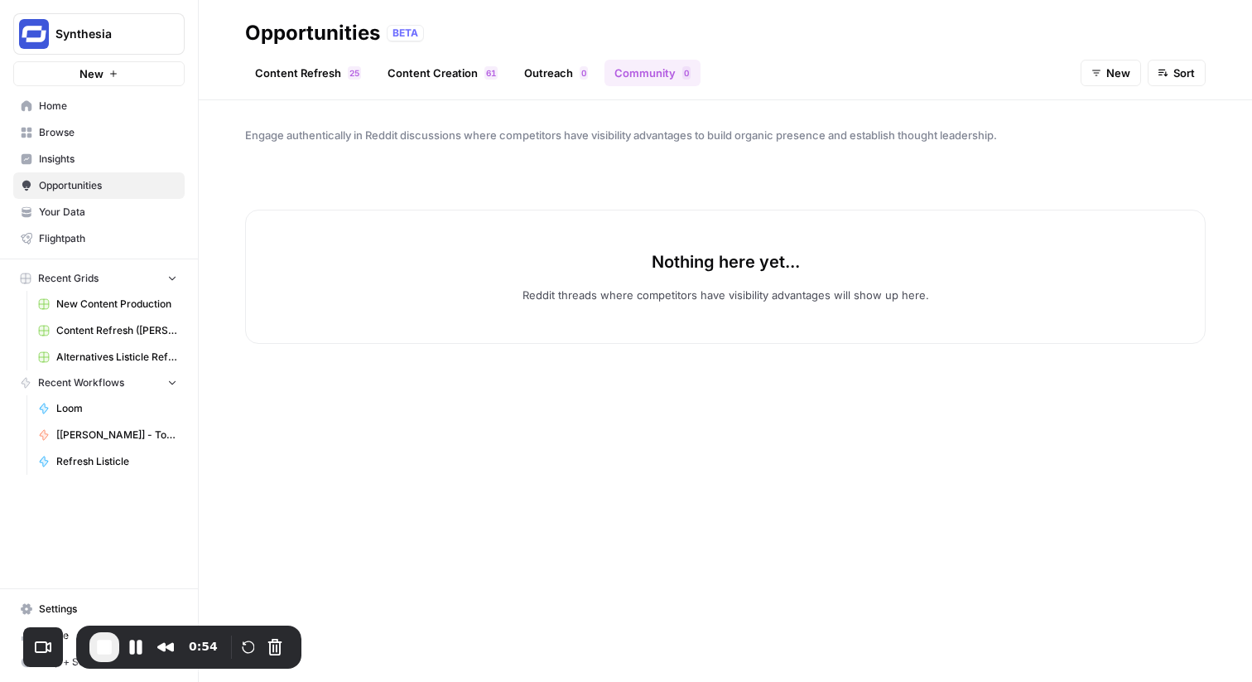
click at [535, 70] on link "Outreach 0" at bounding box center [556, 73] width 84 height 27
click at [629, 67] on link "Community 0" at bounding box center [653, 73] width 96 height 27
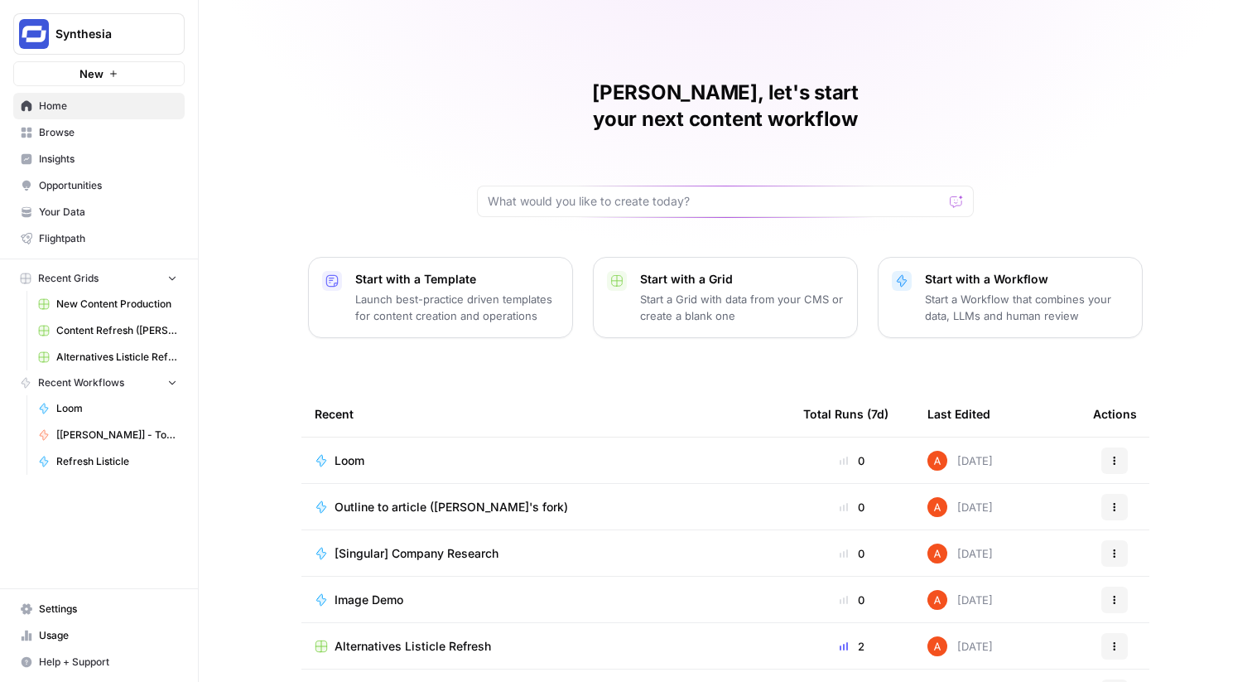
click at [64, 183] on span "Opportunities" at bounding box center [108, 185] width 138 height 15
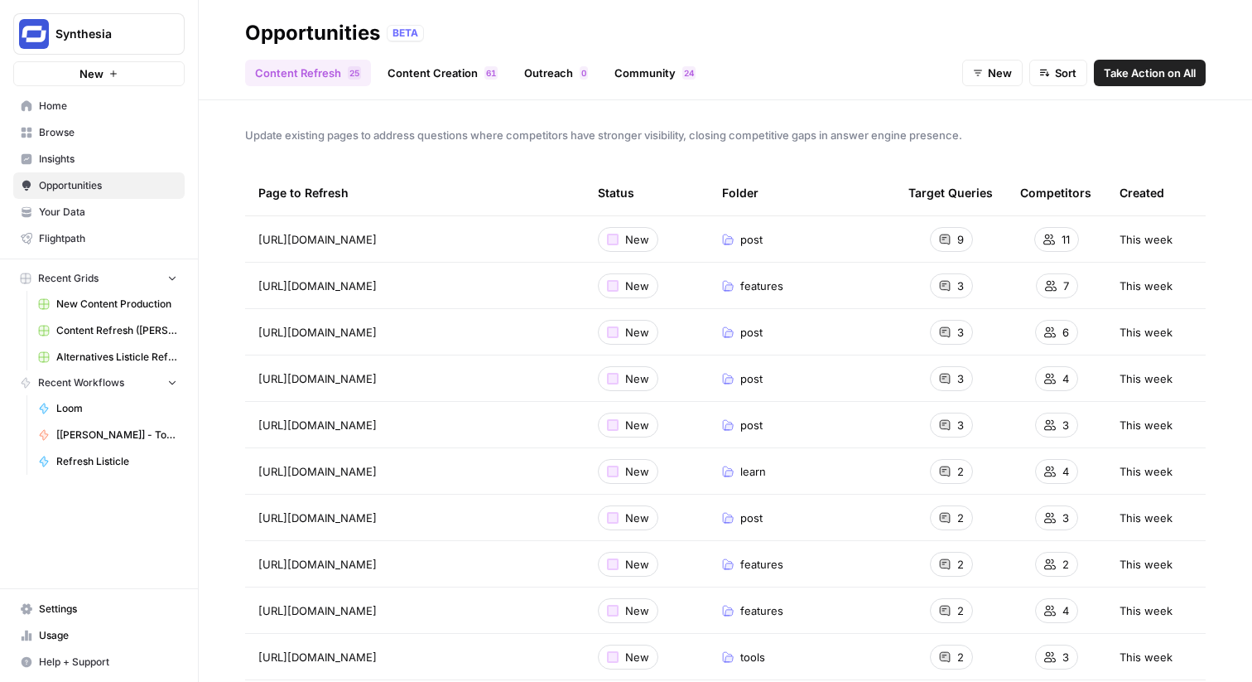
click at [559, 76] on link "Outreach 0" at bounding box center [556, 73] width 84 height 27
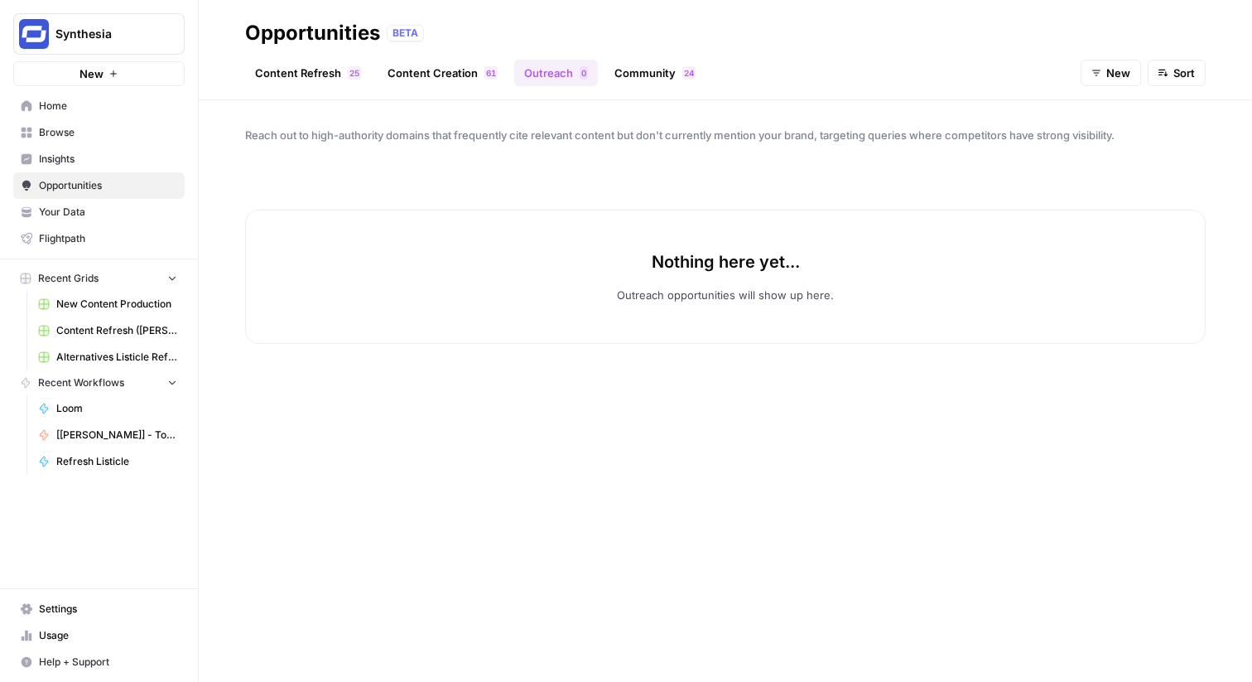
click at [643, 70] on link "Community 4 2" at bounding box center [655, 73] width 101 height 27
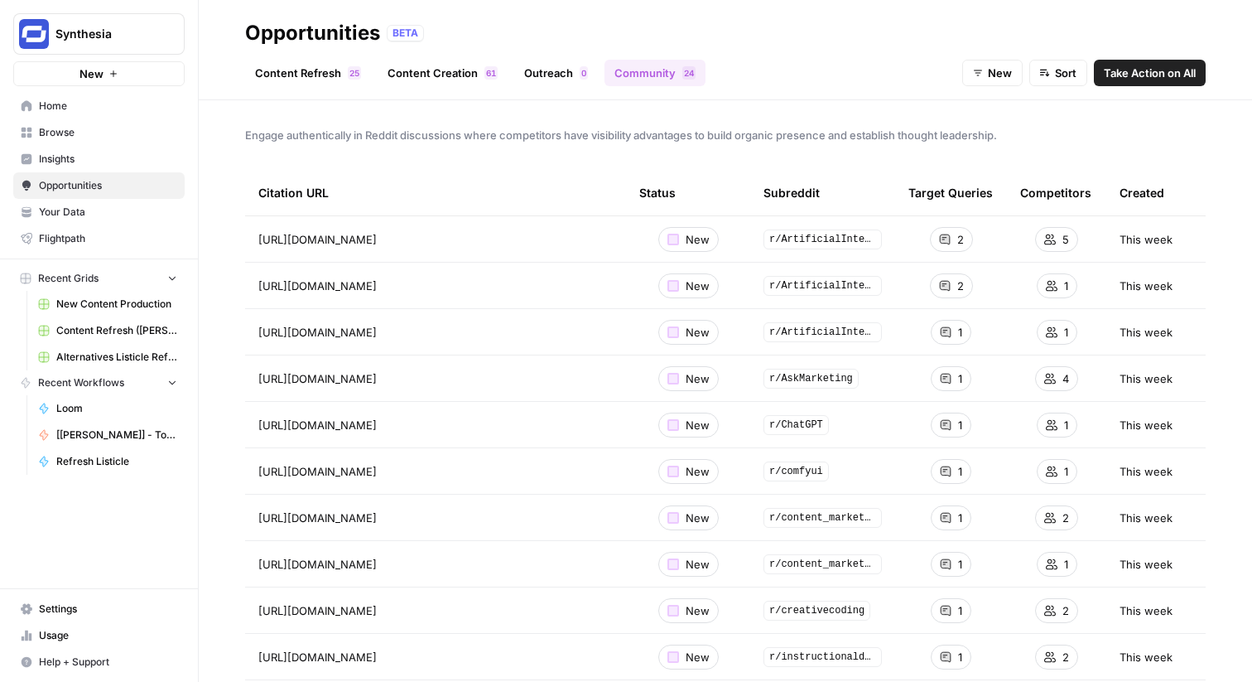
click at [569, 70] on link "Outreach 0" at bounding box center [556, 73] width 84 height 27
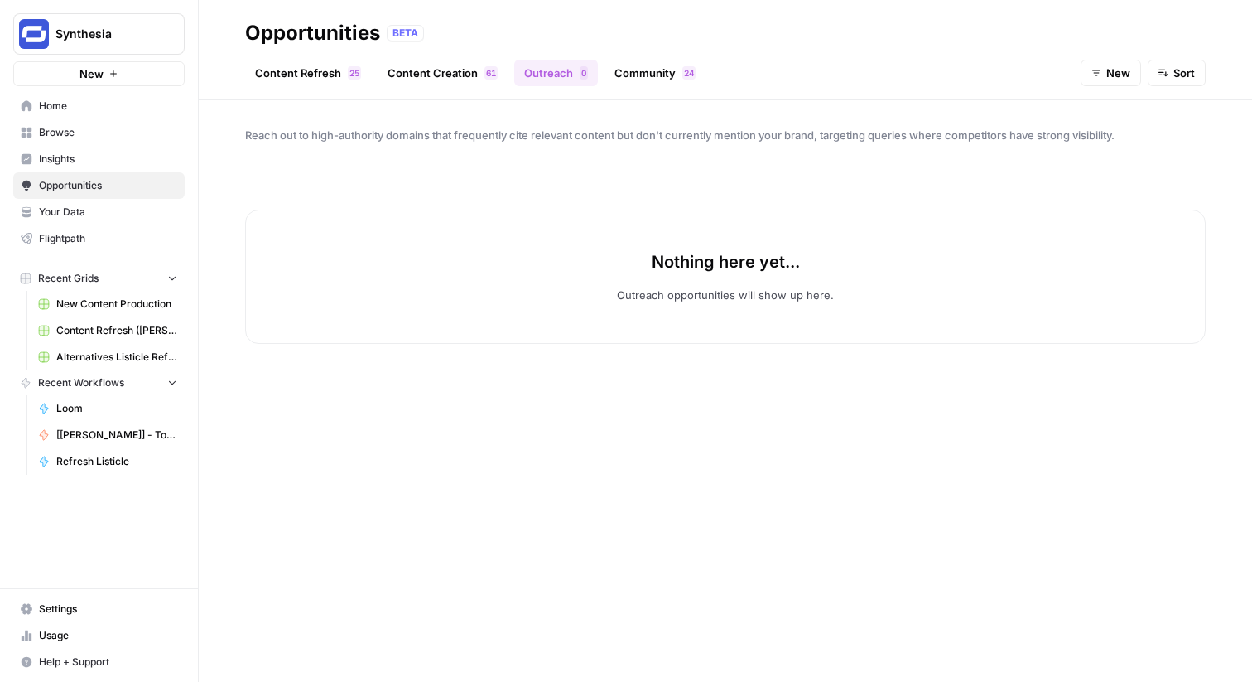
click at [667, 66] on link "Community 4 2" at bounding box center [655, 73] width 101 height 27
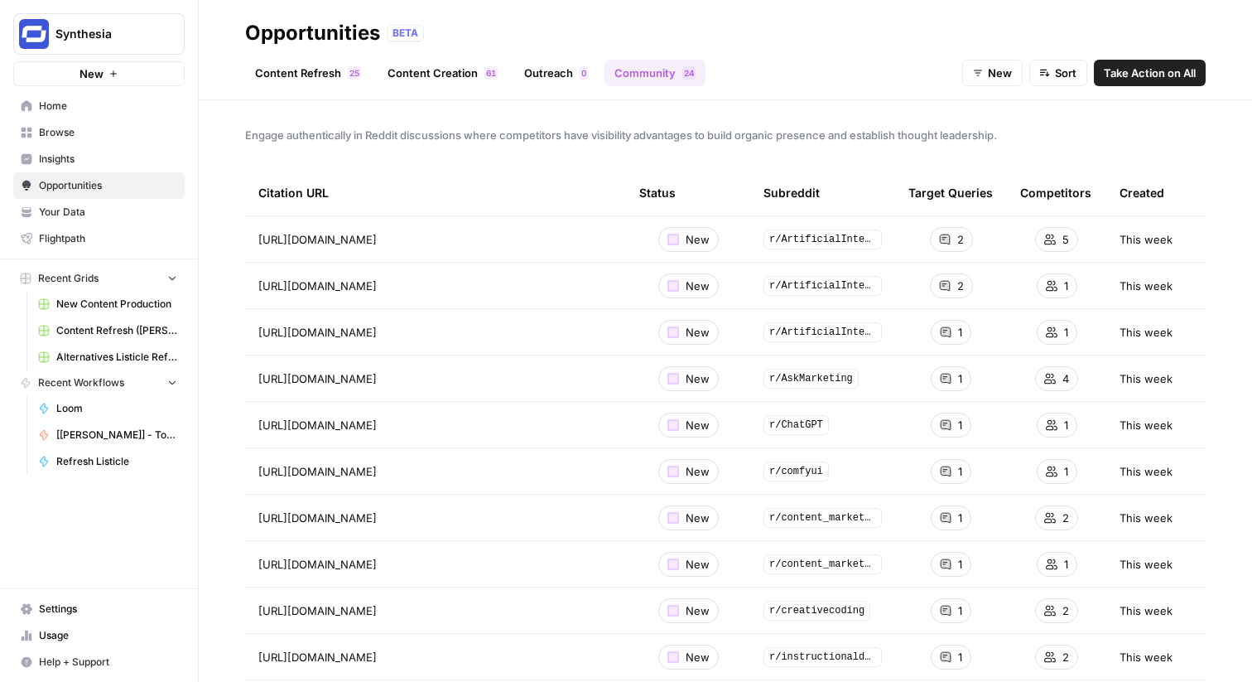
click at [1104, 75] on span "Take Action on All" at bounding box center [1150, 73] width 92 height 17
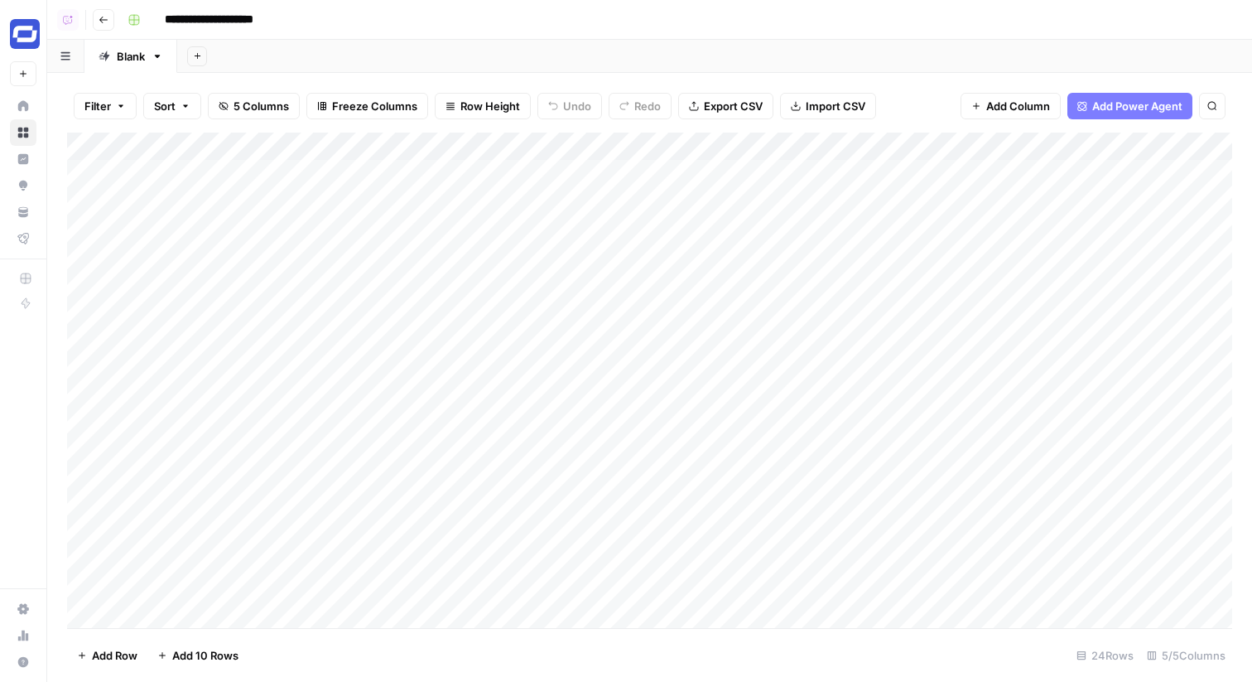
click at [108, 22] on icon "button" at bounding box center [104, 20] width 10 height 10
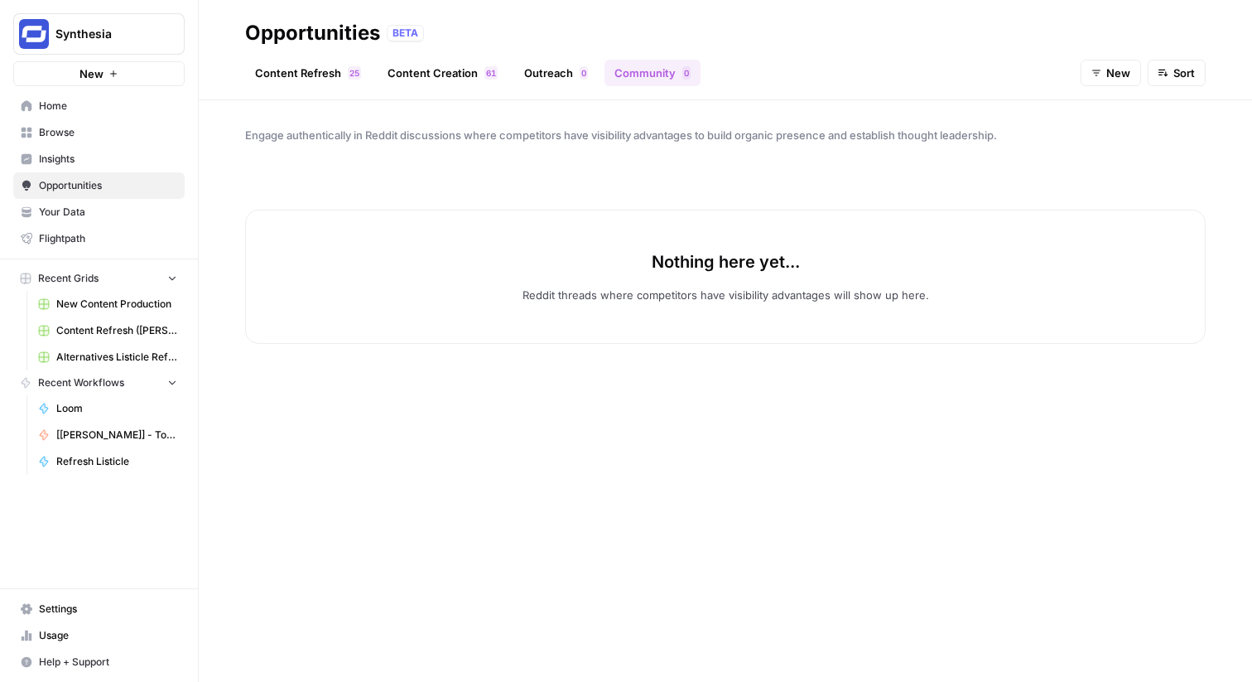
click at [101, 136] on span "Browse" at bounding box center [108, 132] width 138 height 15
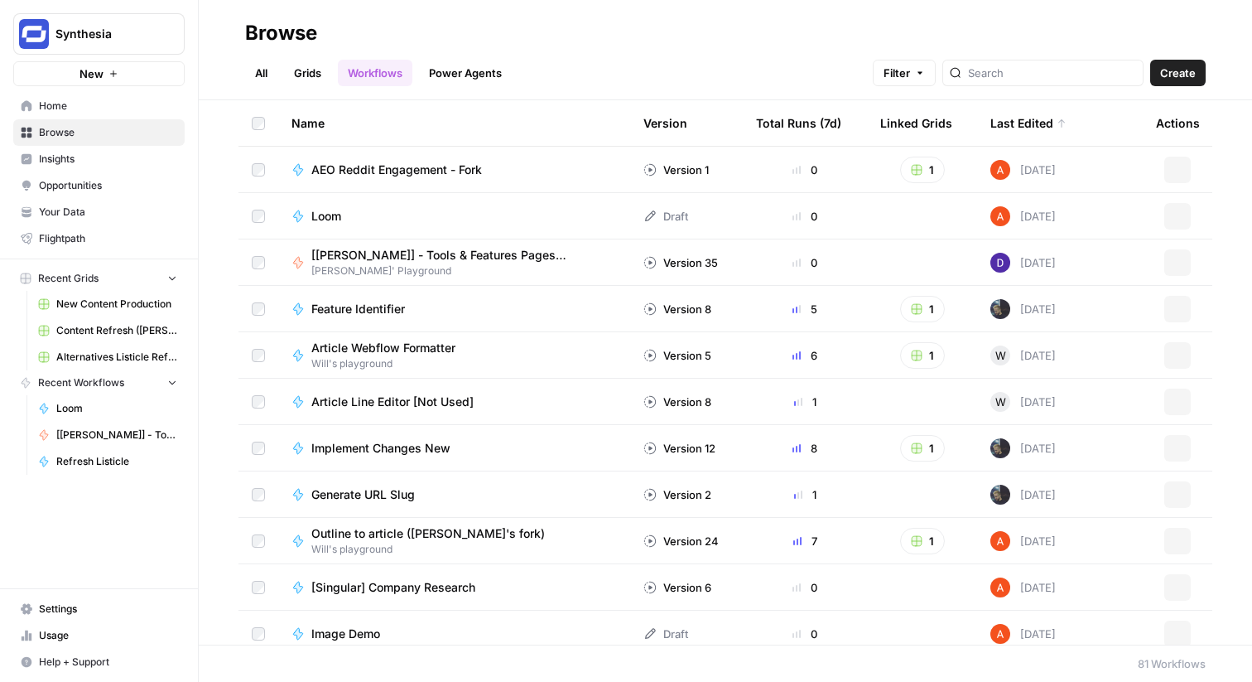
click at [292, 75] on link "Grids" at bounding box center [307, 73] width 47 height 27
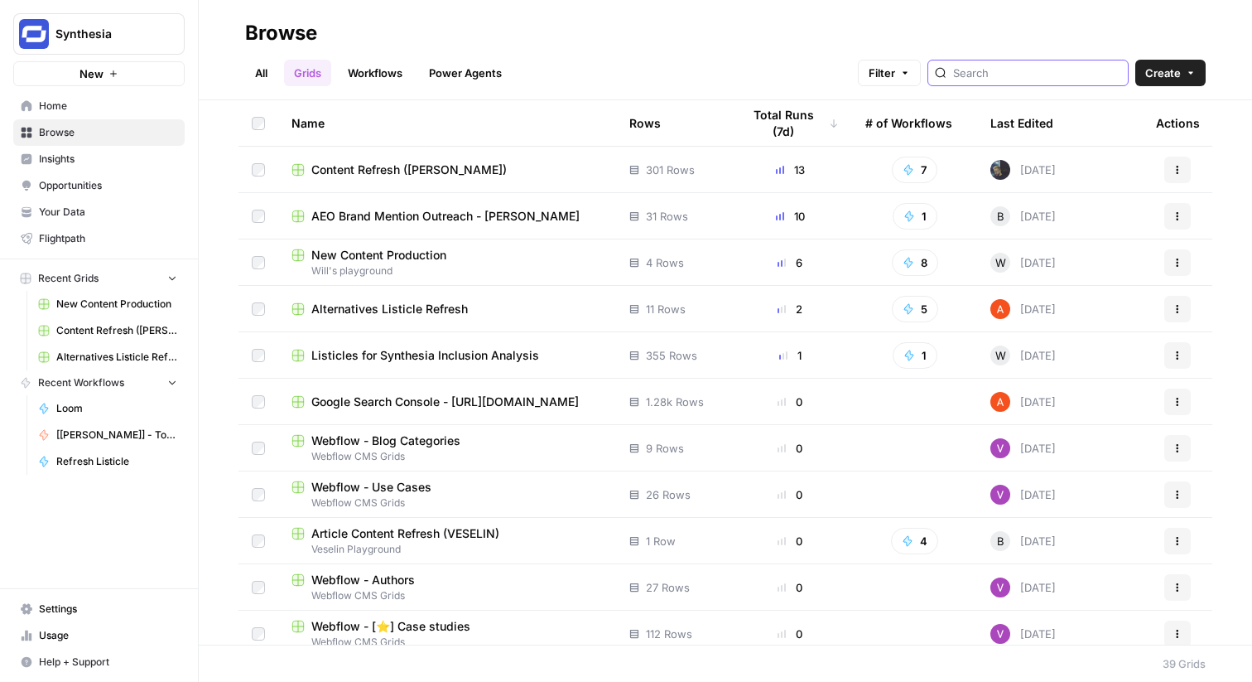
click at [1019, 76] on input "search" at bounding box center [1037, 73] width 168 height 17
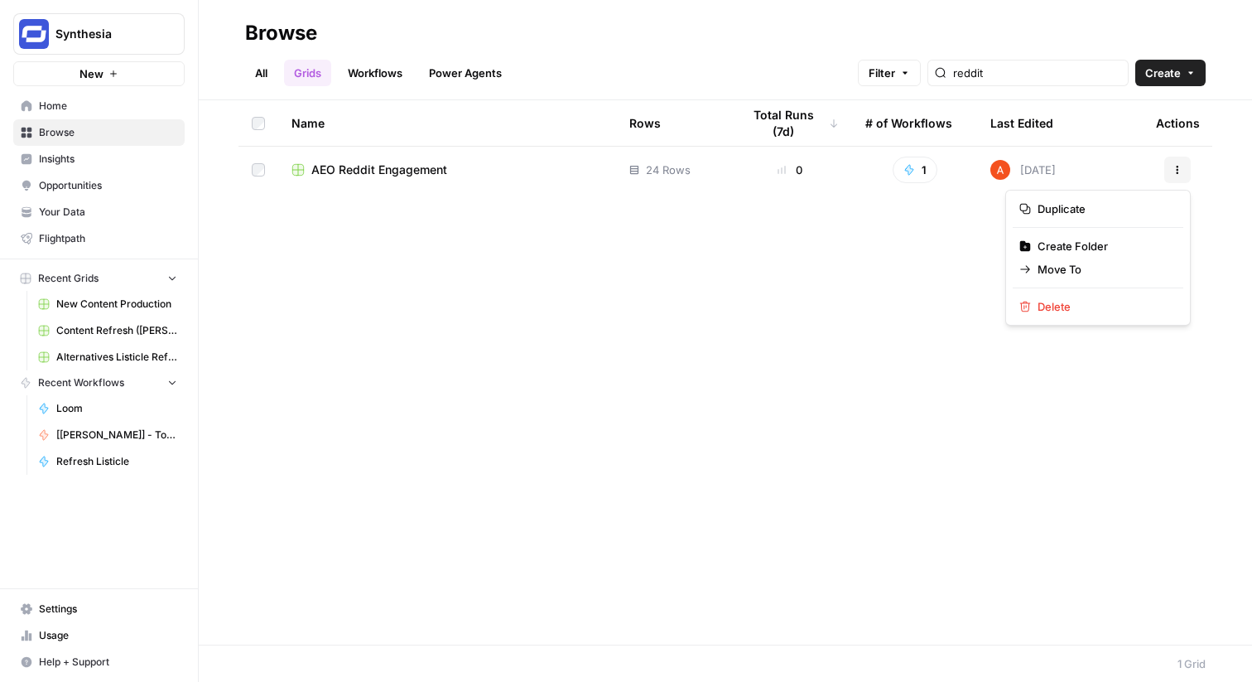
click at [1165, 173] on button "Actions" at bounding box center [1178, 170] width 27 height 27
click at [1100, 306] on span "Delete" at bounding box center [1104, 306] width 133 height 17
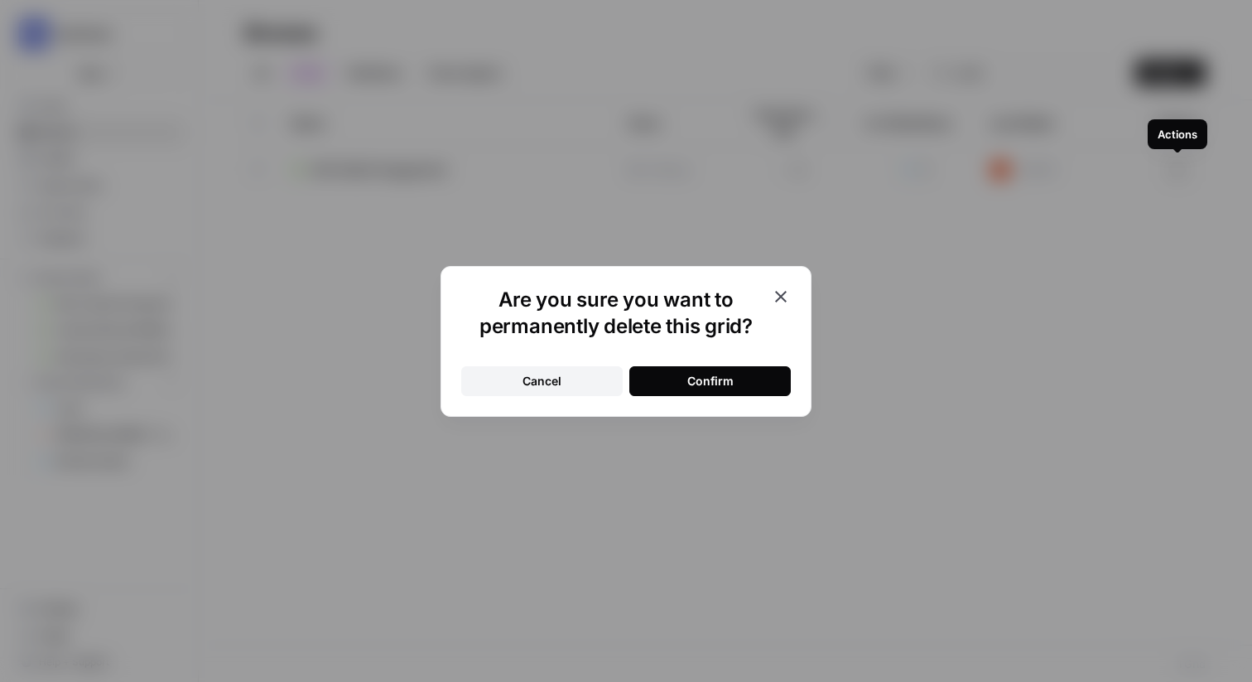
click at [766, 392] on button "Confirm" at bounding box center [711, 381] width 162 height 30
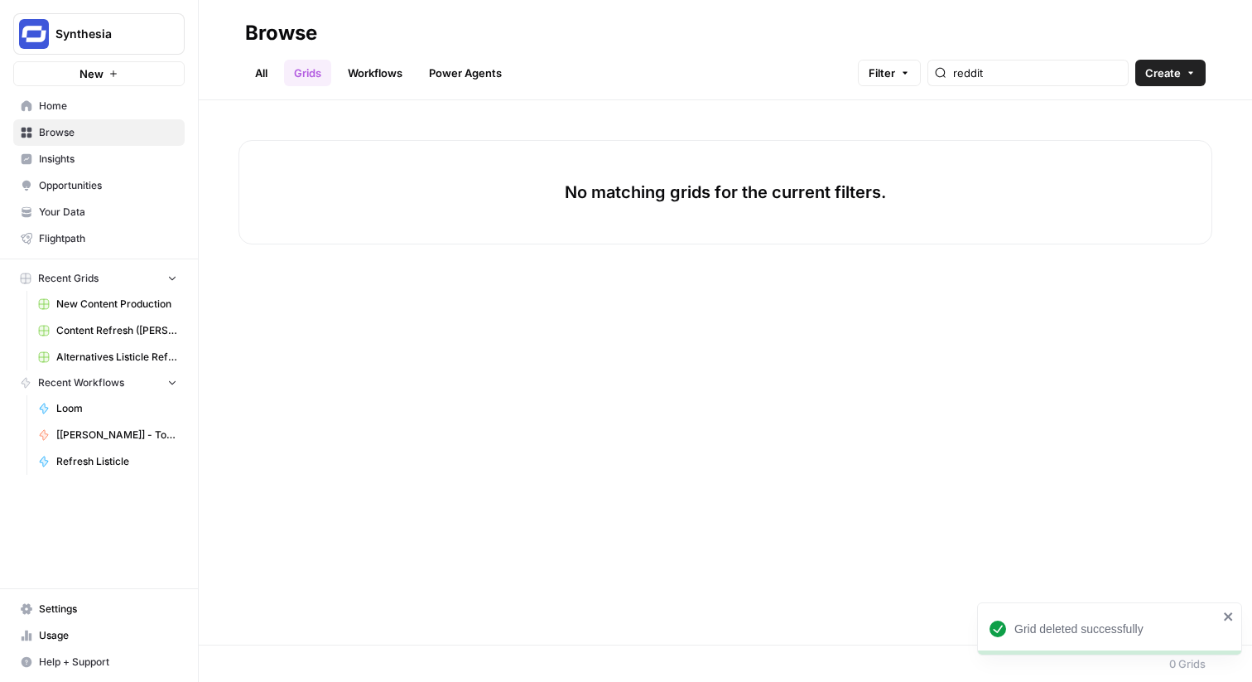
click at [1018, 81] on div "reddit" at bounding box center [1028, 73] width 201 height 27
type input "reddit"
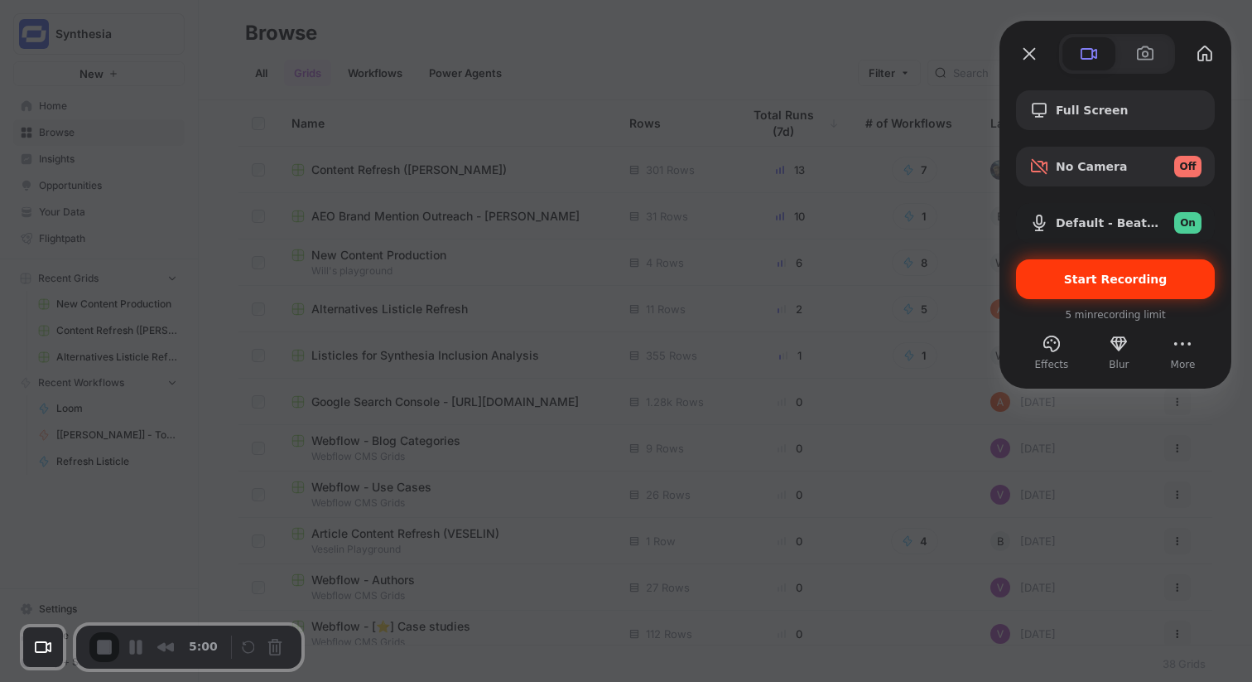
click at [1055, 274] on span "Start Recording" at bounding box center [1116, 279] width 172 height 13
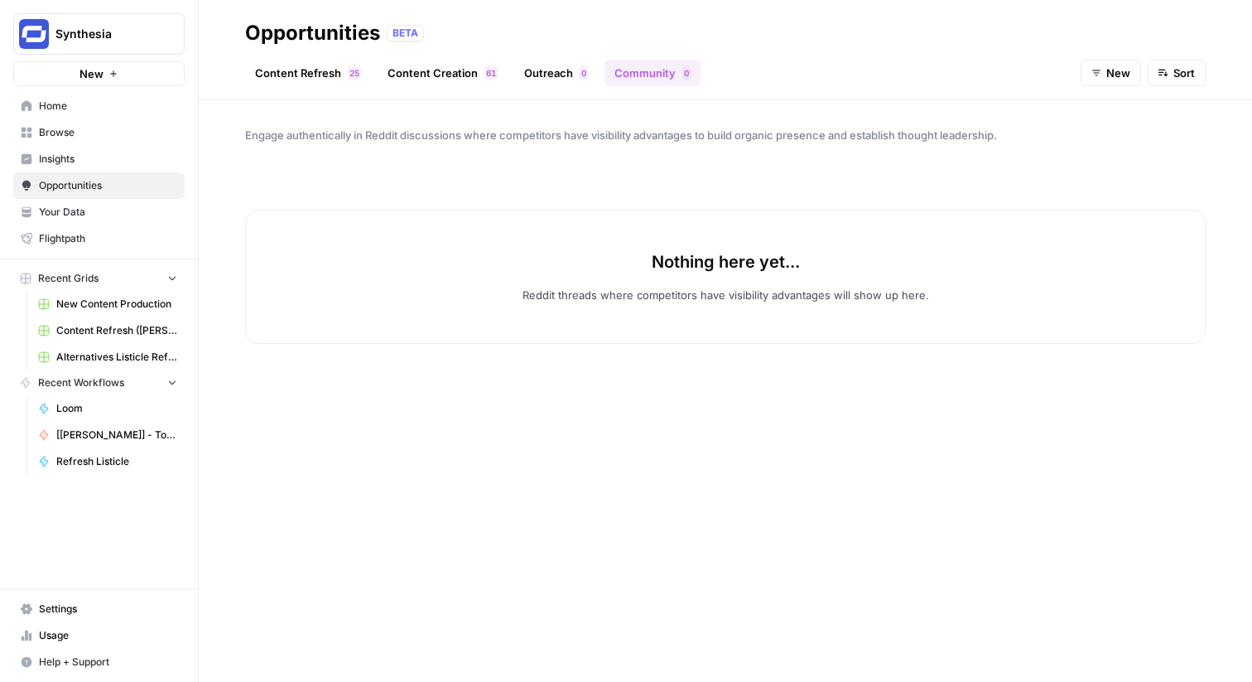
click at [113, 105] on span "Home" at bounding box center [108, 106] width 138 height 15
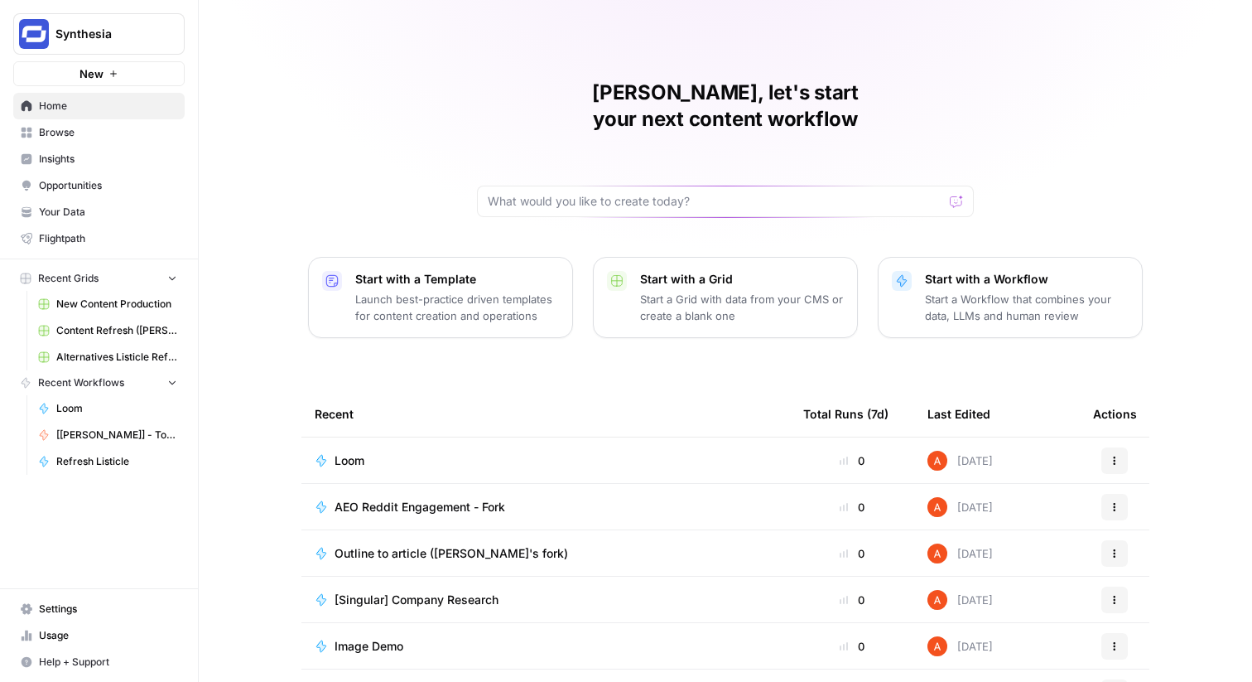
click at [128, 132] on span "Browse" at bounding box center [108, 132] width 138 height 15
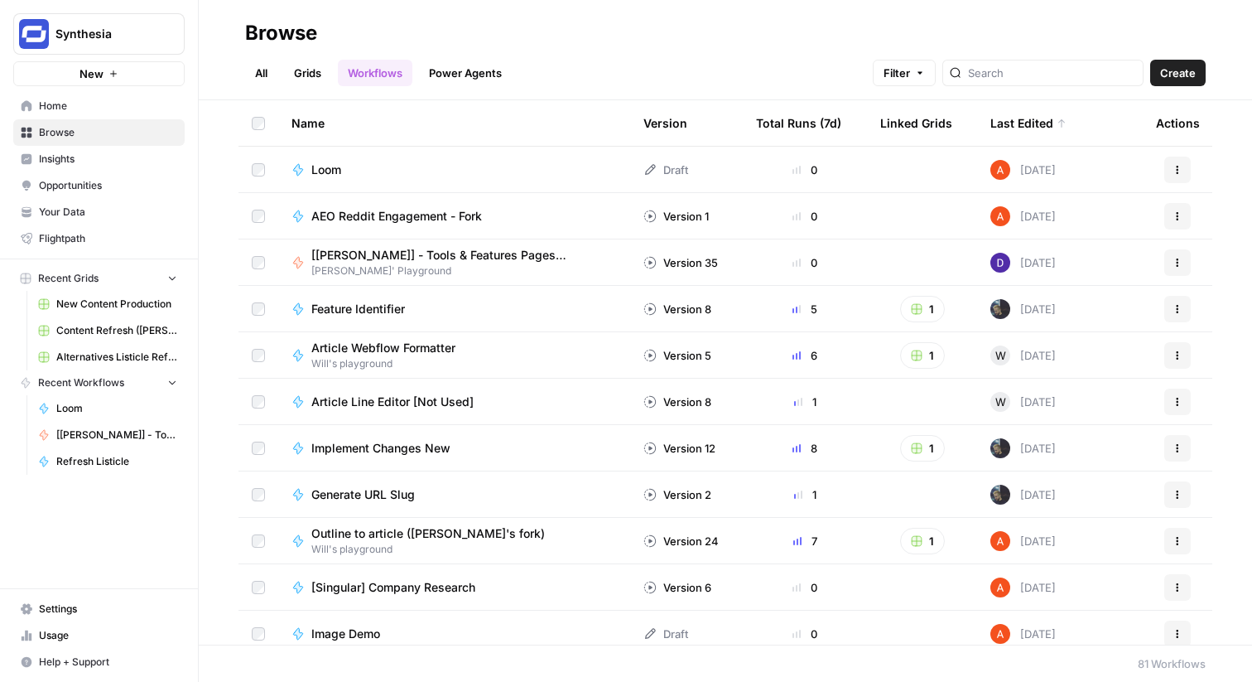
click at [128, 152] on span "Insights" at bounding box center [108, 159] width 138 height 15
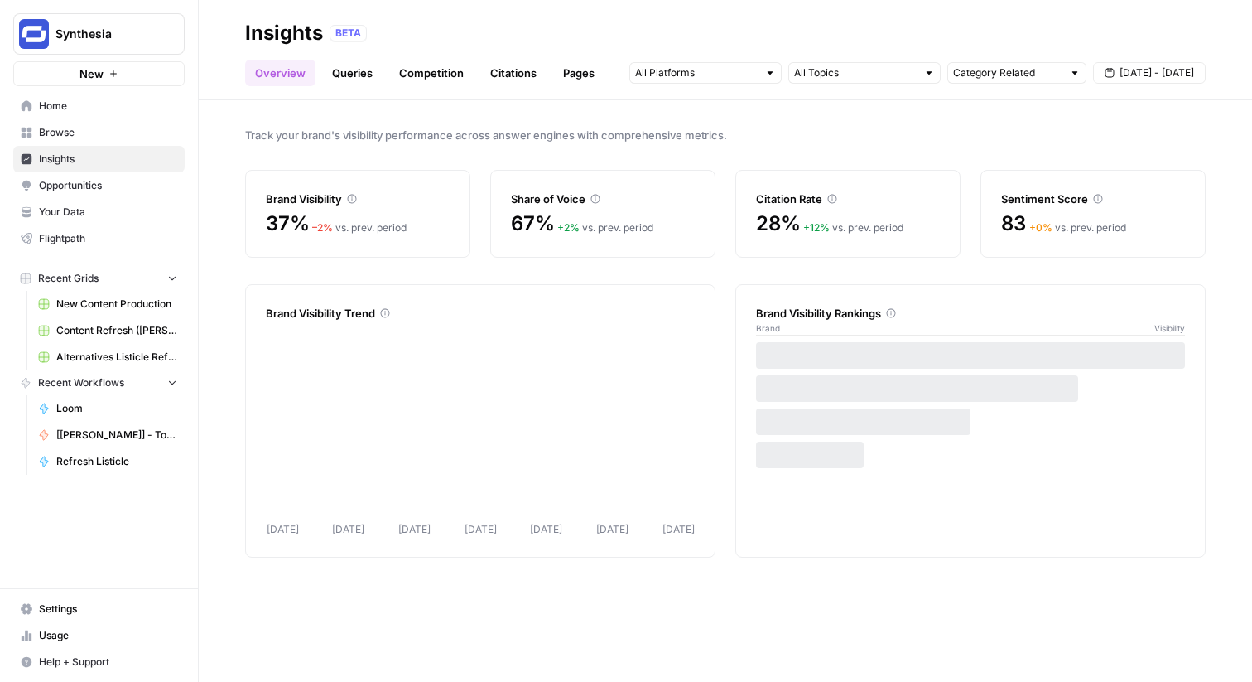
click at [145, 190] on span "Opportunities" at bounding box center [108, 185] width 138 height 15
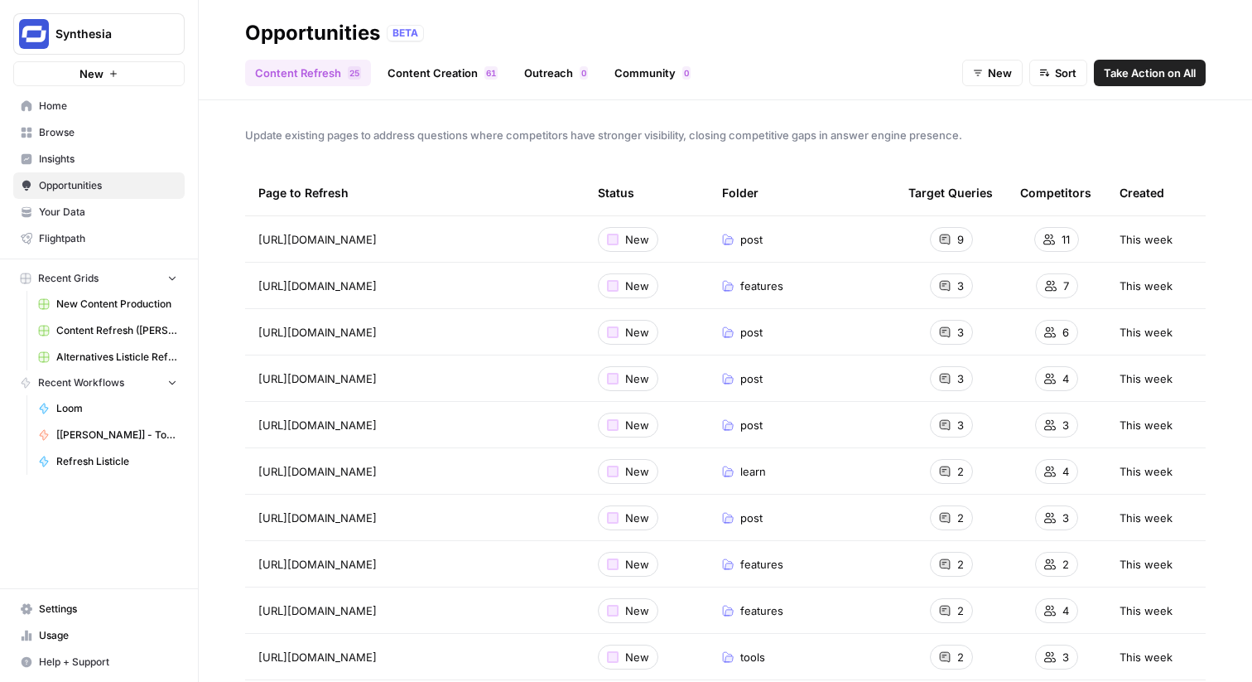
click at [134, 150] on link "Insights" at bounding box center [98, 159] width 171 height 27
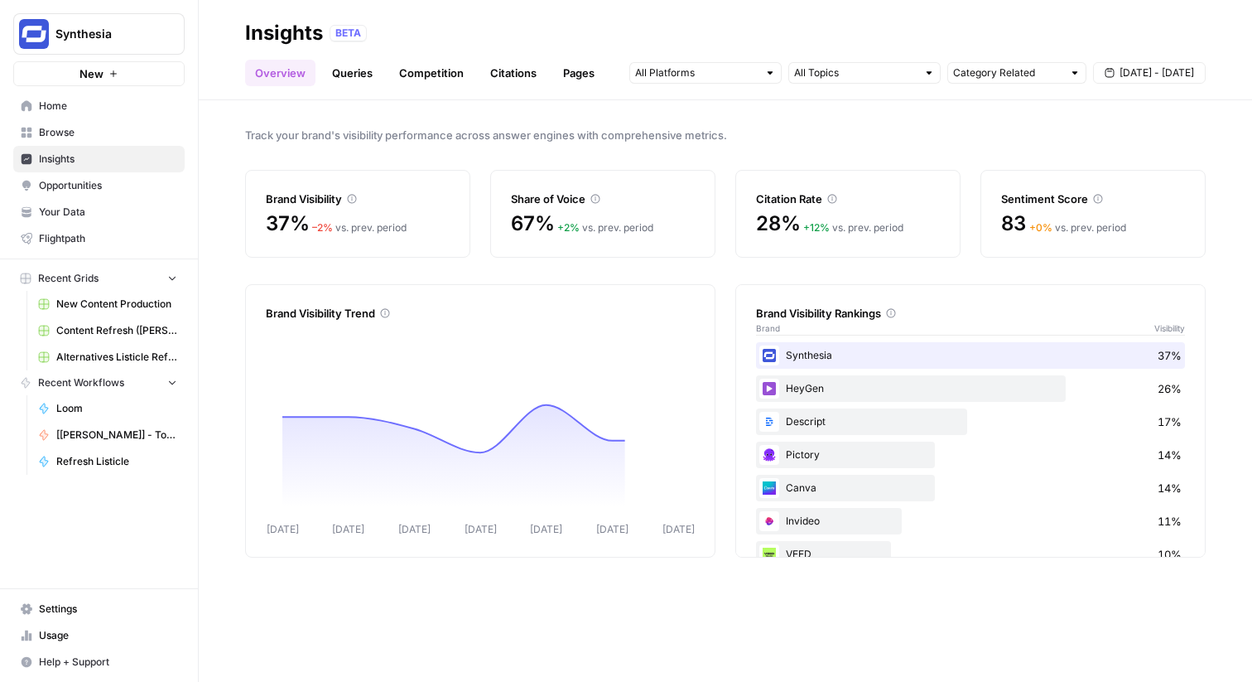
click at [126, 180] on span "Opportunities" at bounding box center [108, 185] width 138 height 15
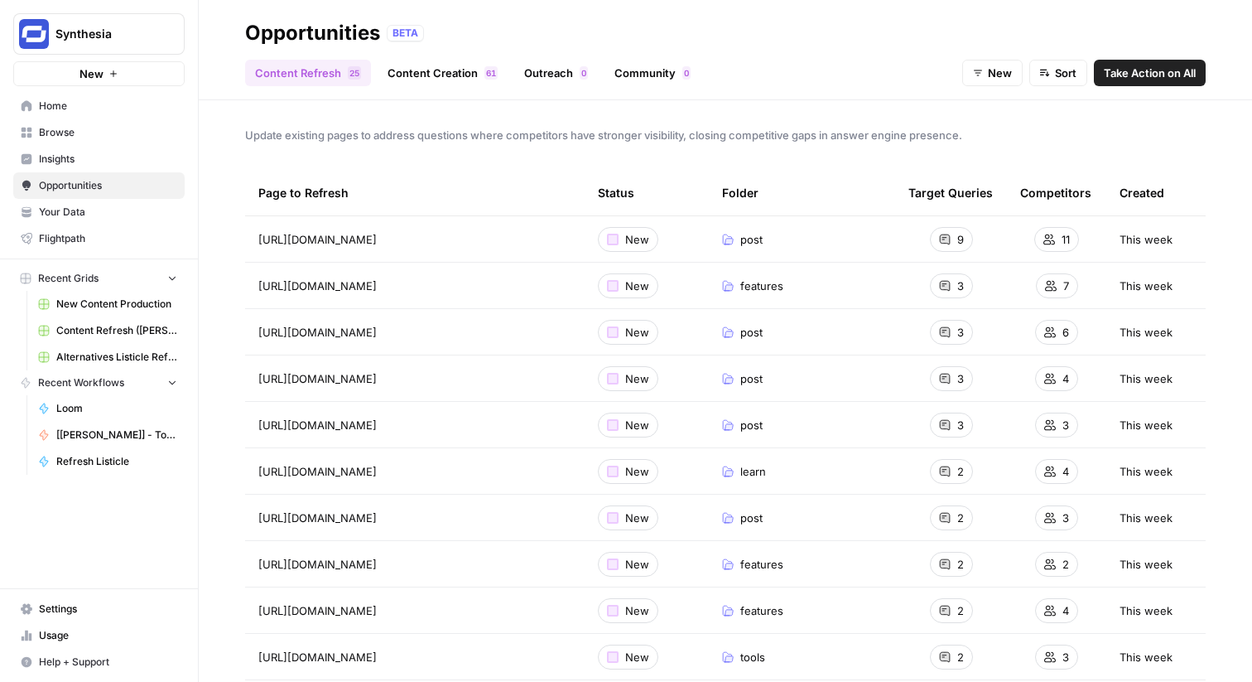
click at [562, 87] on header "Opportunities BETA Content Refresh 5 2 Content Creation 1 6 Outreach 0 Communit…" at bounding box center [726, 50] width 1054 height 100
click at [581, 80] on link "Outreach 0" at bounding box center [556, 73] width 84 height 27
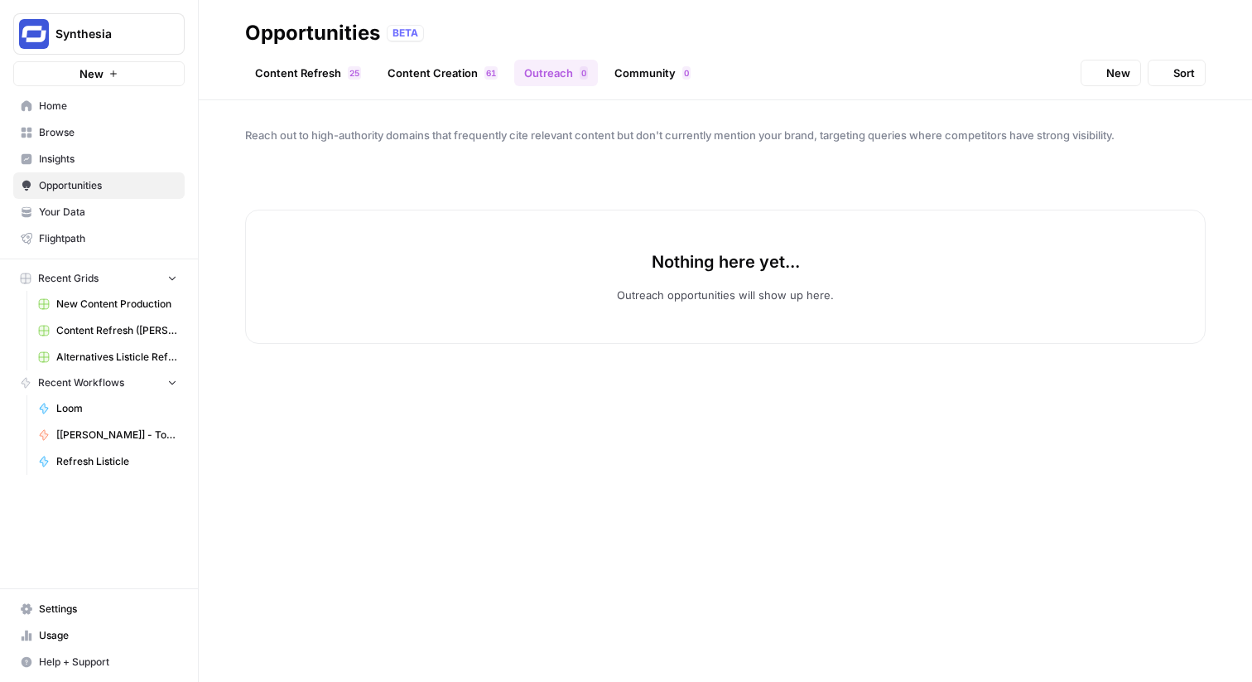
click at [622, 79] on link "Community 0" at bounding box center [653, 73] width 96 height 27
